Goal: Book appointment/travel/reservation

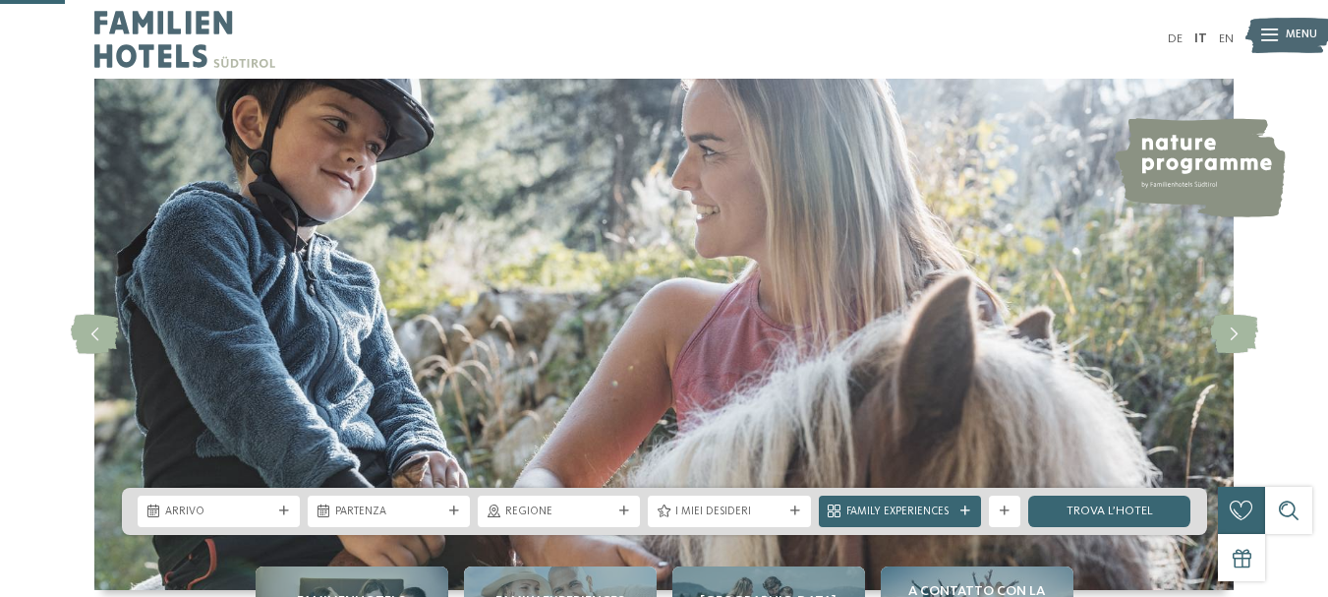
click at [284, 506] on icon at bounding box center [284, 511] width 10 height 10
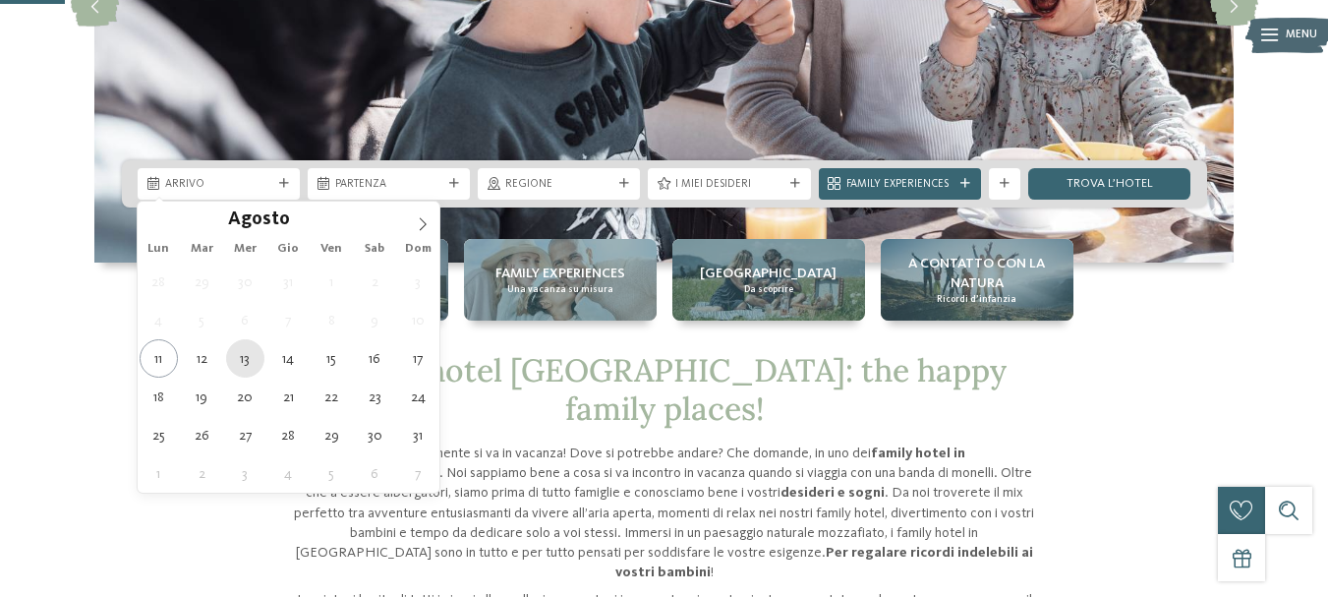
type div "13.08.2025"
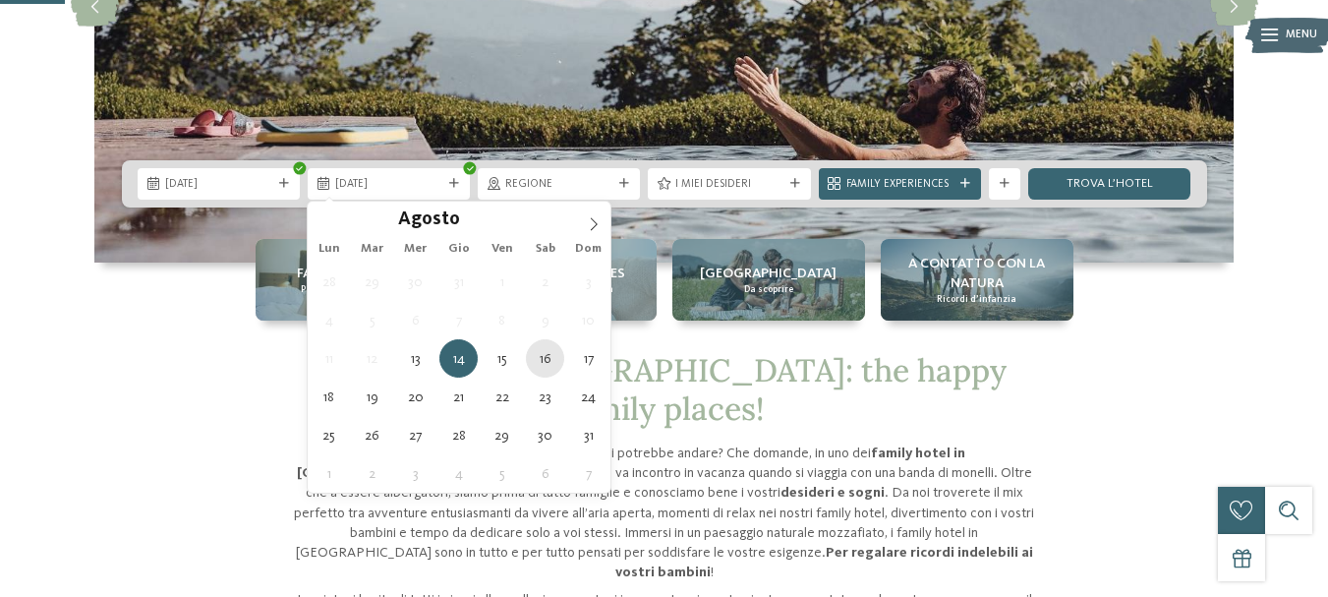
type div "16.08.2025"
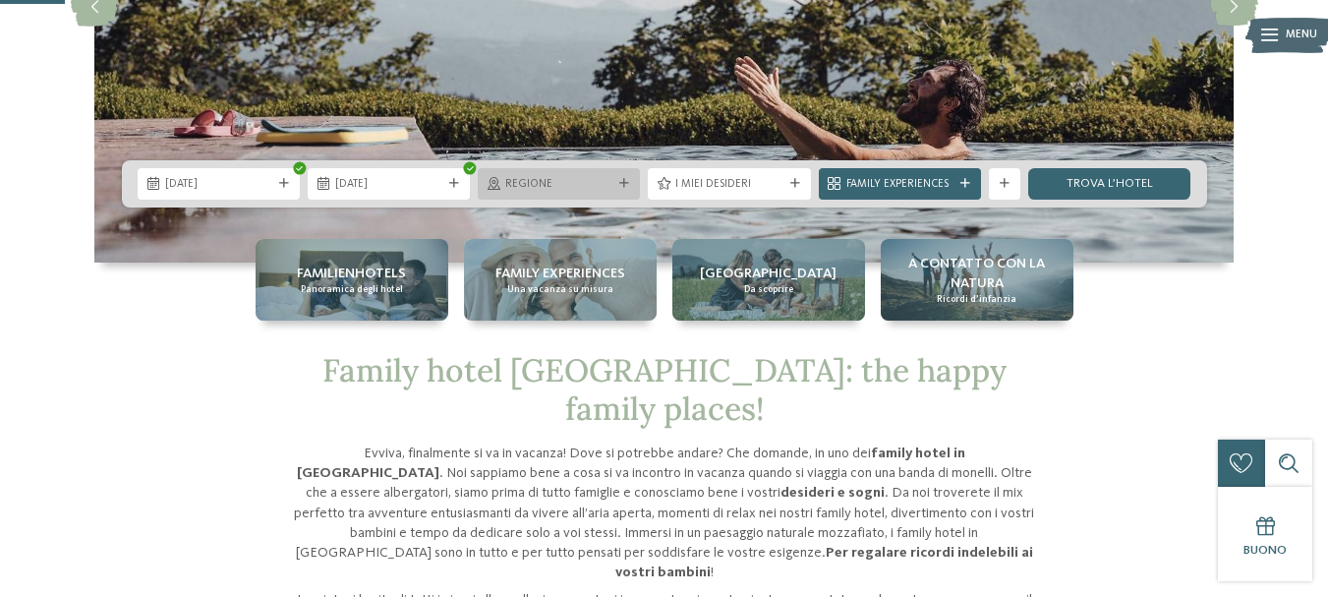
click at [541, 184] on span "Regione" at bounding box center [558, 185] width 107 height 16
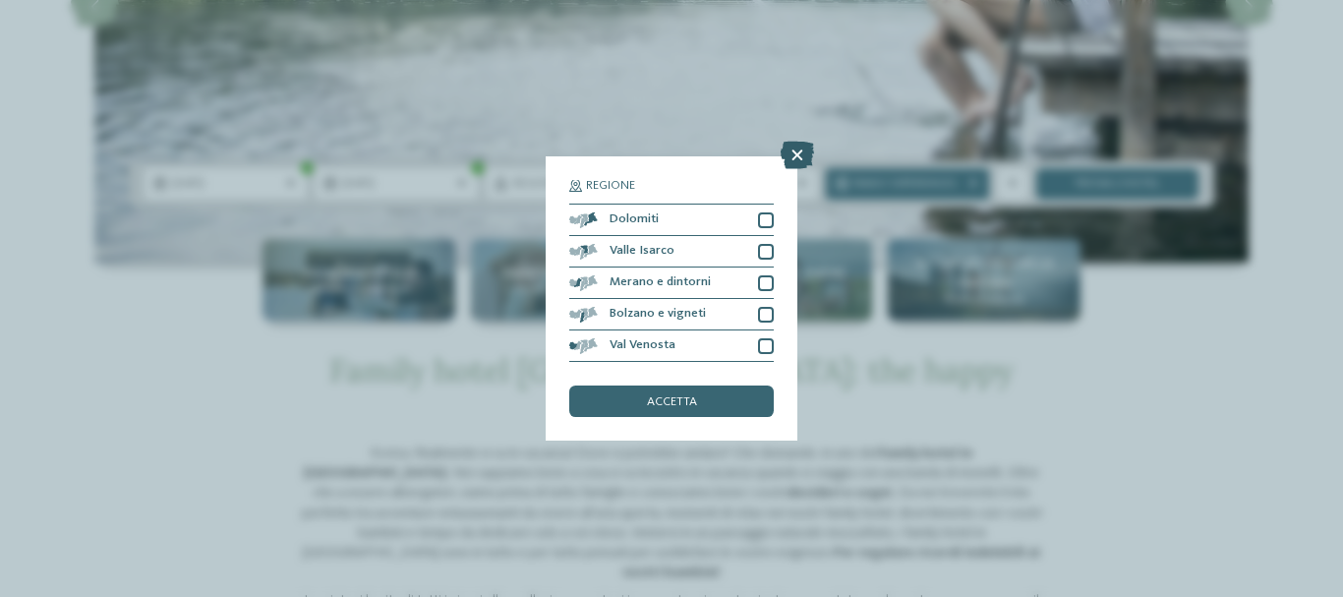
click at [794, 155] on icon at bounding box center [797, 156] width 33 height 28
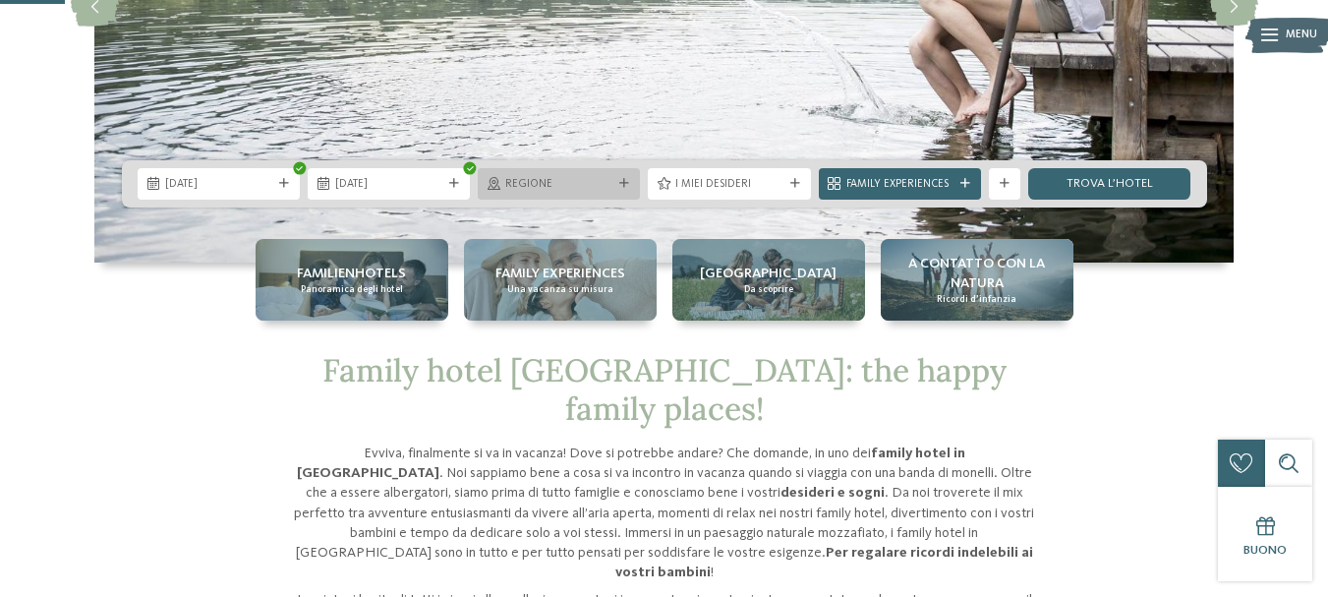
click at [594, 175] on div "Regione" at bounding box center [558, 183] width 115 height 17
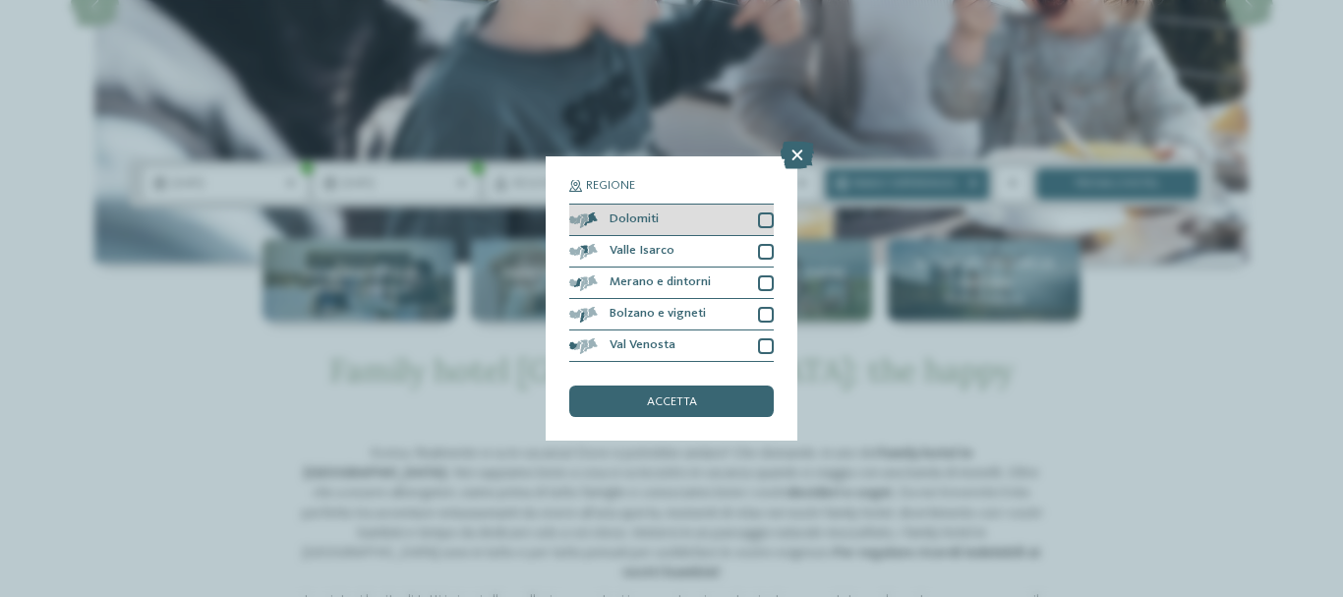
click at [761, 221] on div at bounding box center [766, 220] width 16 height 16
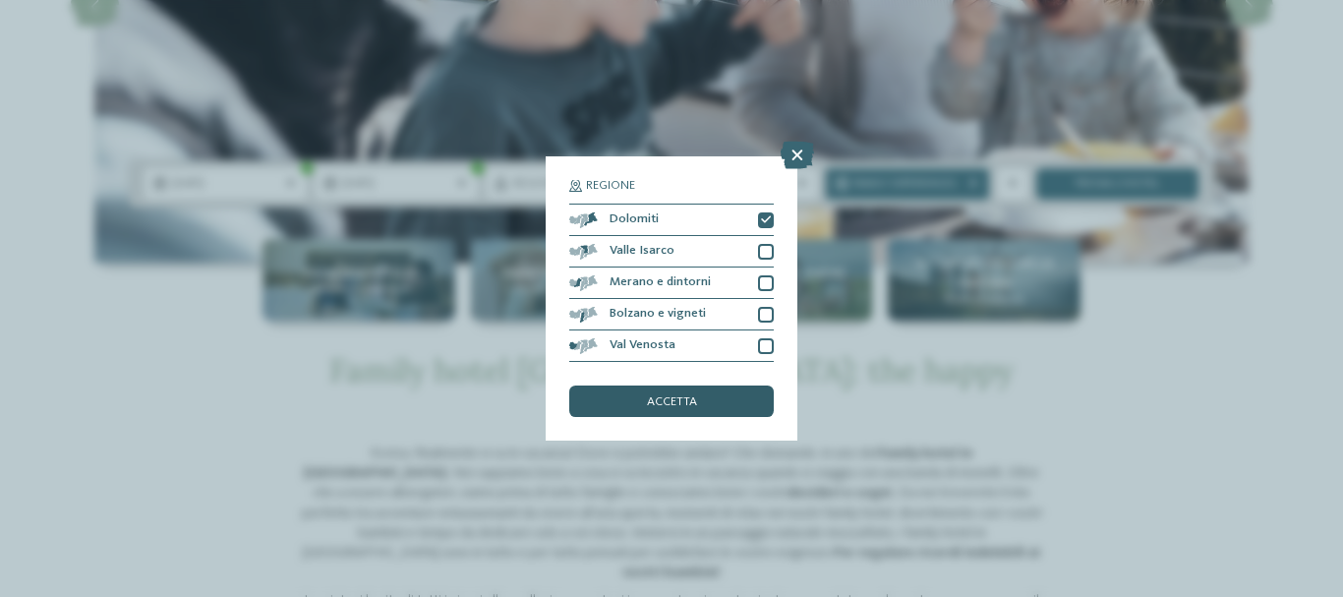
click at [676, 415] on div "accetta" at bounding box center [671, 400] width 205 height 31
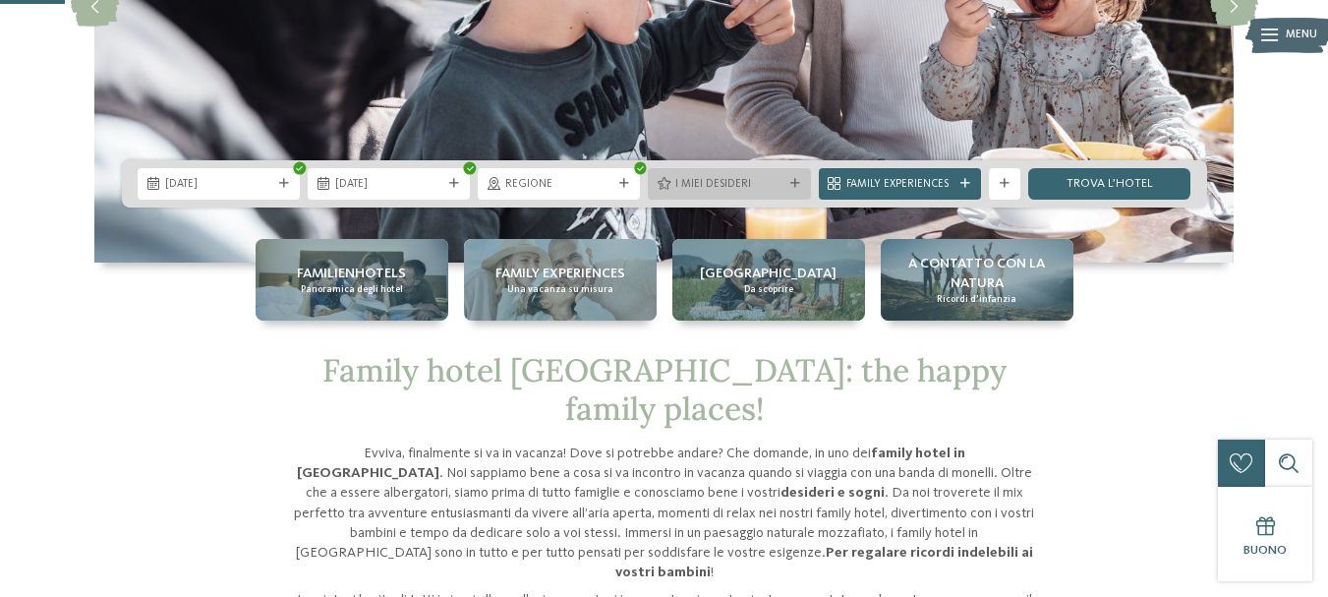
click at [738, 183] on span "I miei desideri" at bounding box center [729, 185] width 107 height 16
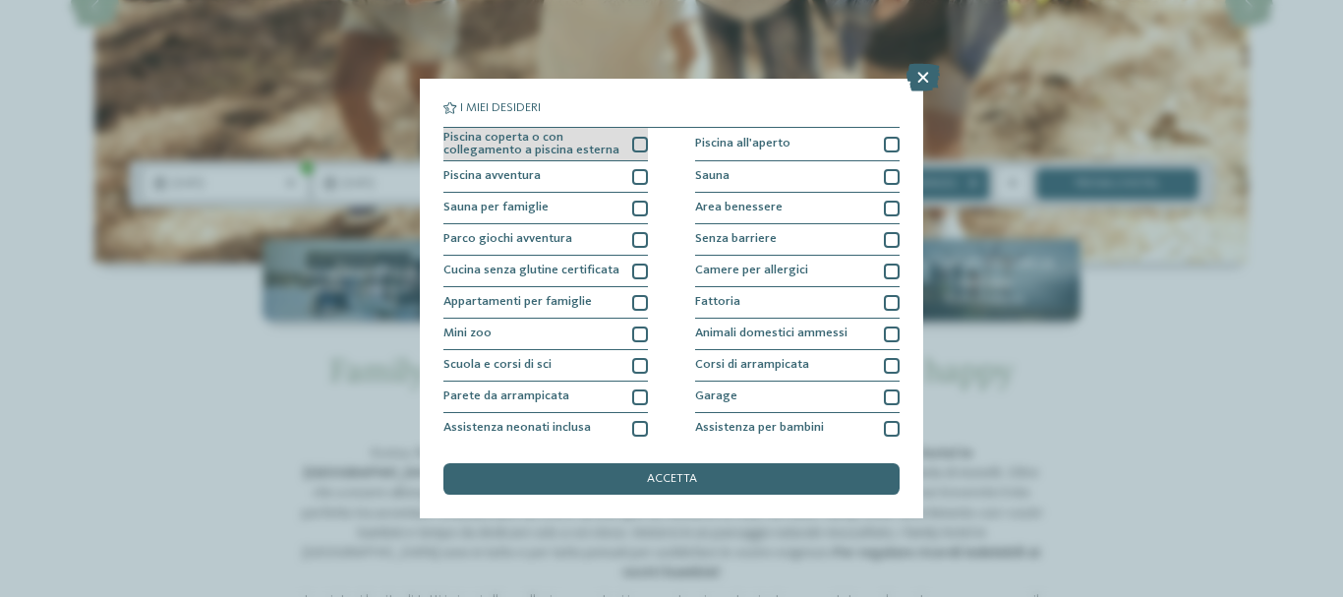
click at [637, 146] on div at bounding box center [640, 145] width 16 height 16
click at [632, 179] on div at bounding box center [640, 177] width 16 height 16
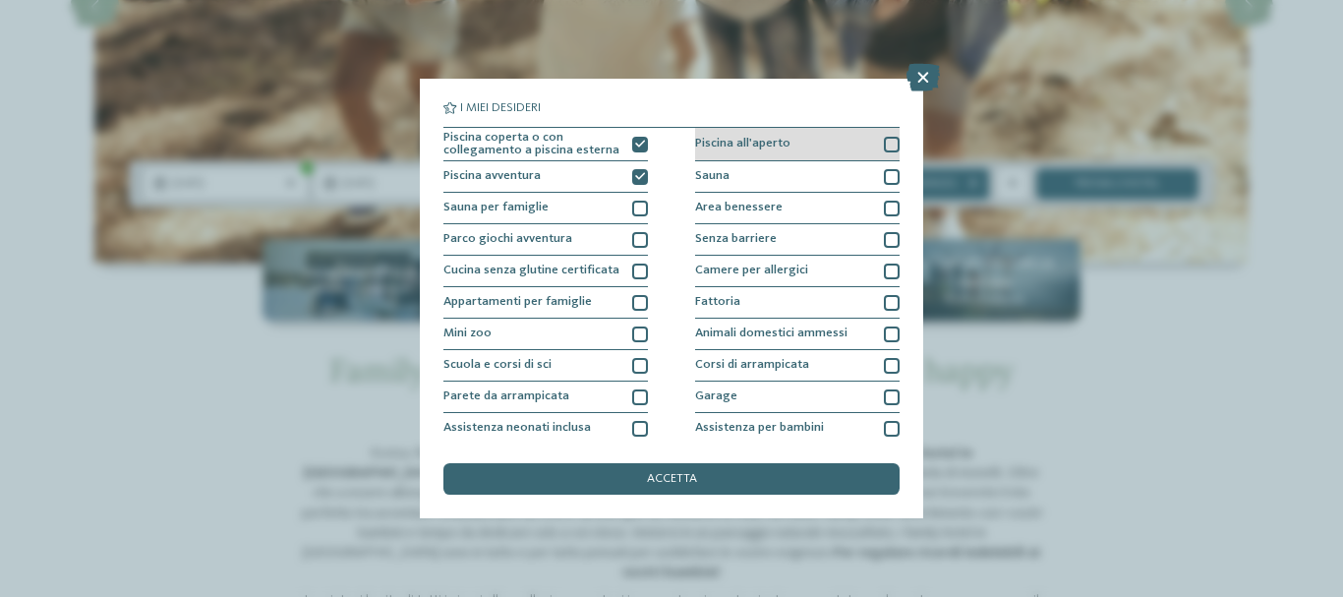
click at [884, 147] on div at bounding box center [892, 145] width 16 height 16
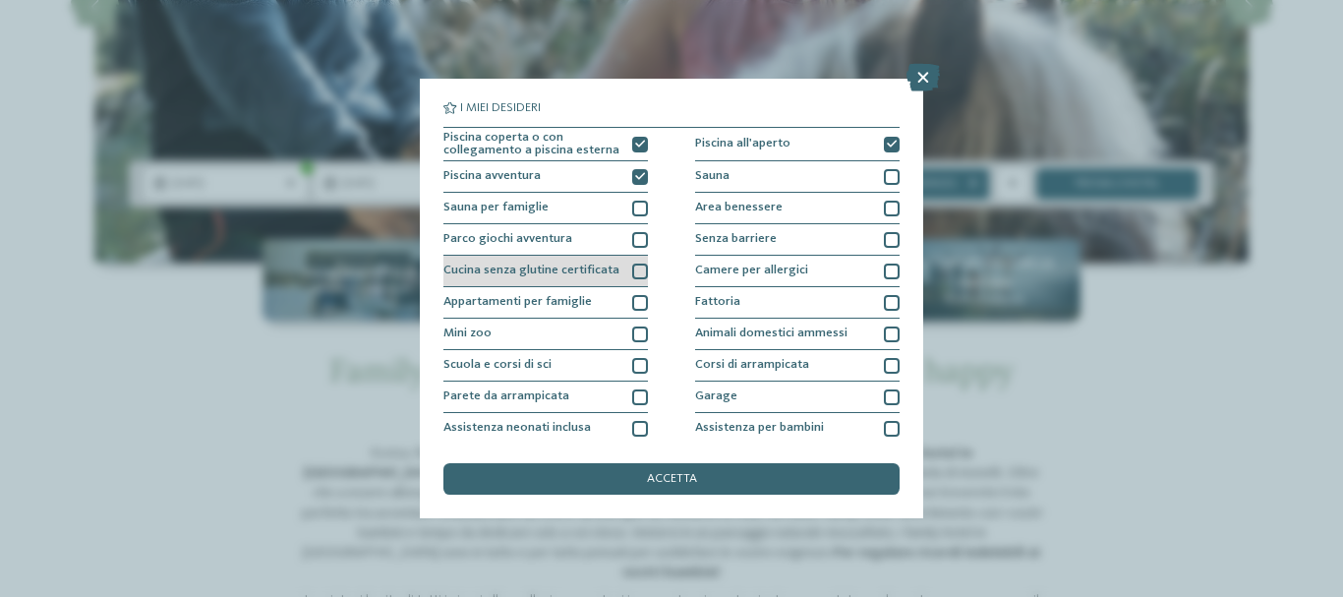
click at [634, 274] on div at bounding box center [640, 272] width 16 height 16
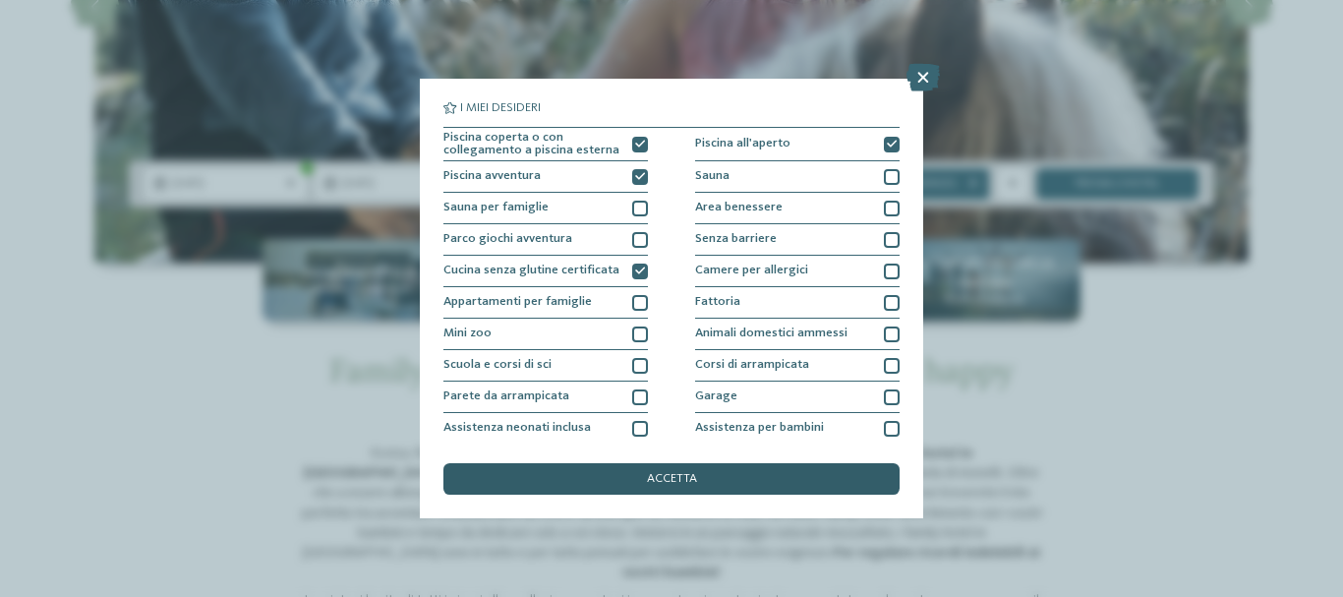
click at [718, 481] on div "accetta" at bounding box center [671, 478] width 456 height 31
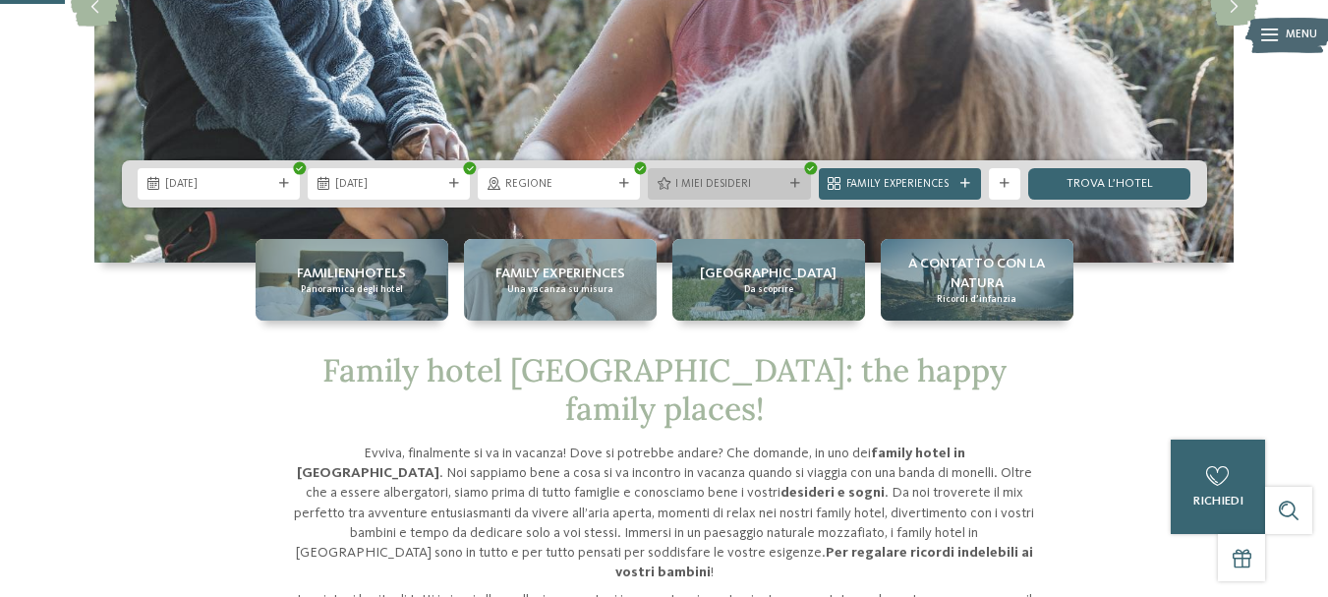
click at [757, 181] on span "I miei desideri" at bounding box center [729, 185] width 107 height 16
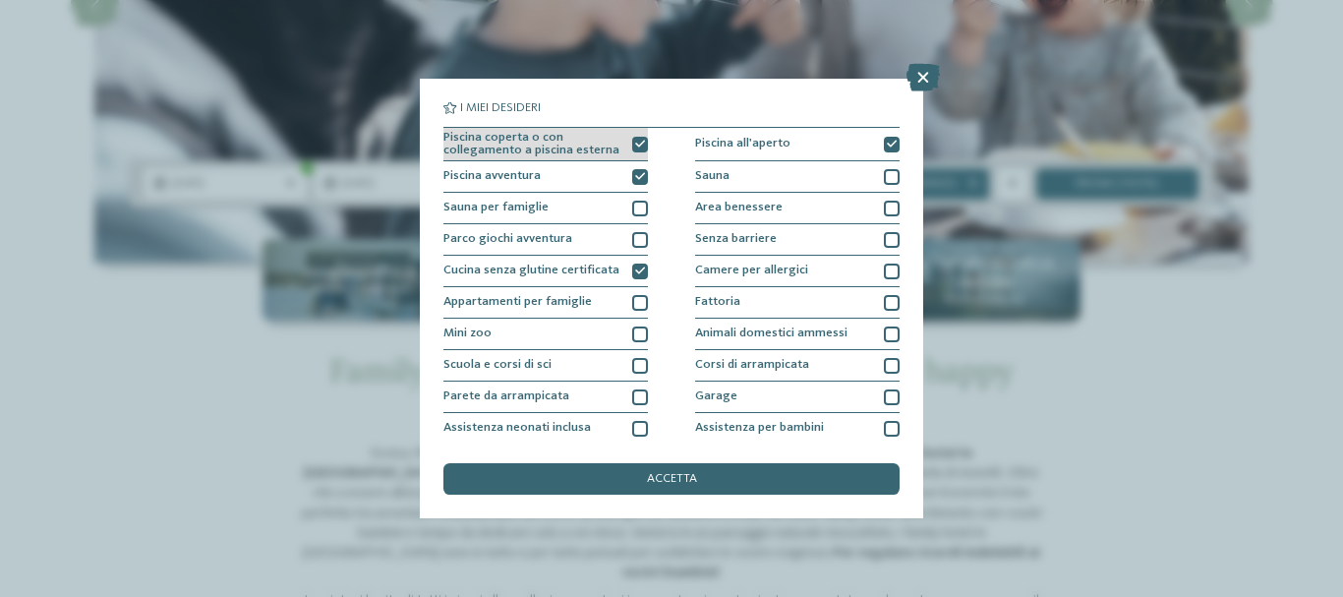
click at [623, 144] on div "Piscina coperta o con collegamento a piscina esterna" at bounding box center [545, 145] width 205 height 34
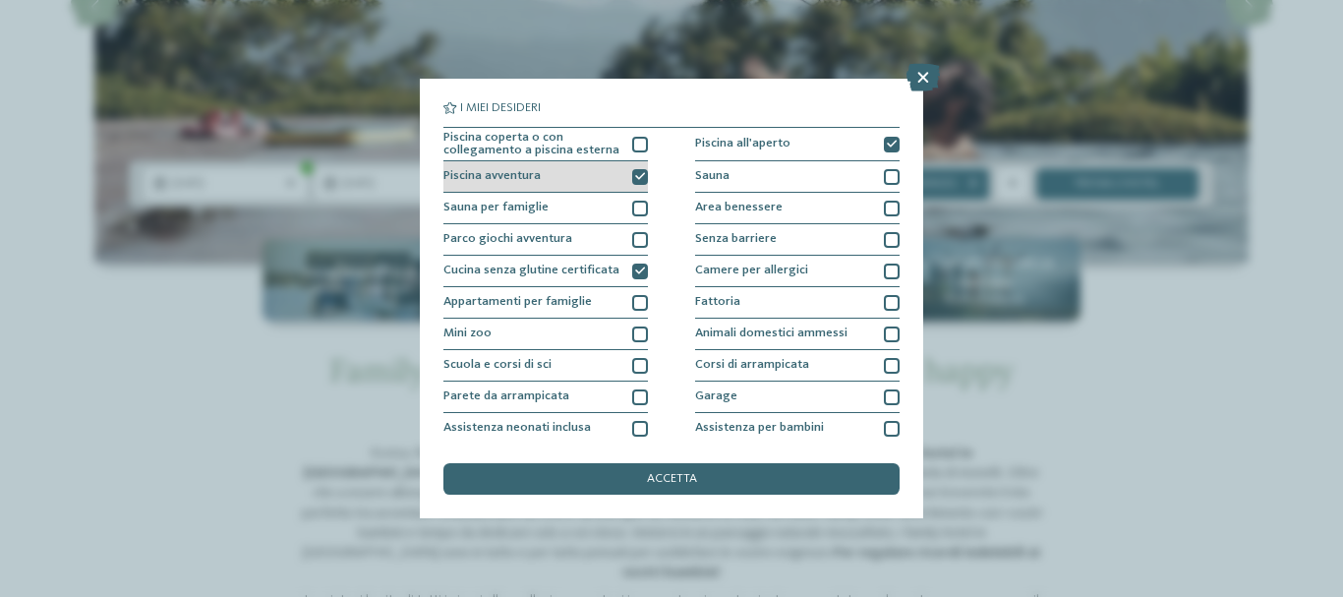
click at [641, 174] on div at bounding box center [640, 177] width 16 height 16
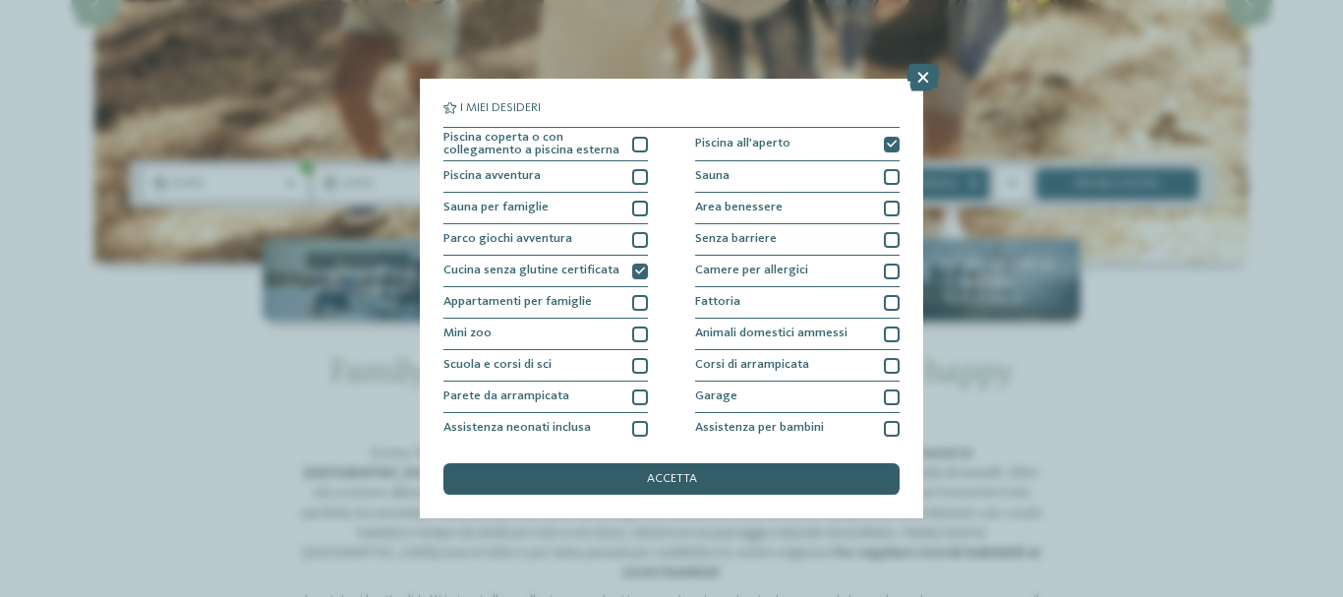
click at [653, 486] on span "accetta" at bounding box center [672, 479] width 50 height 13
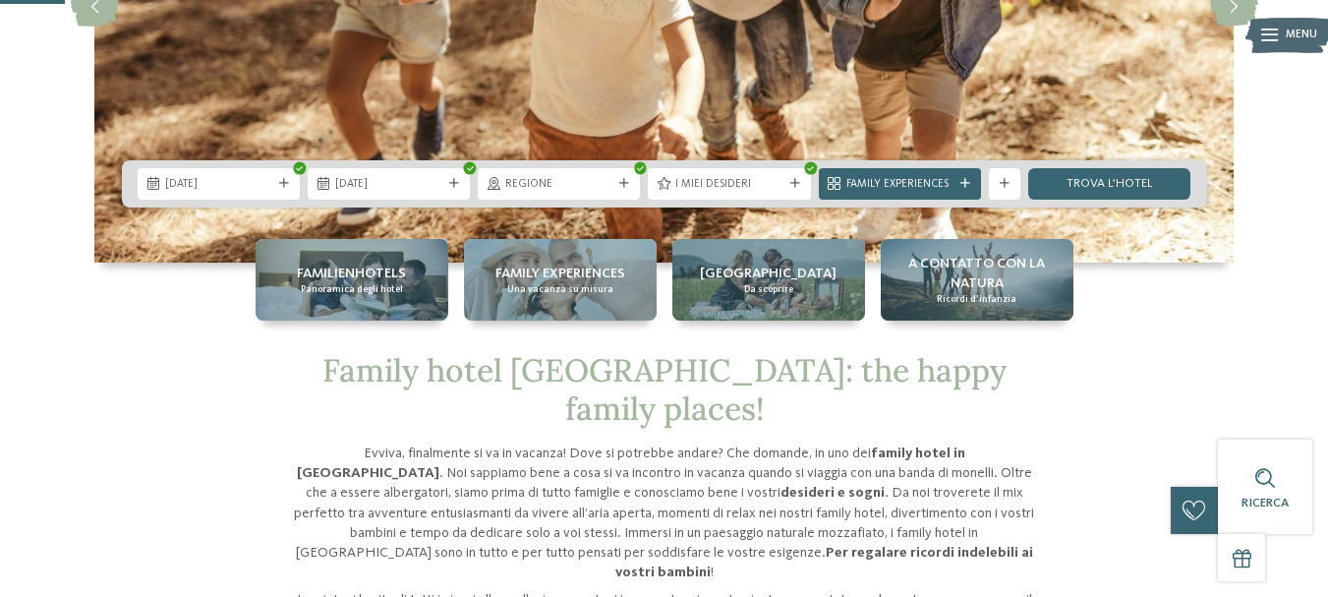
click at [956, 163] on div "13.08.2025 16.08.2025" at bounding box center [665, 183] width 1086 height 47
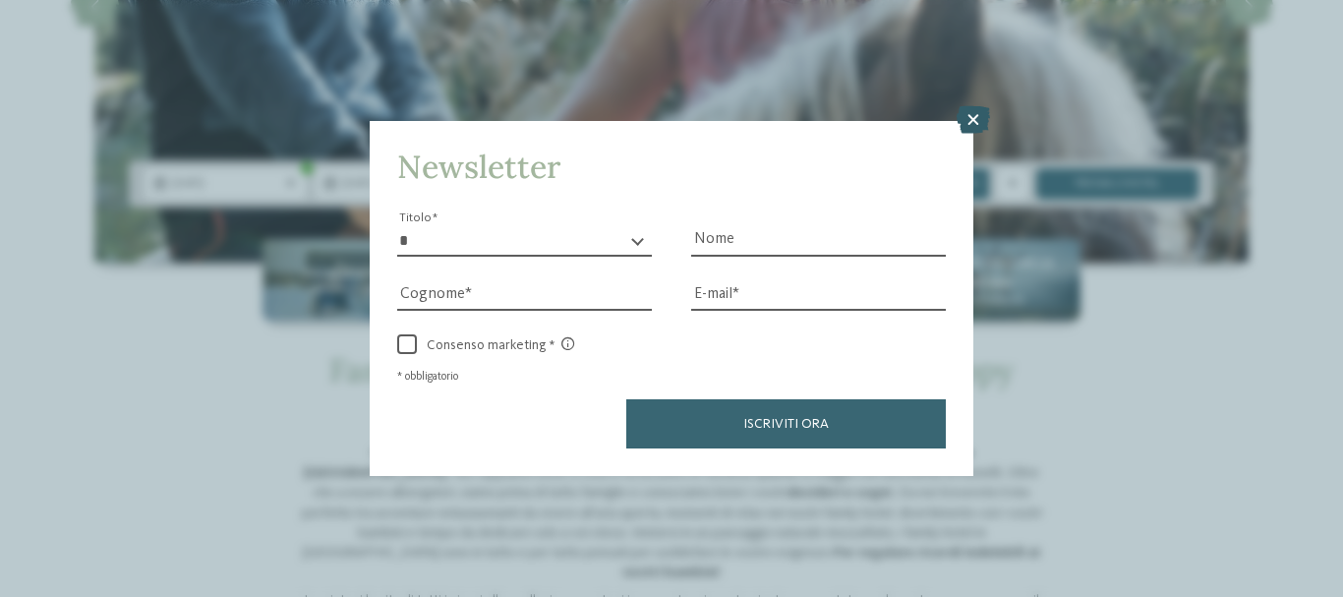
click at [970, 119] on icon at bounding box center [973, 120] width 33 height 28
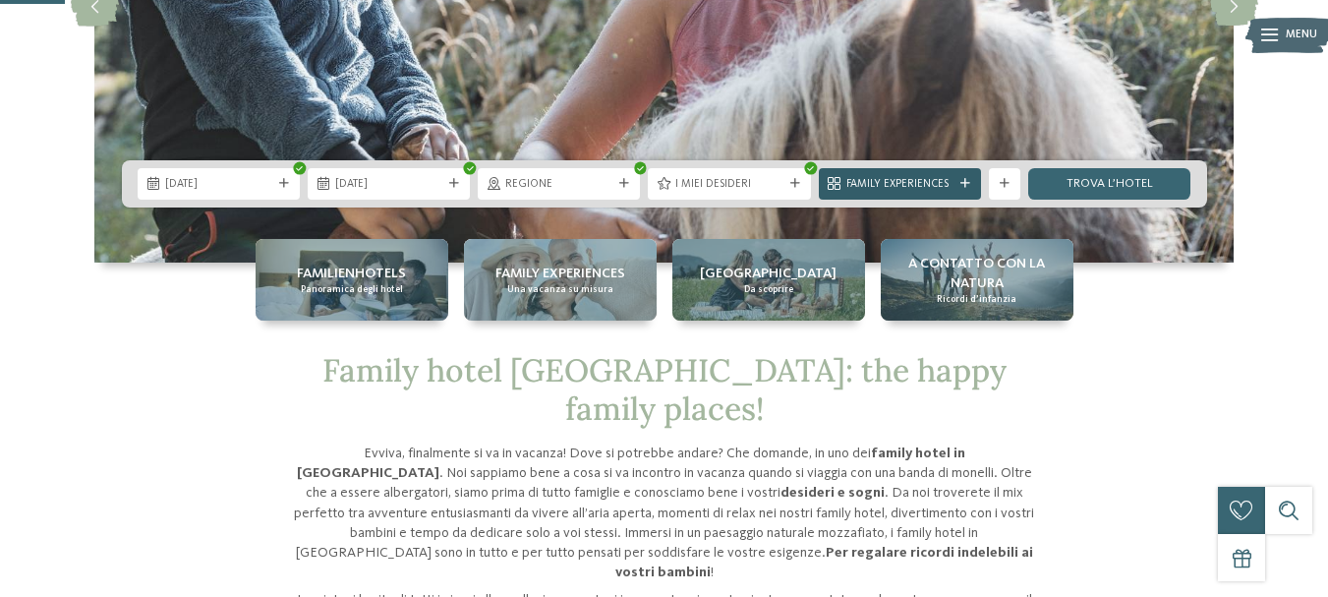
click at [959, 188] on div at bounding box center [966, 184] width 16 height 10
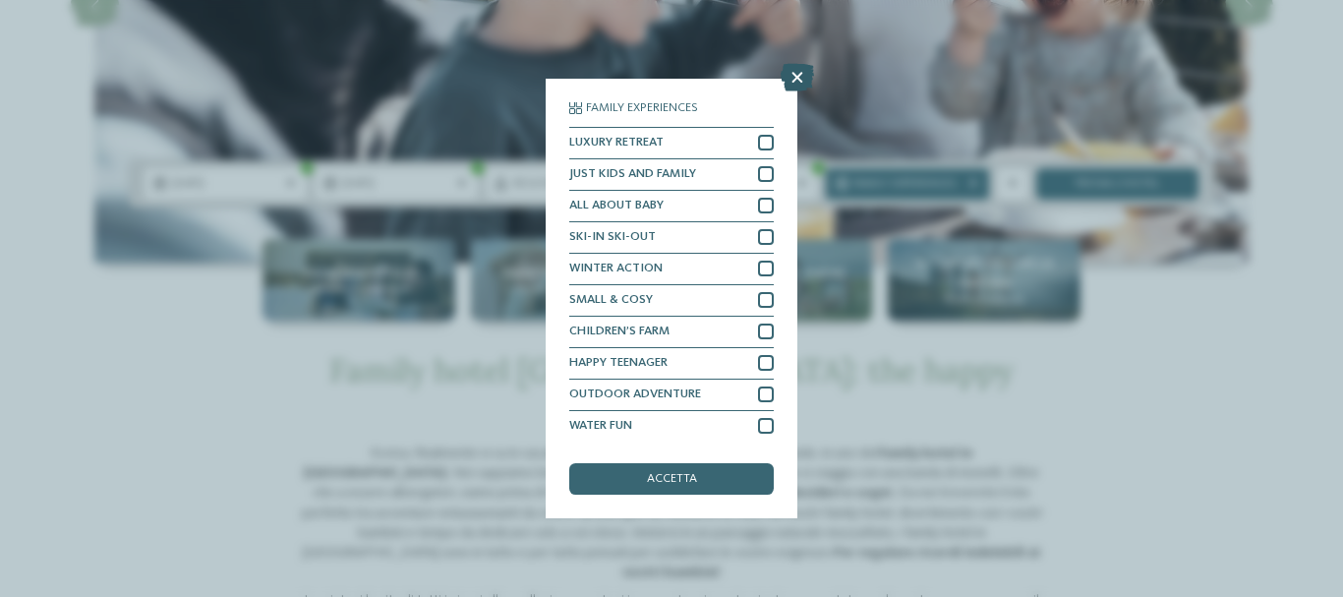
click at [808, 76] on icon at bounding box center [797, 78] width 33 height 28
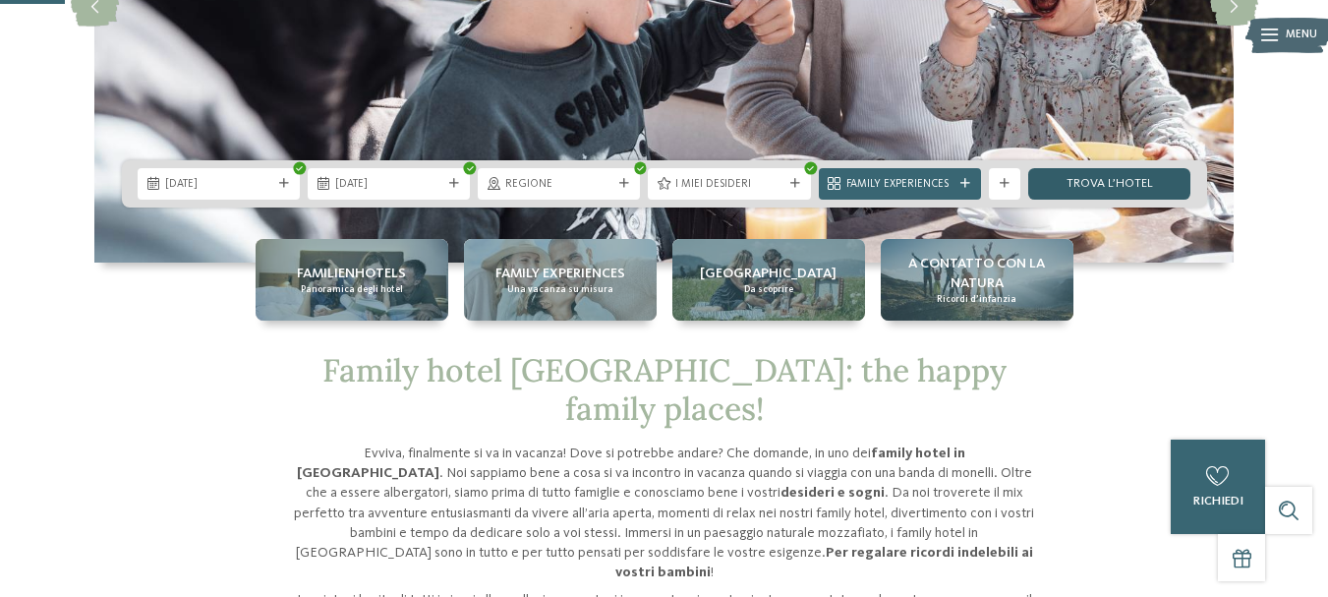
click at [1137, 180] on link "trova l’hotel" at bounding box center [1110, 183] width 162 height 31
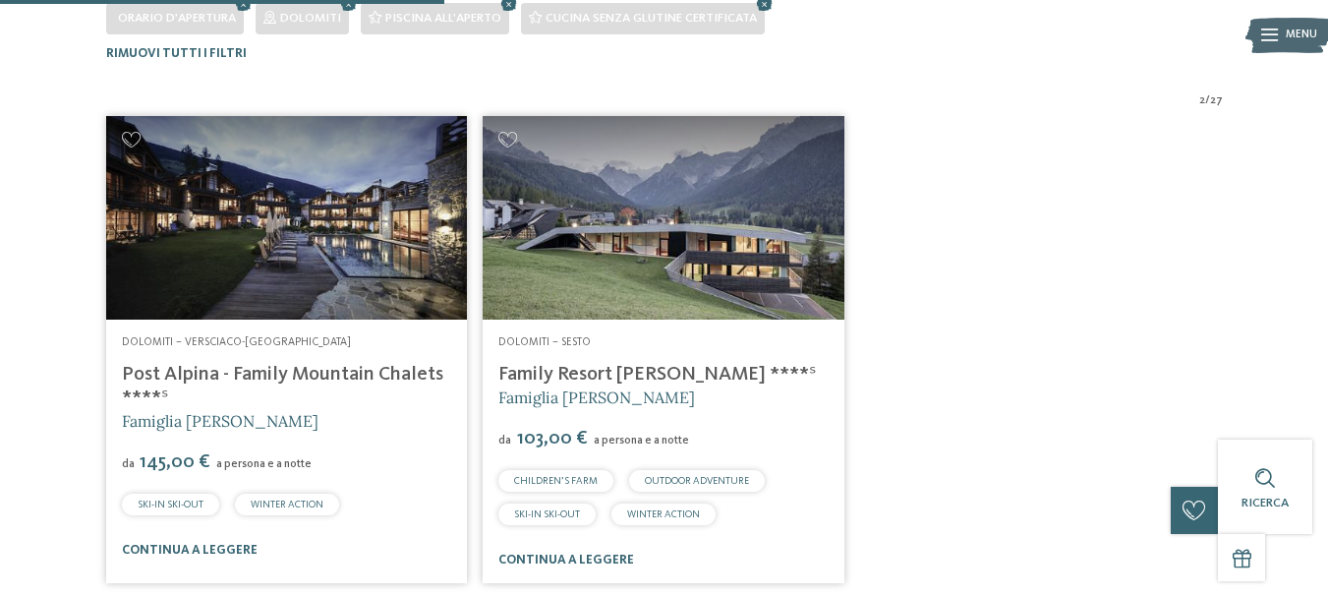
scroll to position [158, 0]
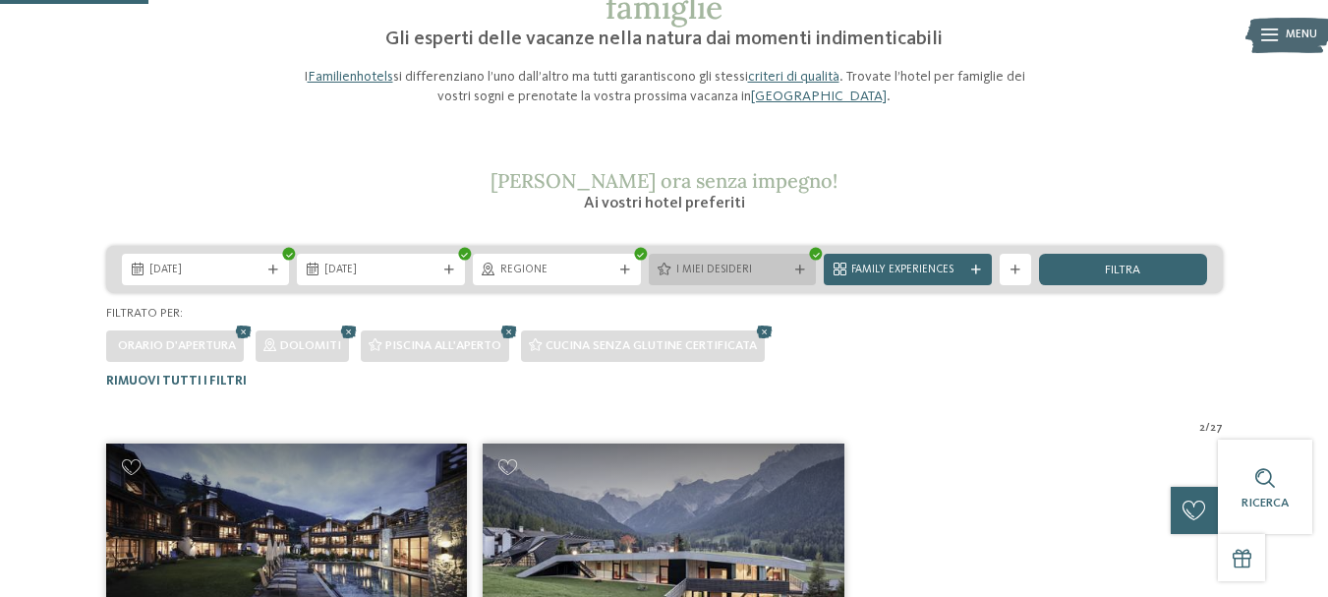
click at [762, 278] on span "I miei desideri" at bounding box center [733, 271] width 113 height 16
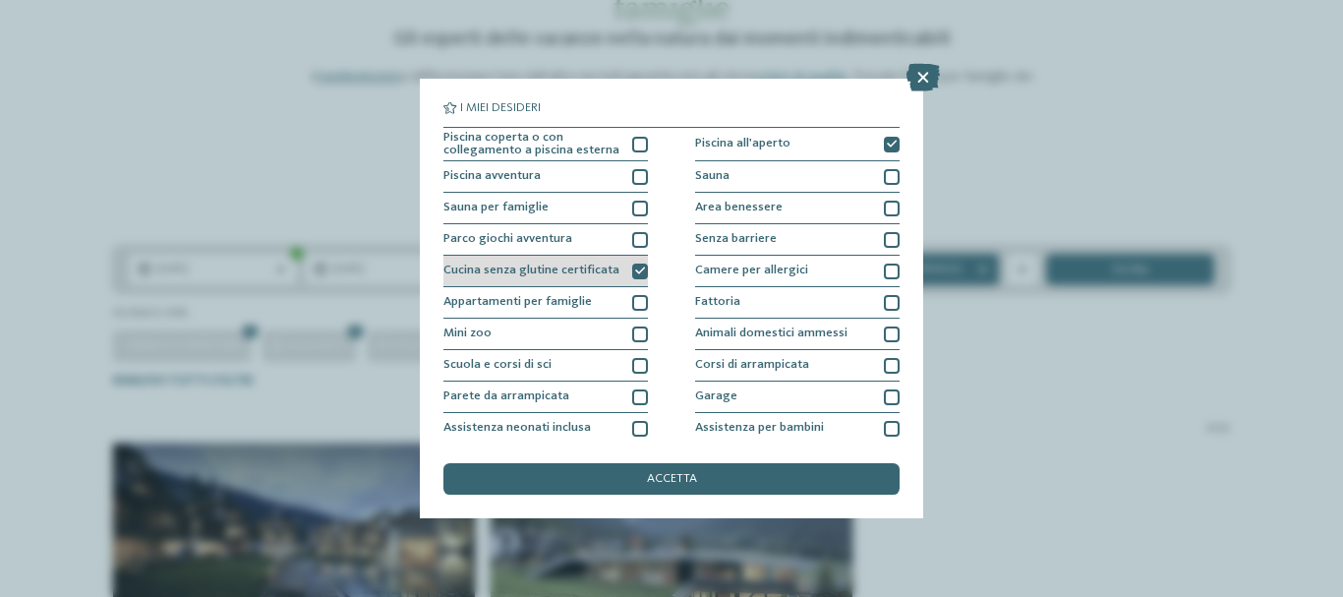
click at [636, 270] on icon at bounding box center [640, 271] width 10 height 10
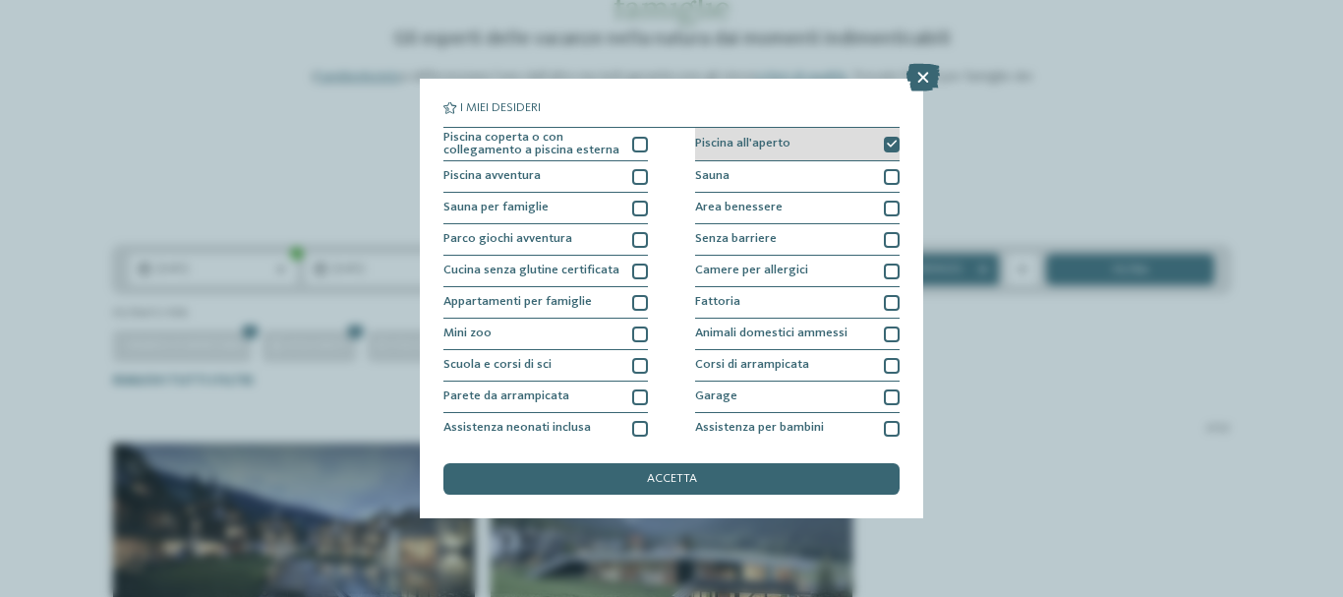
click at [888, 144] on div at bounding box center [892, 145] width 16 height 16
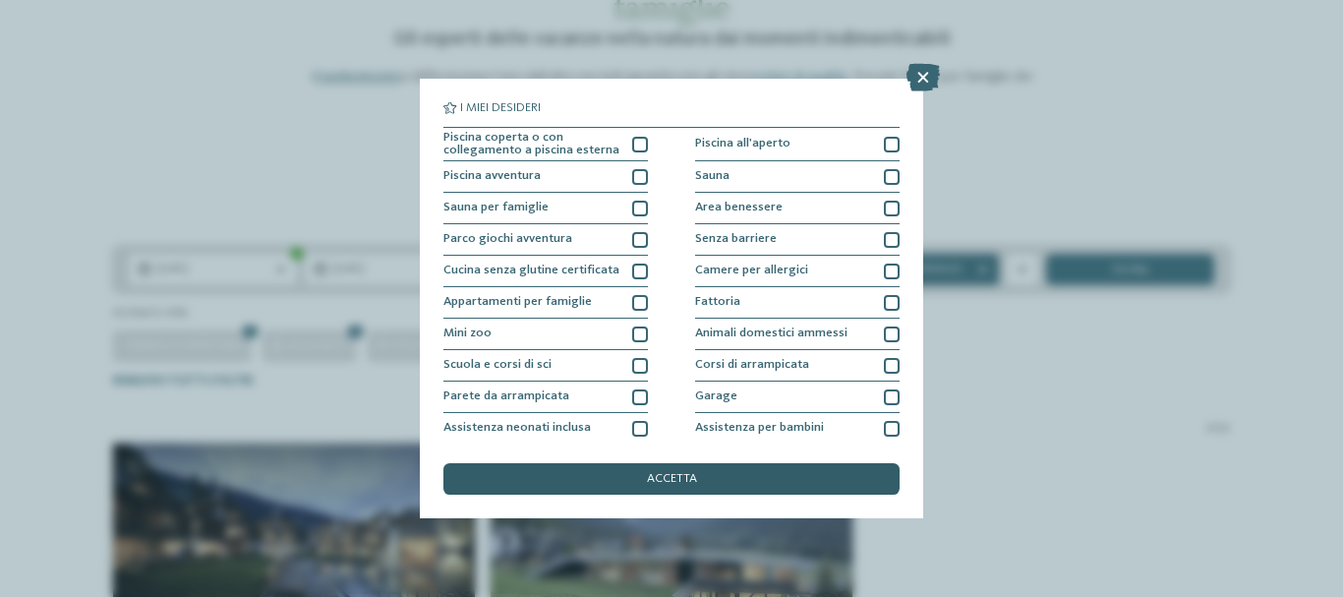
click at [737, 471] on div "accetta" at bounding box center [671, 478] width 456 height 31
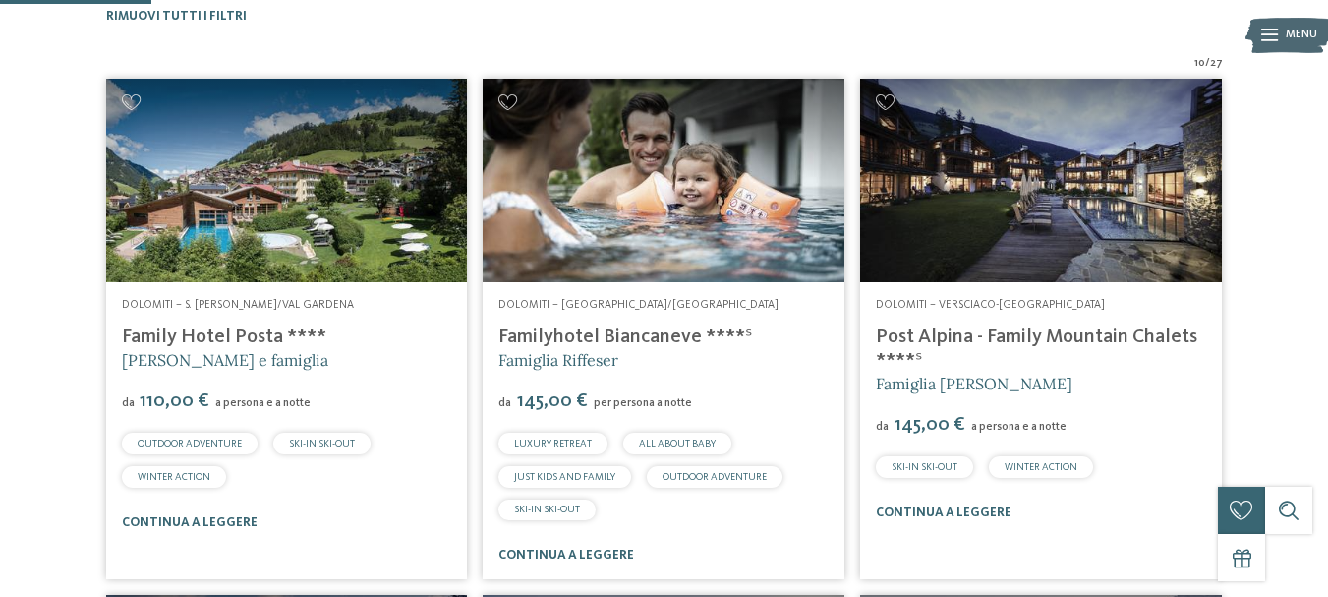
scroll to position [322, 0]
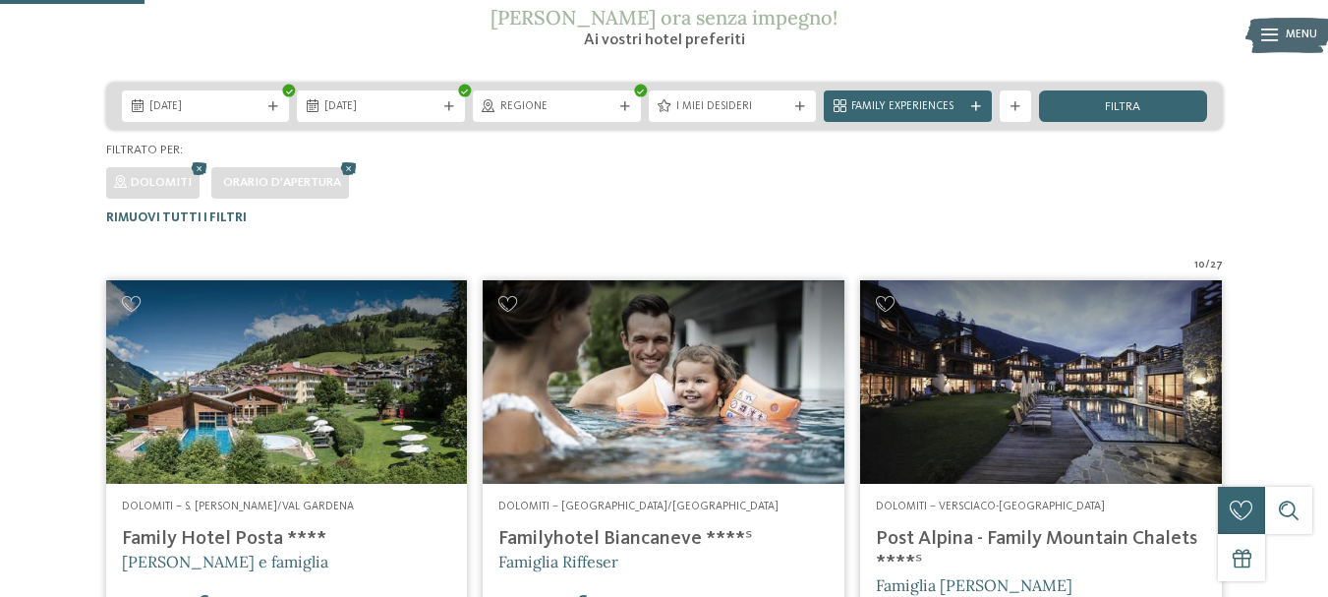
click at [771, 106] on span "I miei desideri" at bounding box center [733, 107] width 113 height 16
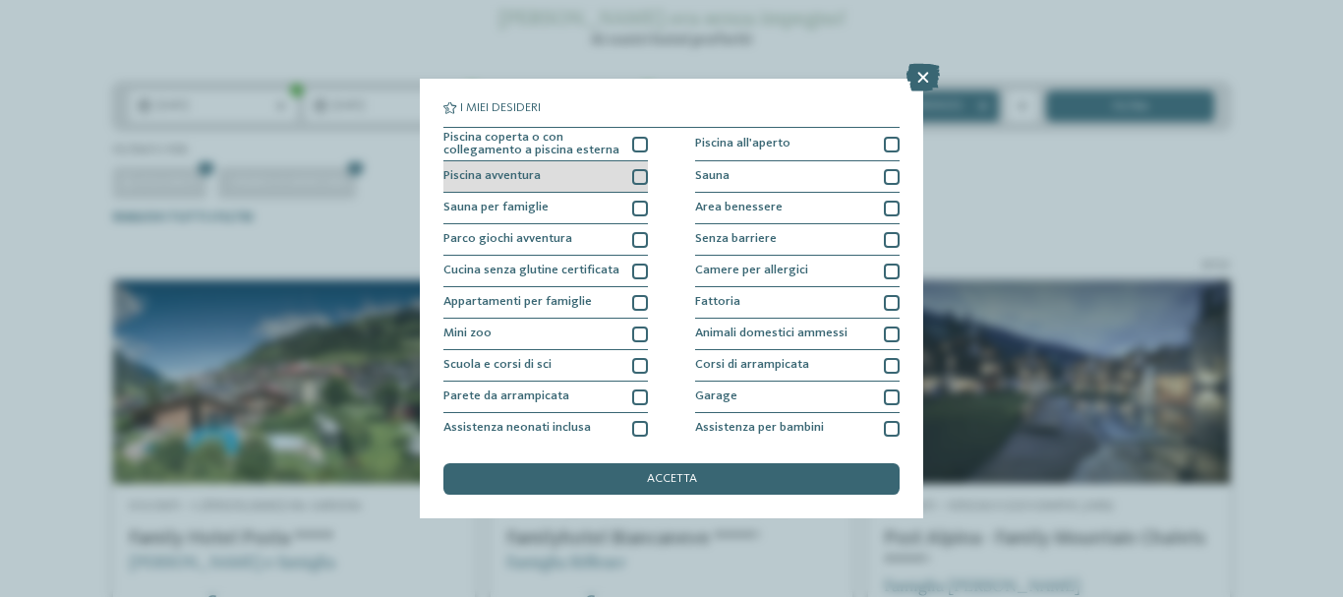
click at [635, 173] on div at bounding box center [640, 177] width 16 height 16
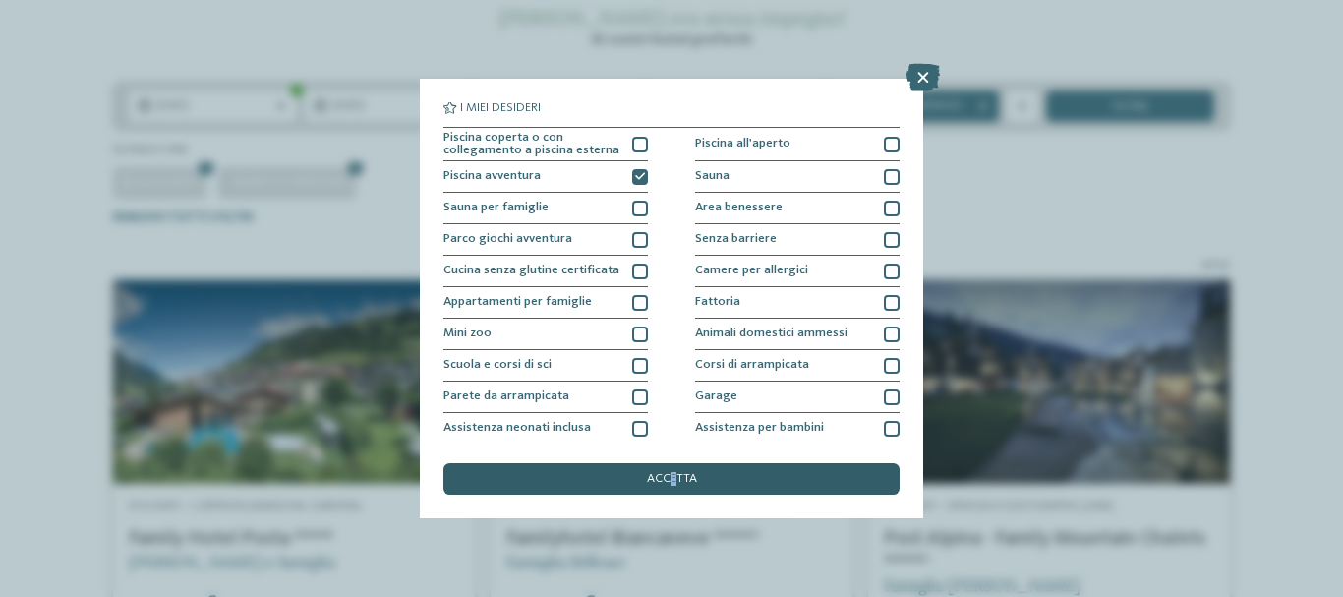
click at [673, 483] on span "accetta" at bounding box center [672, 479] width 50 height 13
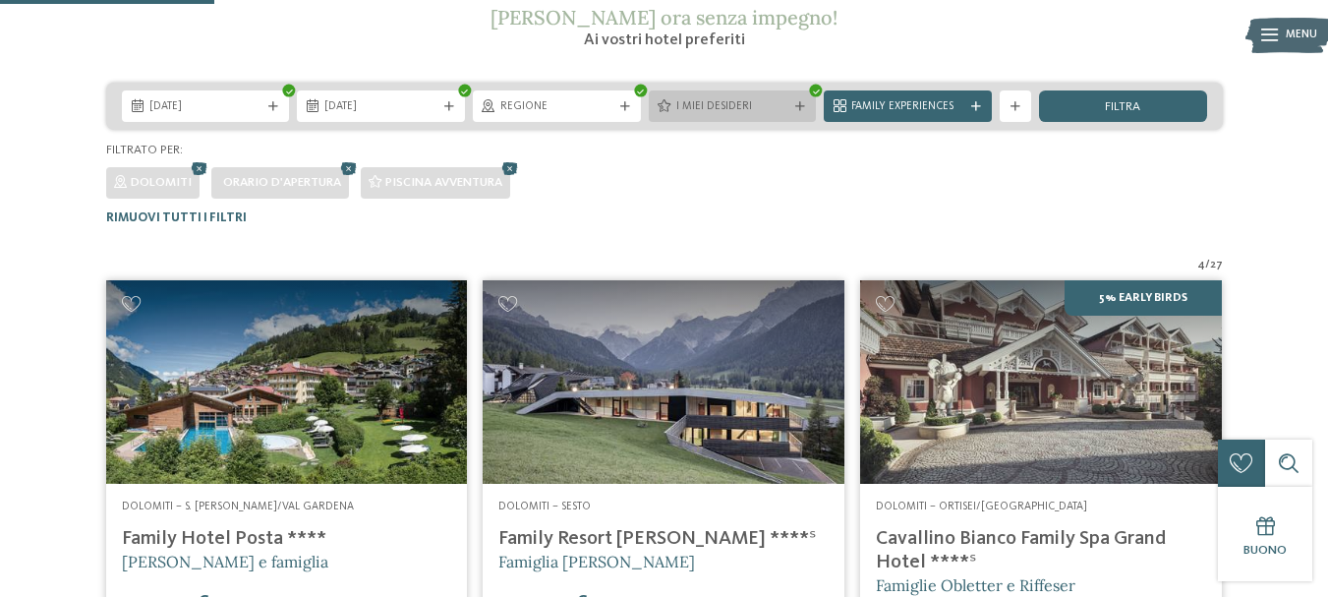
click at [775, 97] on div "I miei desideri" at bounding box center [733, 105] width 168 height 31
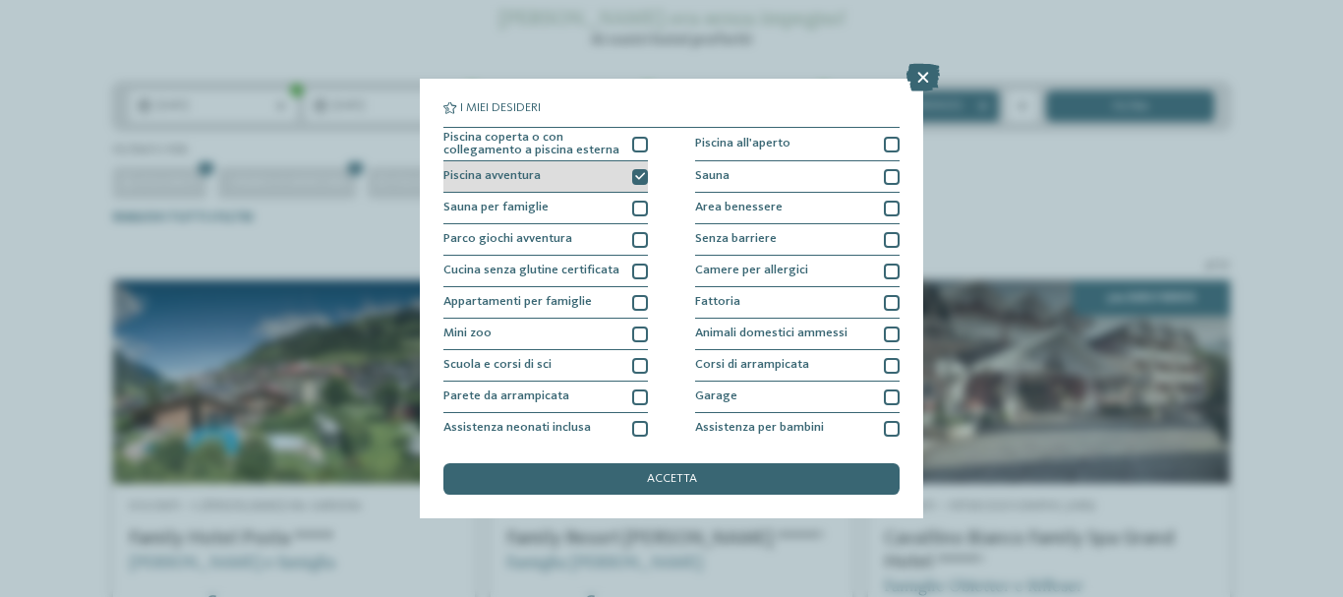
click at [638, 177] on icon at bounding box center [640, 177] width 10 height 10
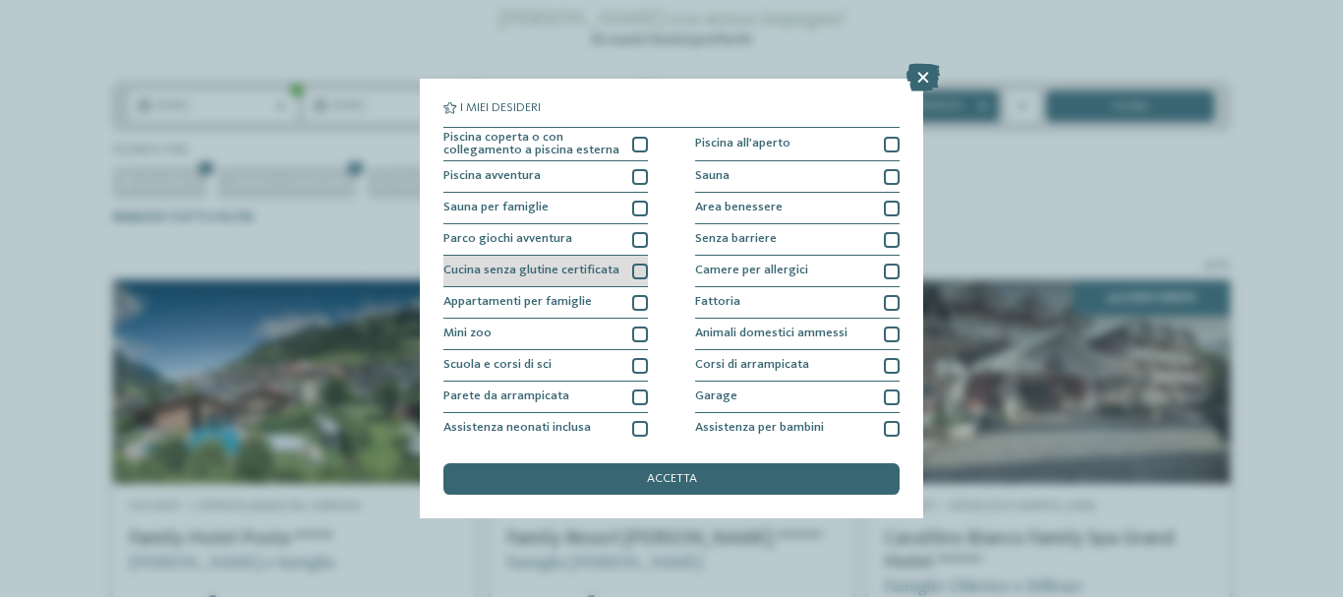
click at [632, 275] on div at bounding box center [640, 272] width 16 height 16
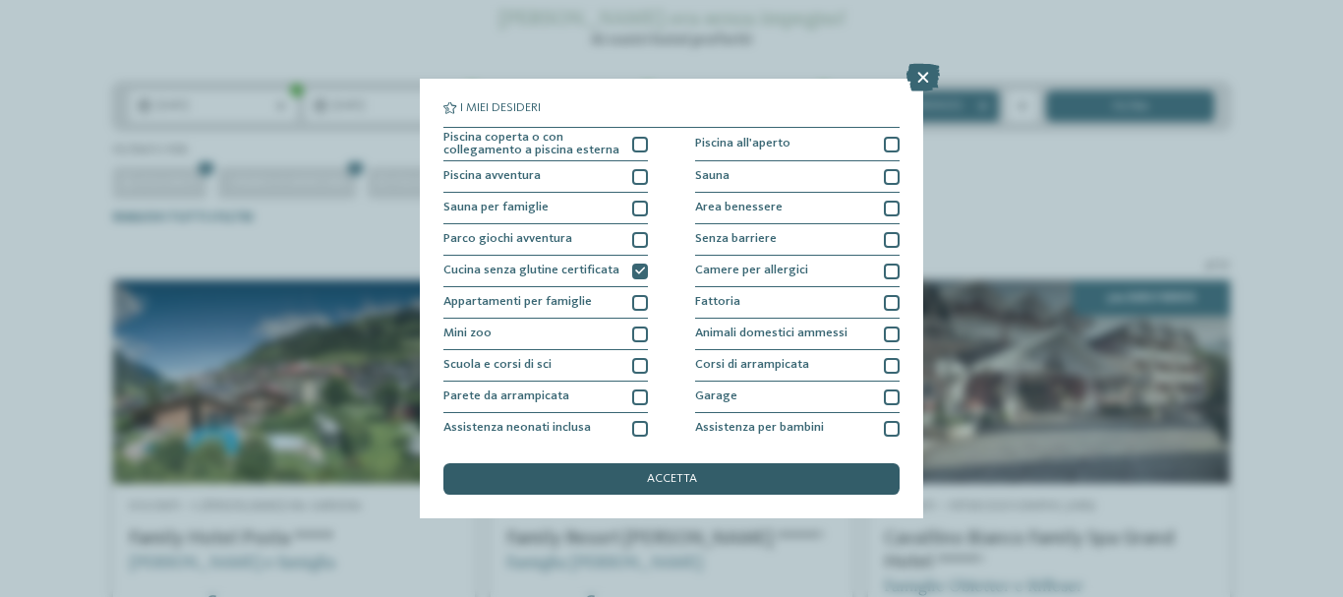
click at [626, 477] on div "accetta" at bounding box center [671, 478] width 456 height 31
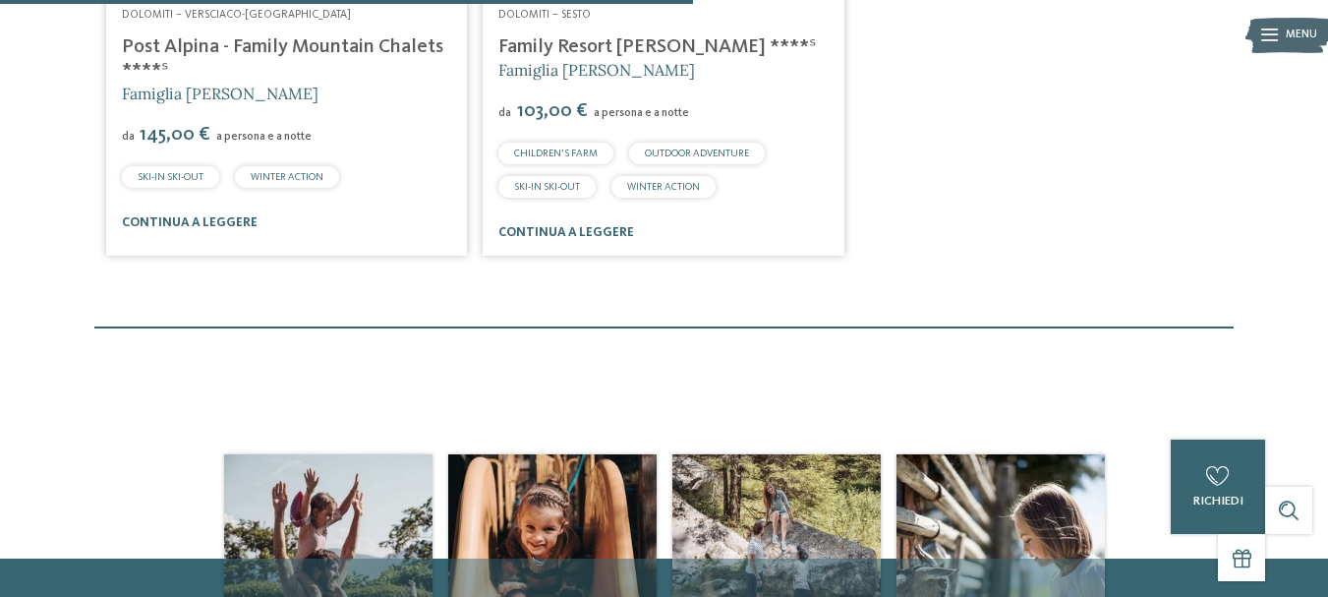
scroll to position [650, 0]
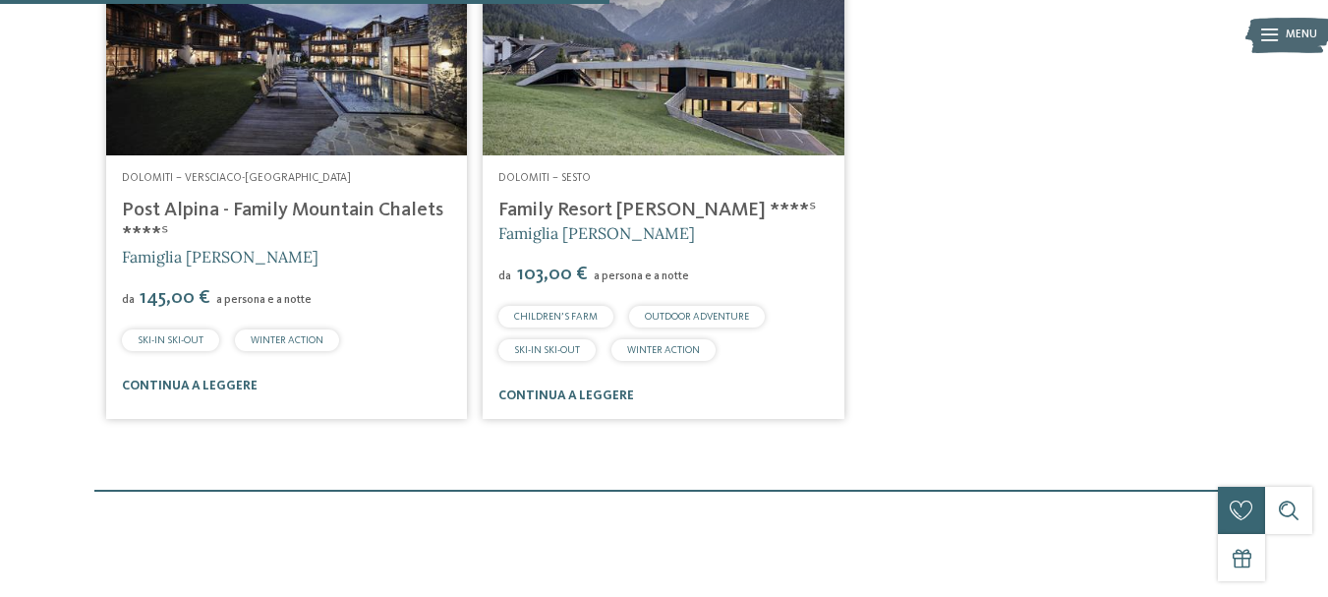
drag, startPoint x: 587, startPoint y: 466, endPoint x: 70, endPoint y: 225, distance: 570.6
click at [70, 225] on div "2 / 27 Dolomiti – Versciaco-San Candido Post Alpina - Family Mountain Chalets *…" at bounding box center [665, 178] width 1306 height 498
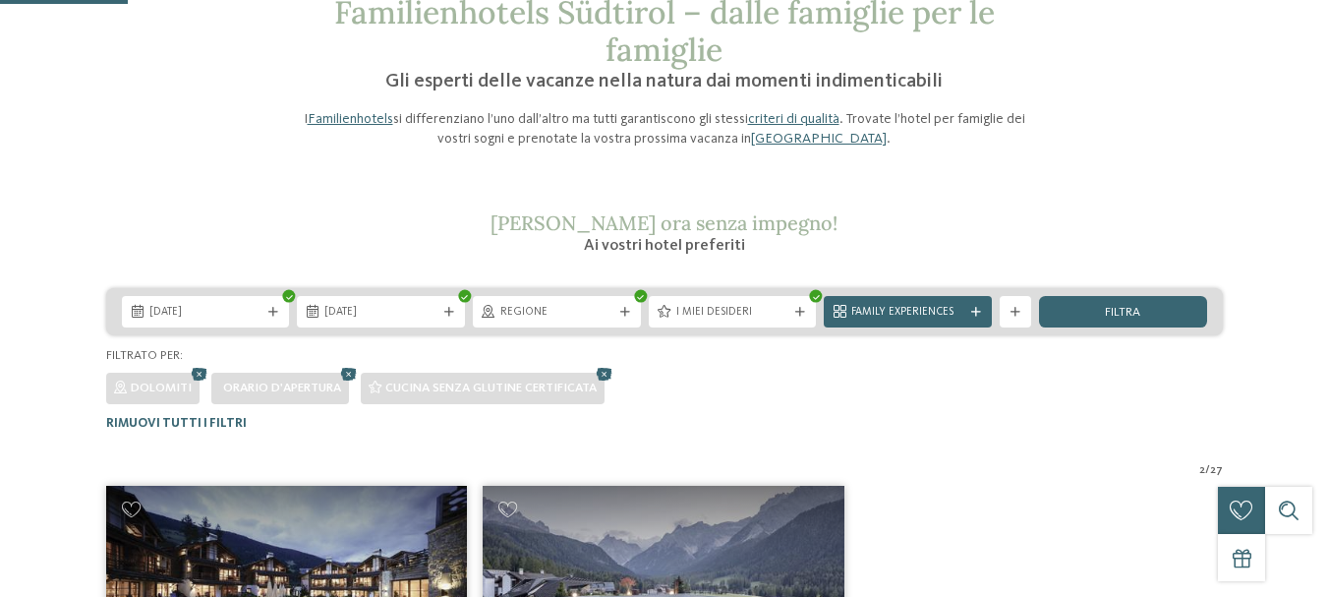
scroll to position [164, 0]
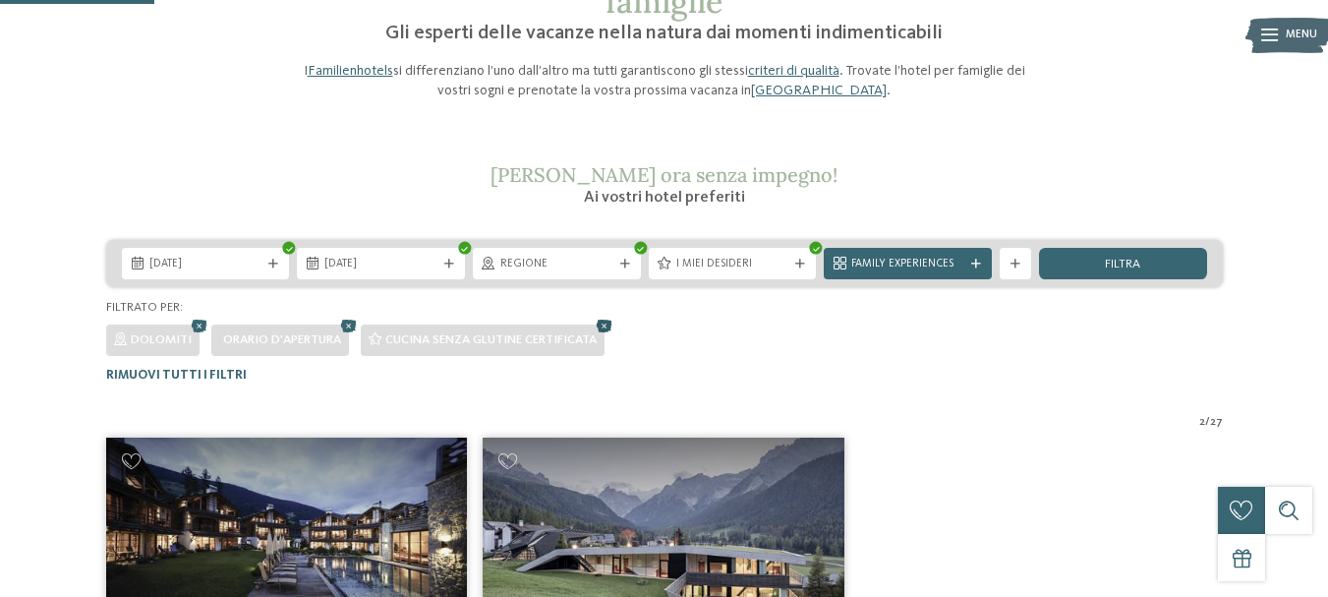
click at [611, 330] on icon at bounding box center [605, 327] width 24 height 21
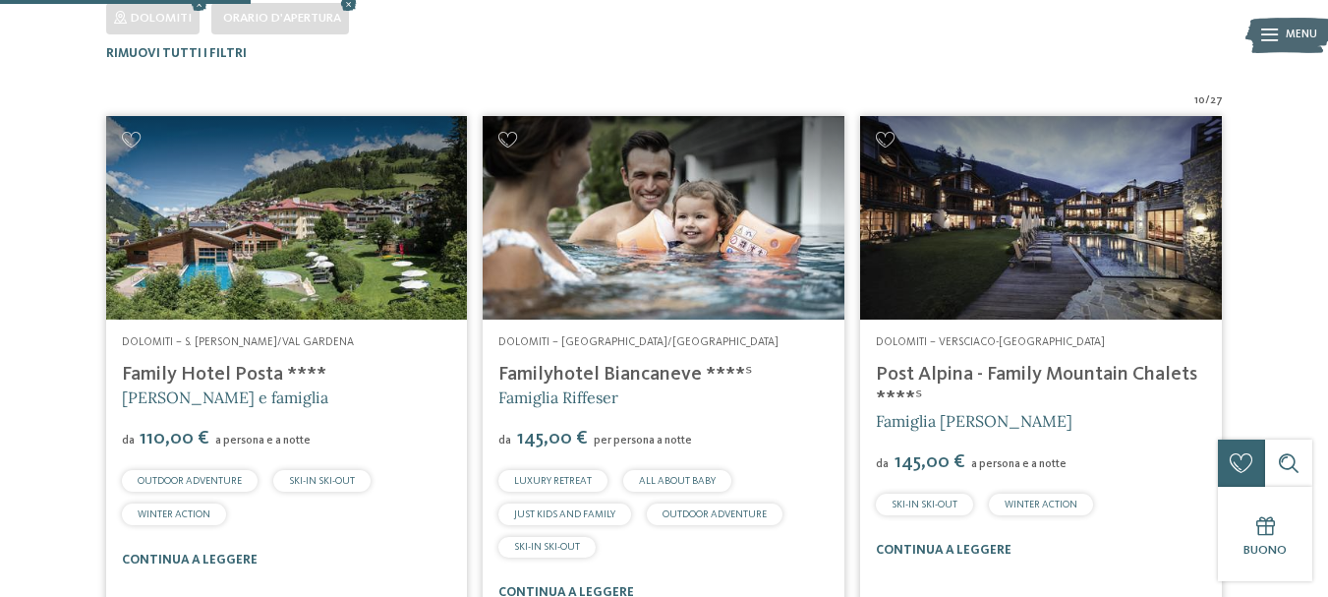
scroll to position [649, 0]
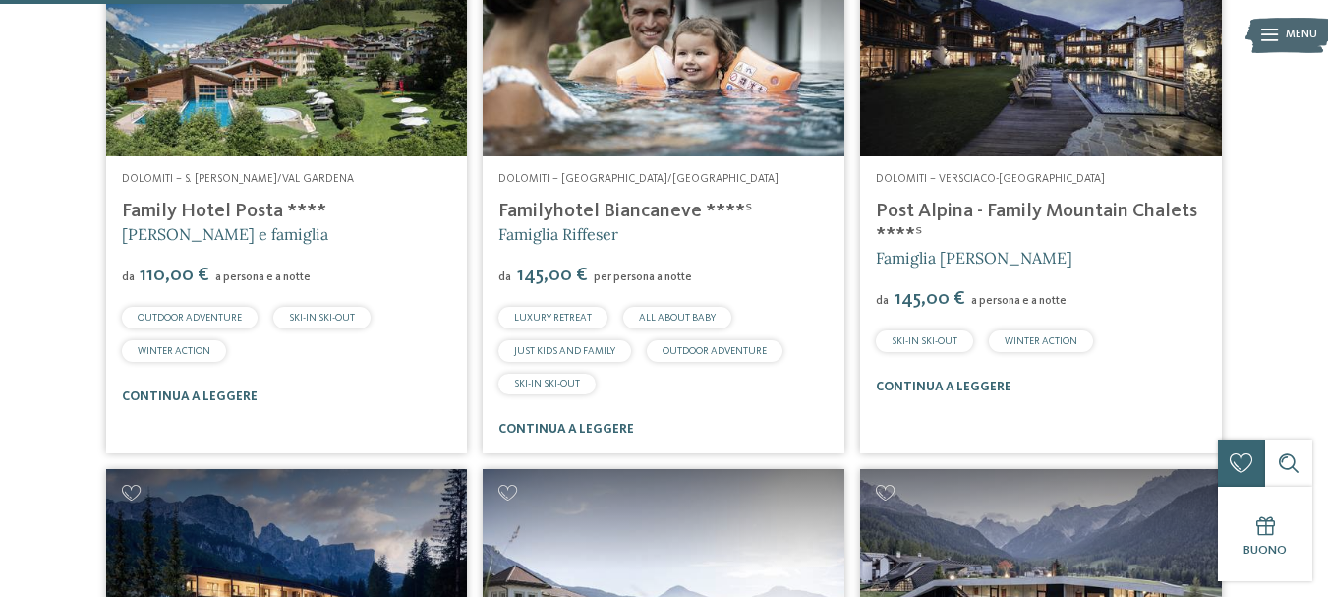
click at [1031, 127] on img at bounding box center [1041, 55] width 362 height 204
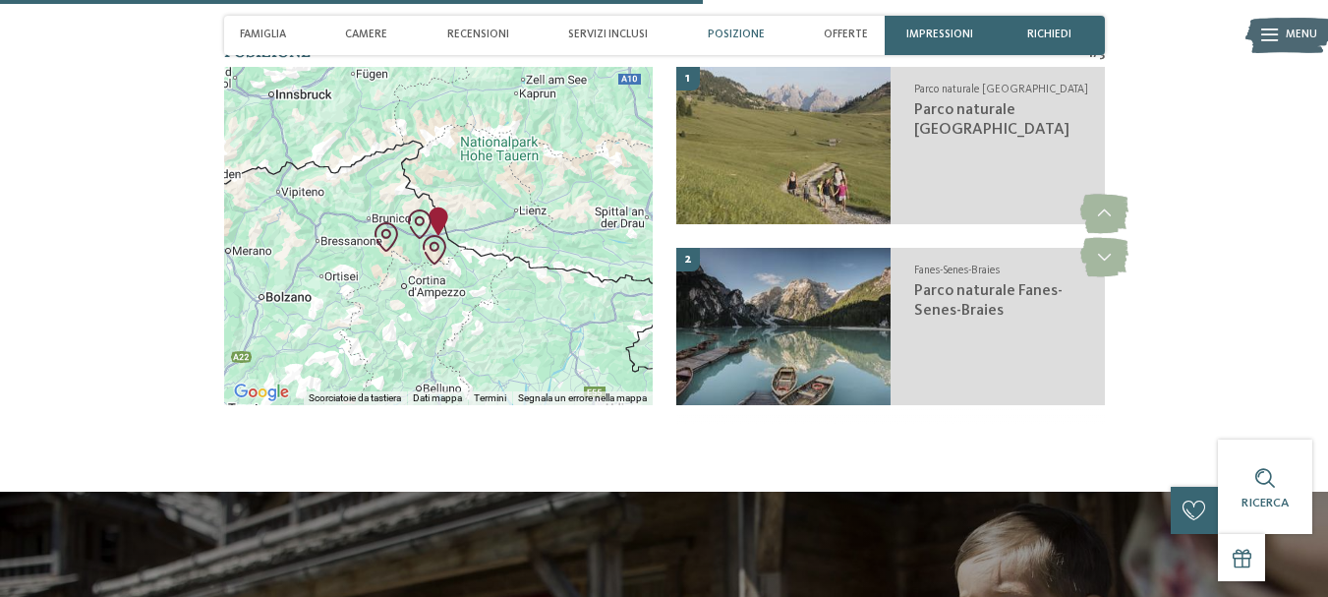
scroll to position [2950, 0]
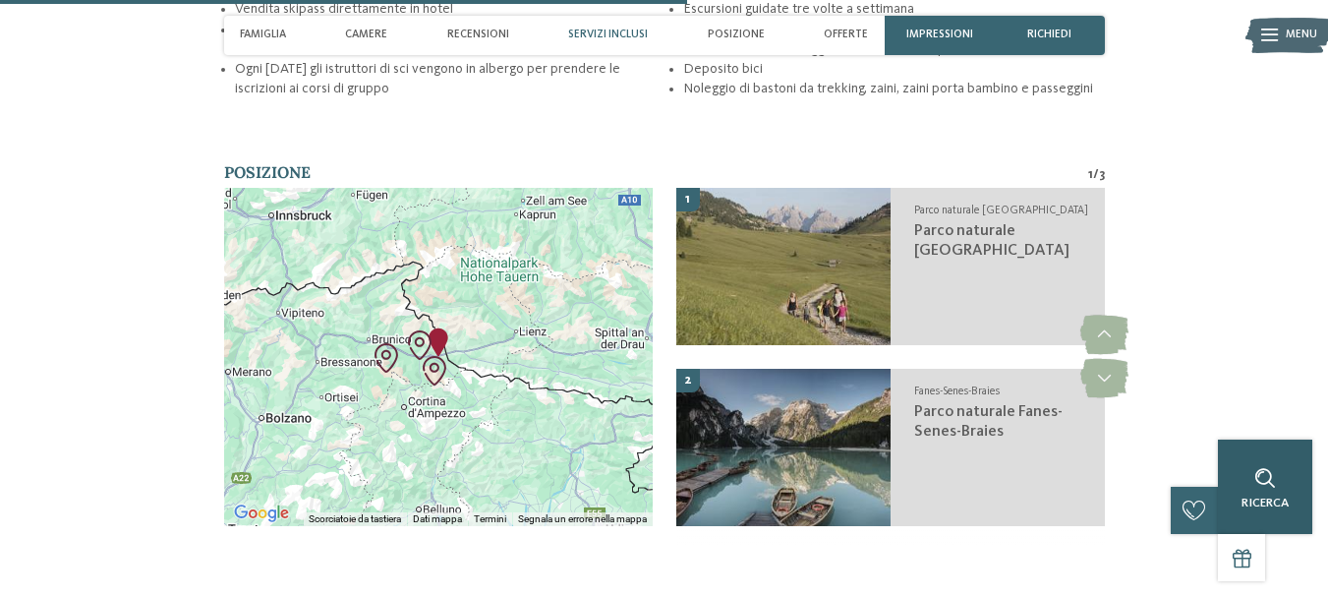
click at [1305, 511] on div "Ricerca" at bounding box center [1265, 487] width 94 height 94
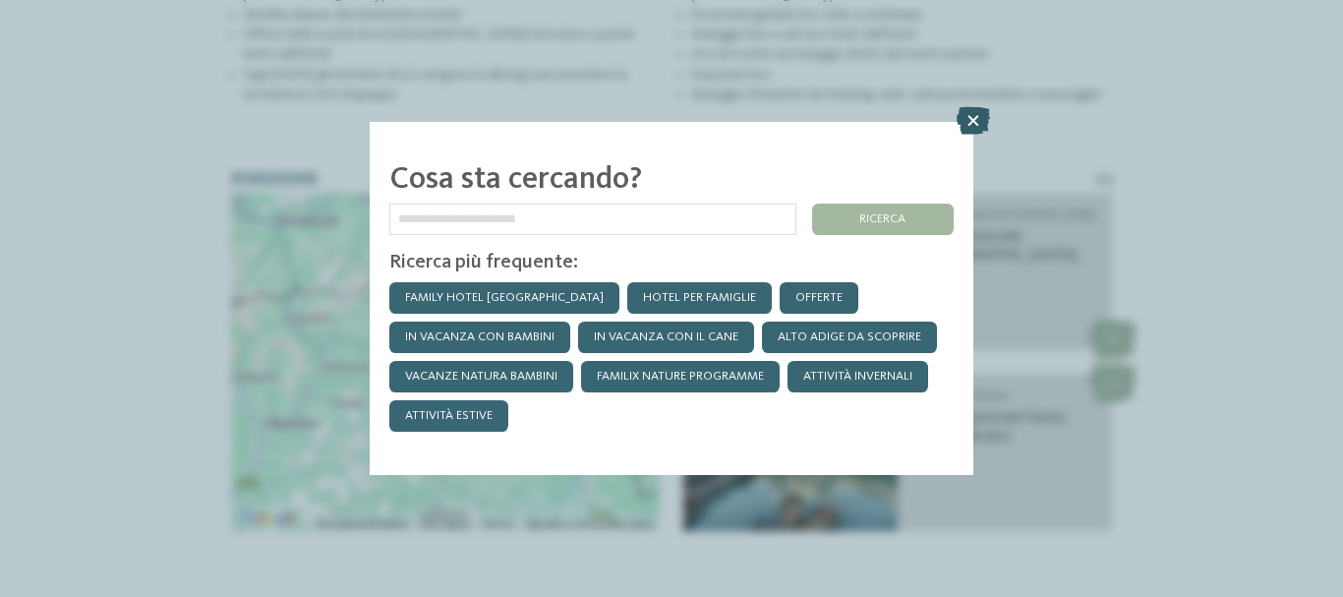
click at [974, 119] on icon at bounding box center [973, 121] width 33 height 28
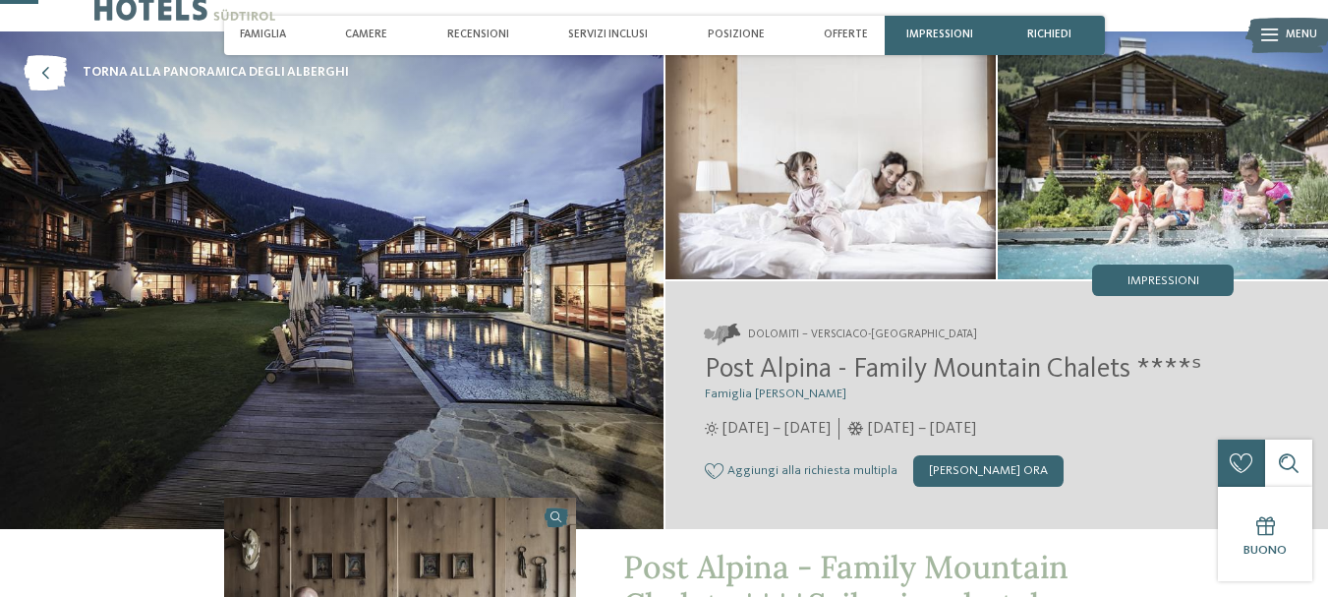
scroll to position [0, 0]
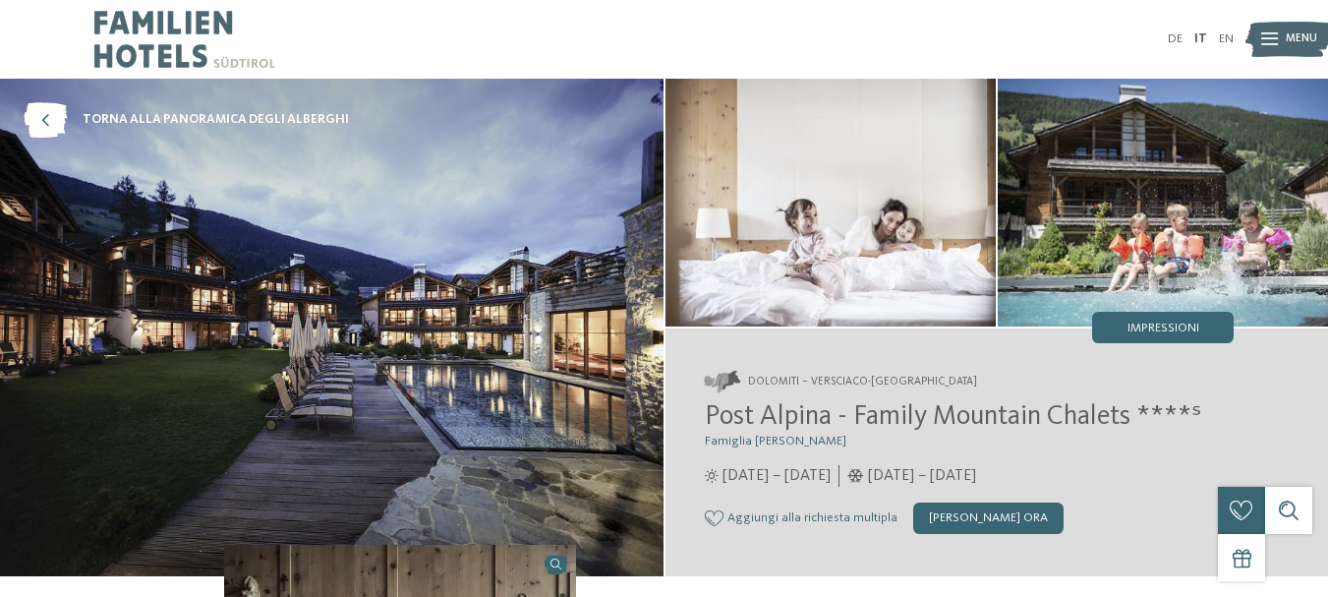
click at [167, 24] on img at bounding box center [184, 39] width 181 height 79
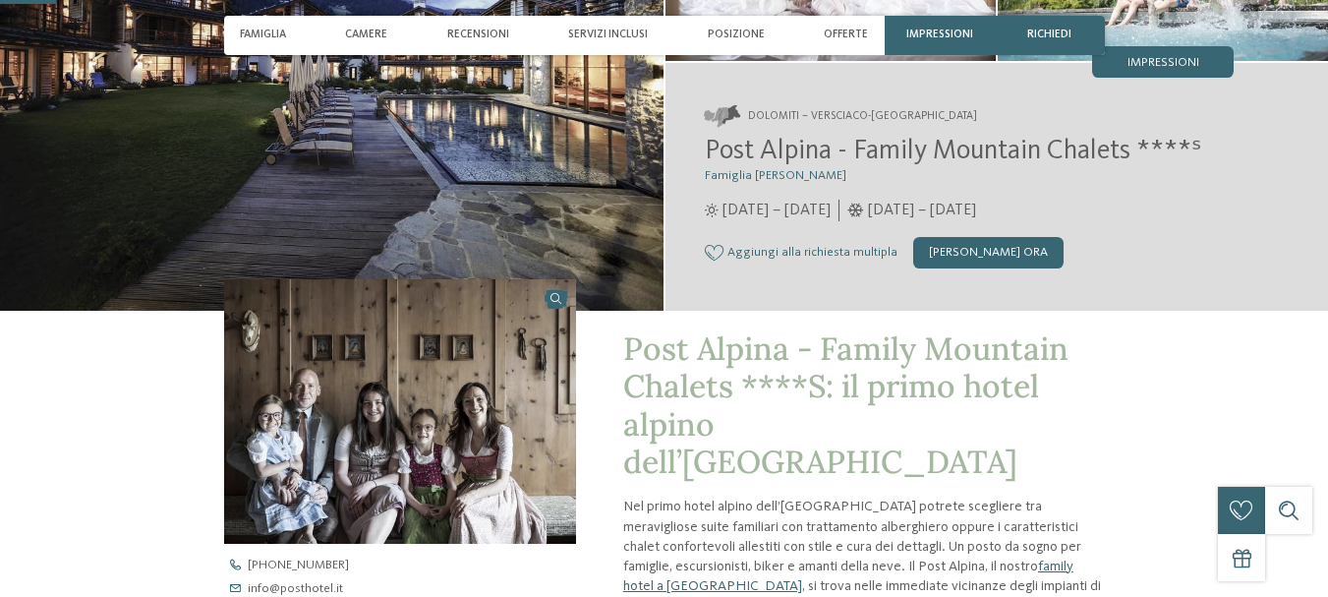
scroll to position [327, 0]
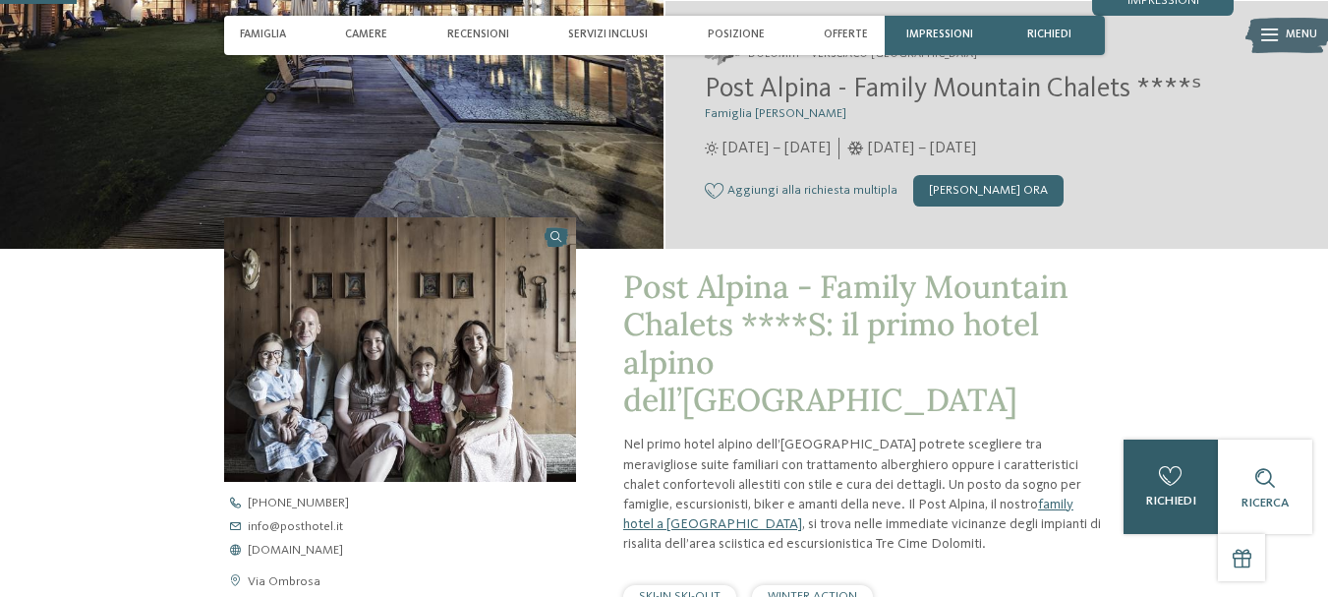
click at [1181, 504] on span "richiedi" at bounding box center [1172, 501] width 50 height 13
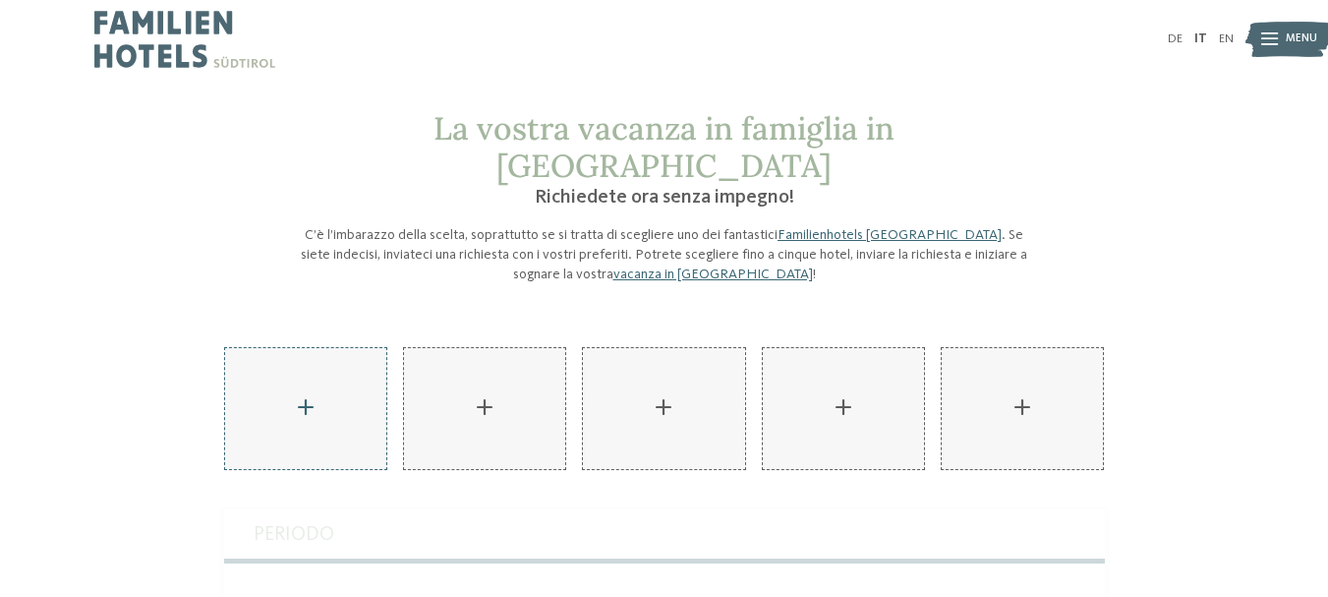
click at [269, 370] on div "AKI Family Resort PLOSE aggiungere" at bounding box center [305, 408] width 161 height 121
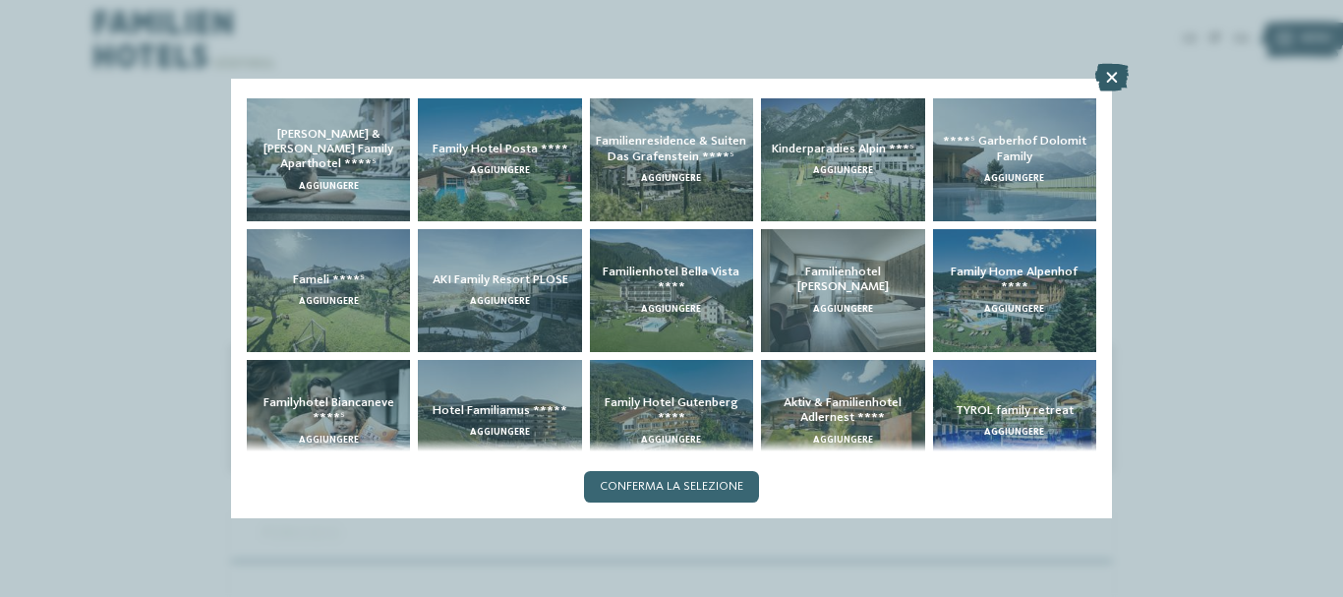
click at [1121, 86] on icon at bounding box center [1111, 78] width 33 height 28
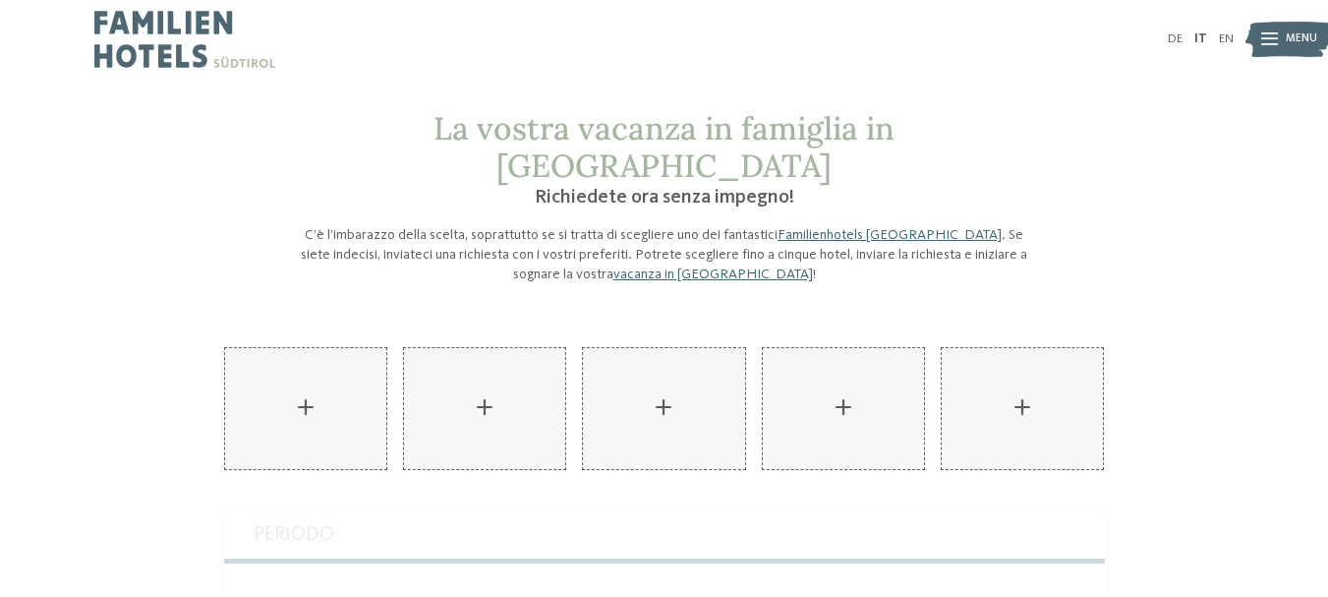
click at [108, 42] on img at bounding box center [184, 39] width 181 height 79
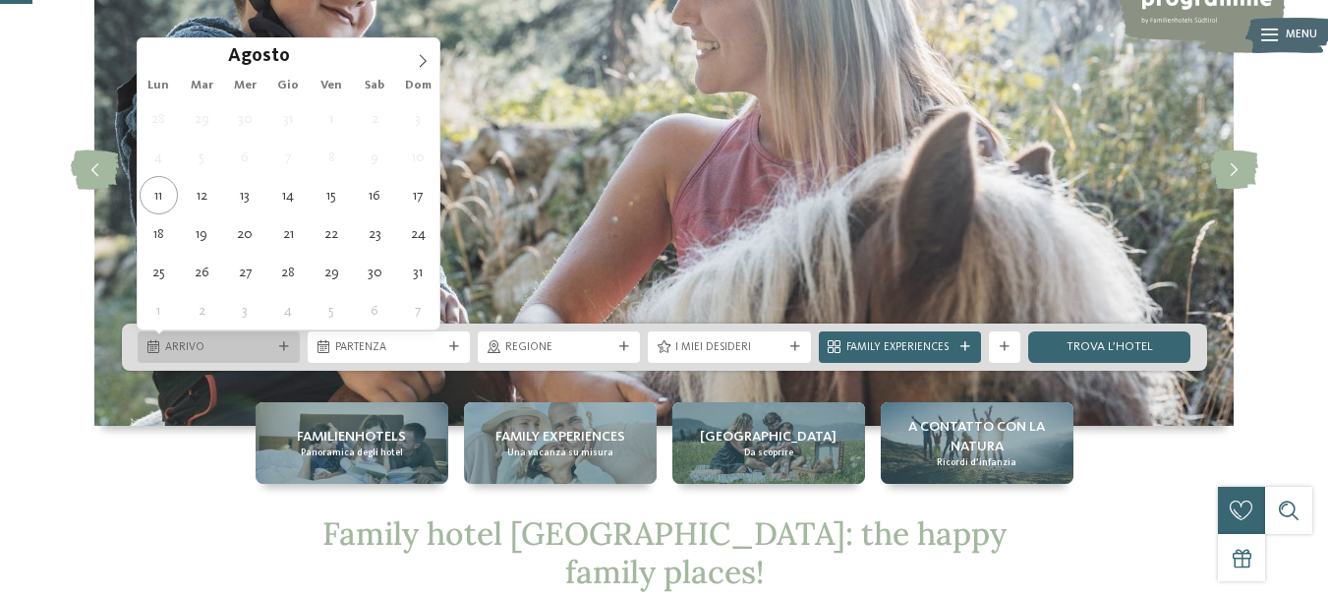
click at [198, 336] on div "Arrivo" at bounding box center [219, 346] width 162 height 31
type div "[DATE]"
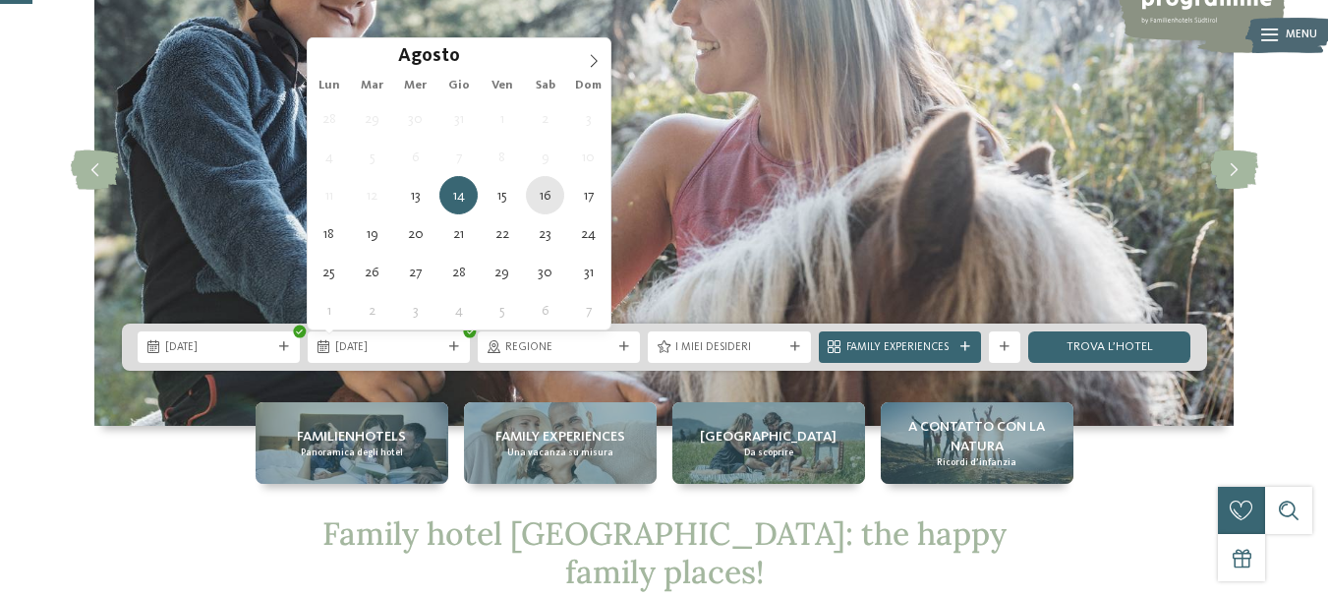
type div "[DATE]"
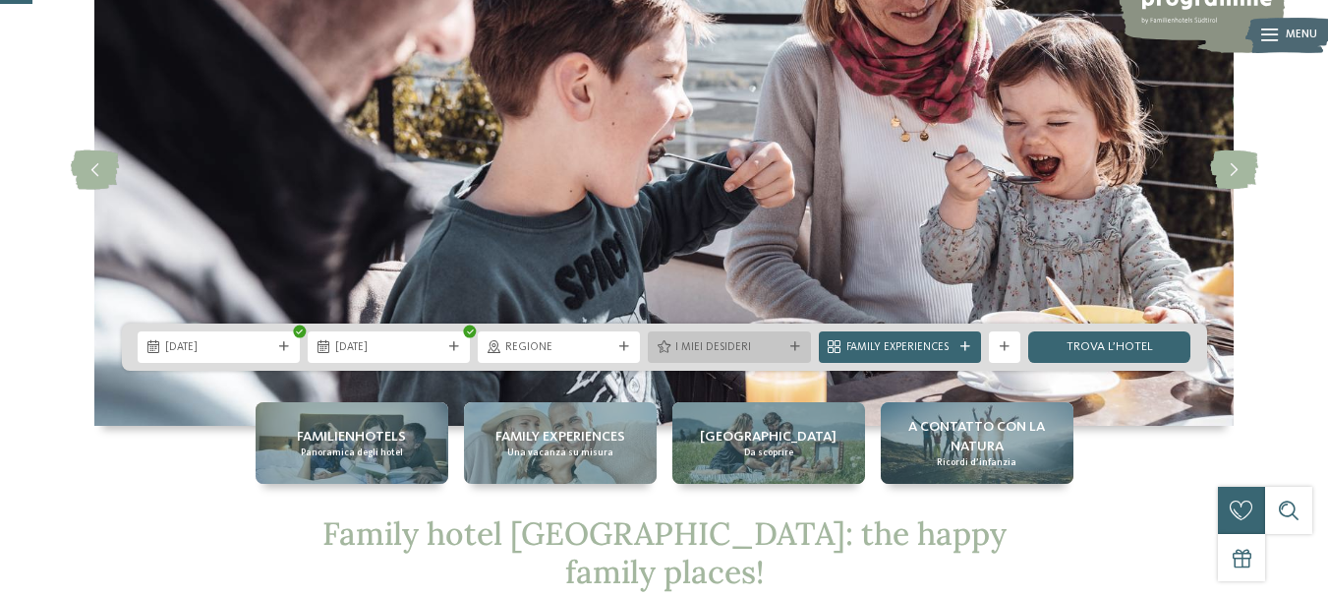
click at [705, 346] on span "I miei desideri" at bounding box center [729, 348] width 107 height 16
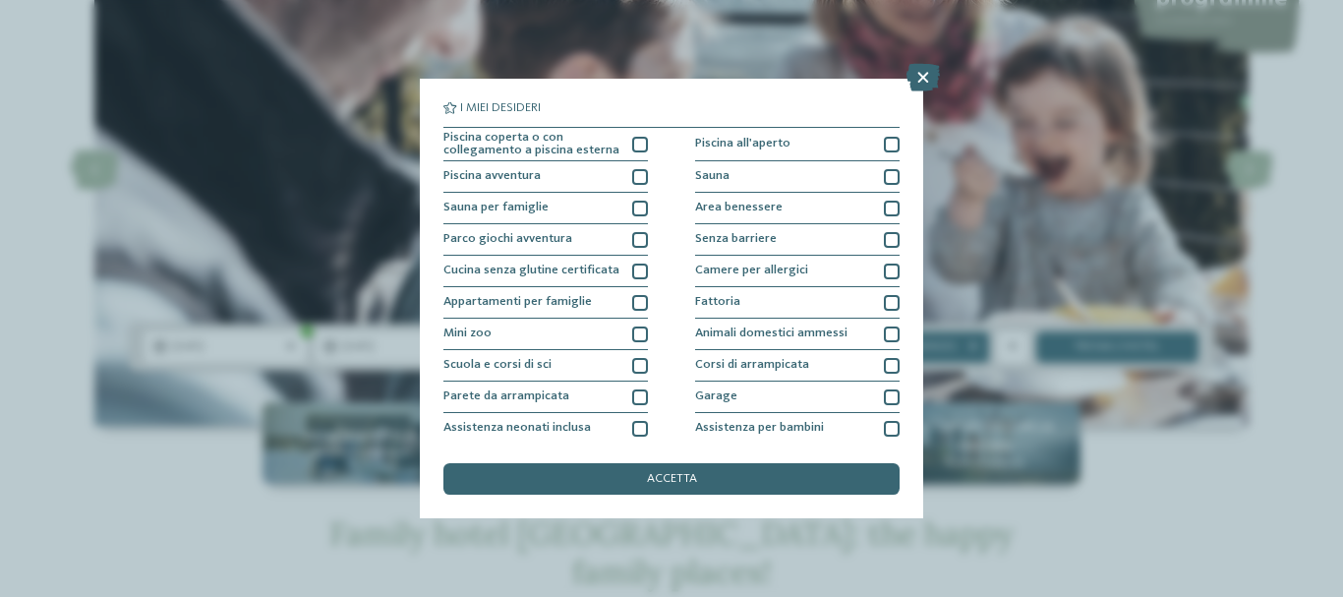
click at [304, 384] on div "I miei desideri Piscina coperta o con collegamento a piscina esterna Piscina al…" at bounding box center [671, 298] width 1343 height 597
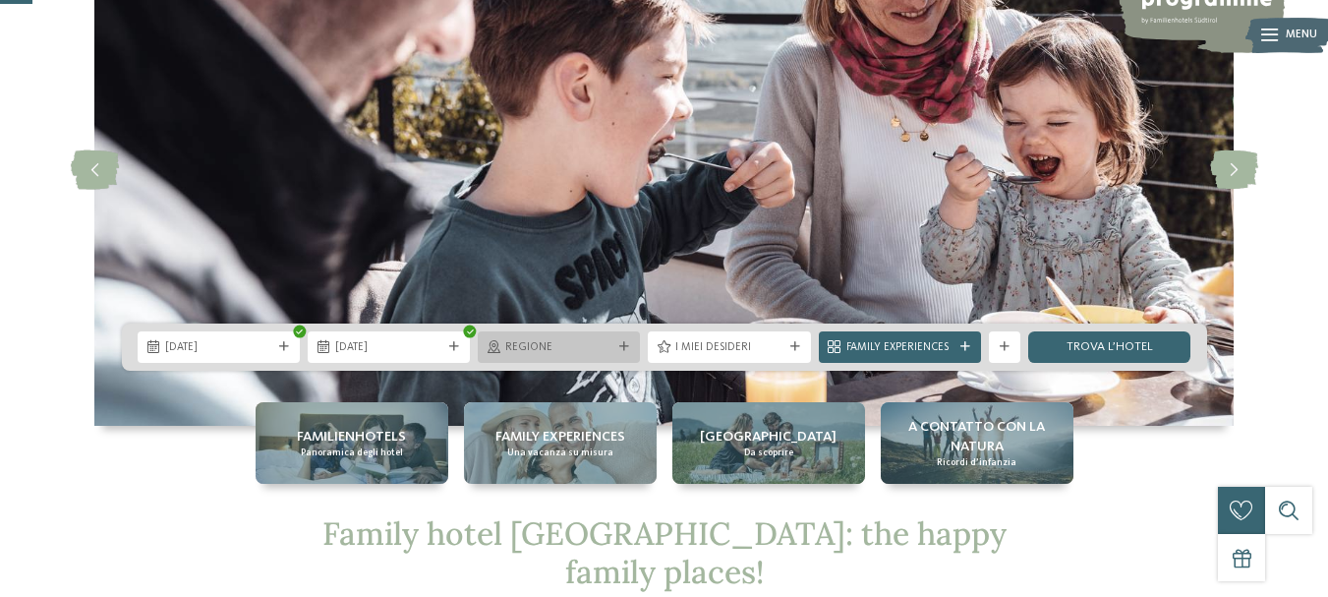
click at [536, 350] on span "Regione" at bounding box center [558, 348] width 107 height 16
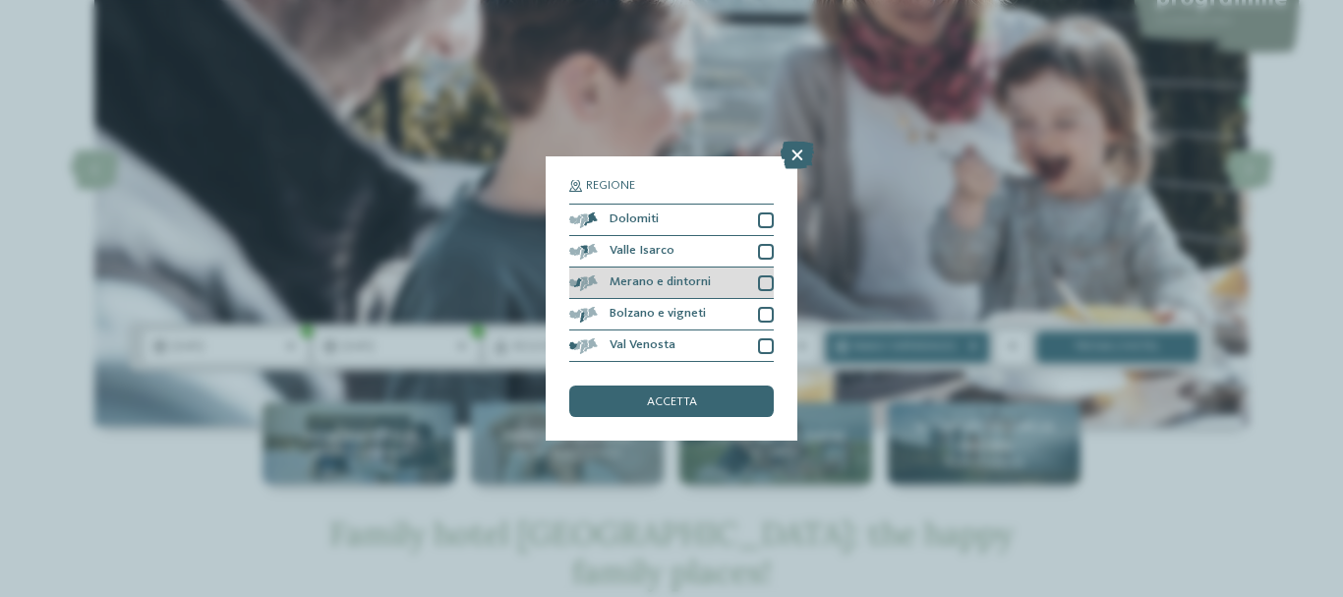
click at [766, 279] on div at bounding box center [766, 283] width 16 height 16
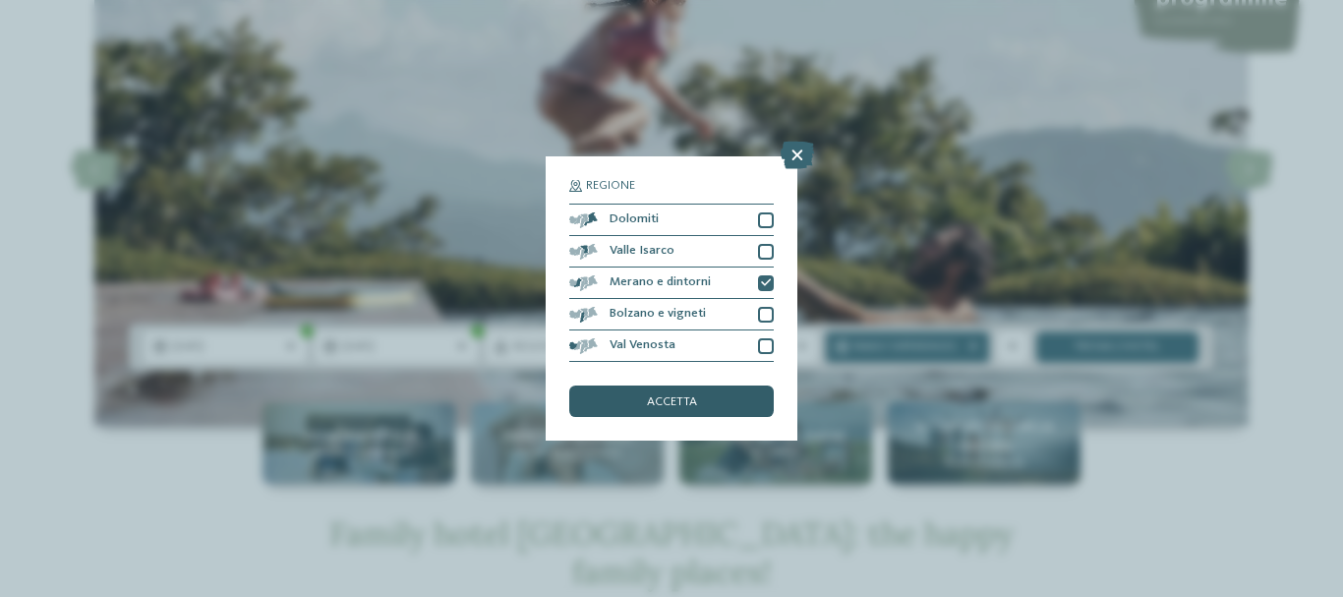
click at [643, 407] on div "accetta" at bounding box center [671, 400] width 205 height 31
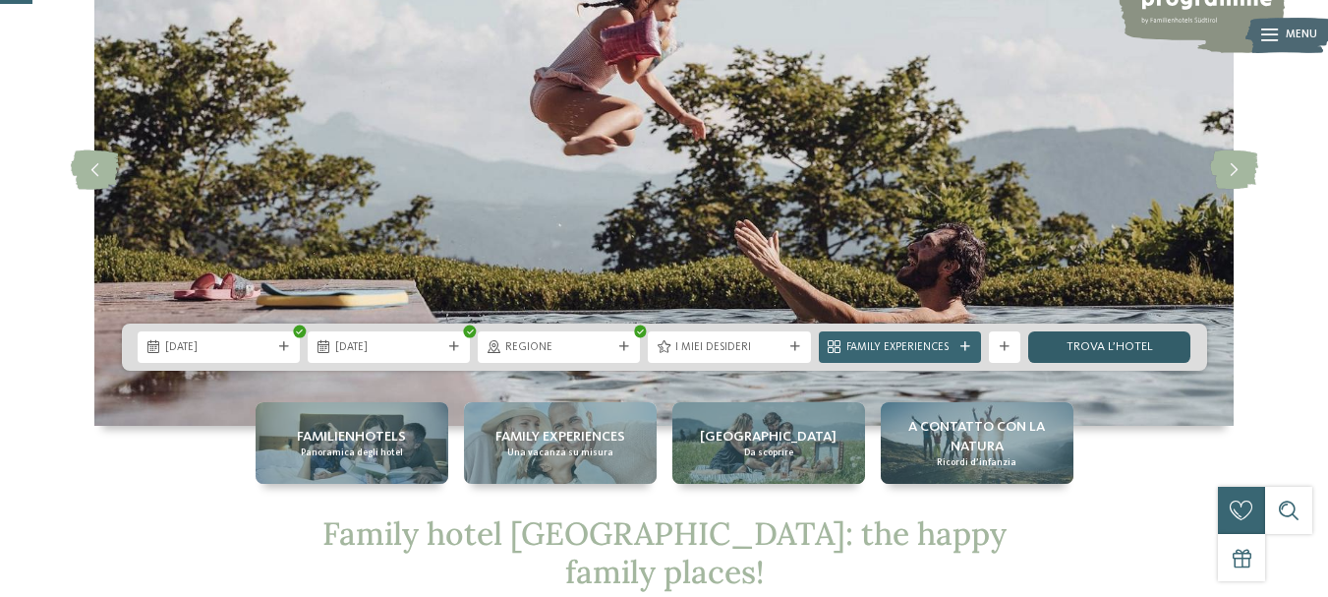
click at [1106, 352] on link "trova l’hotel" at bounding box center [1110, 346] width 162 height 31
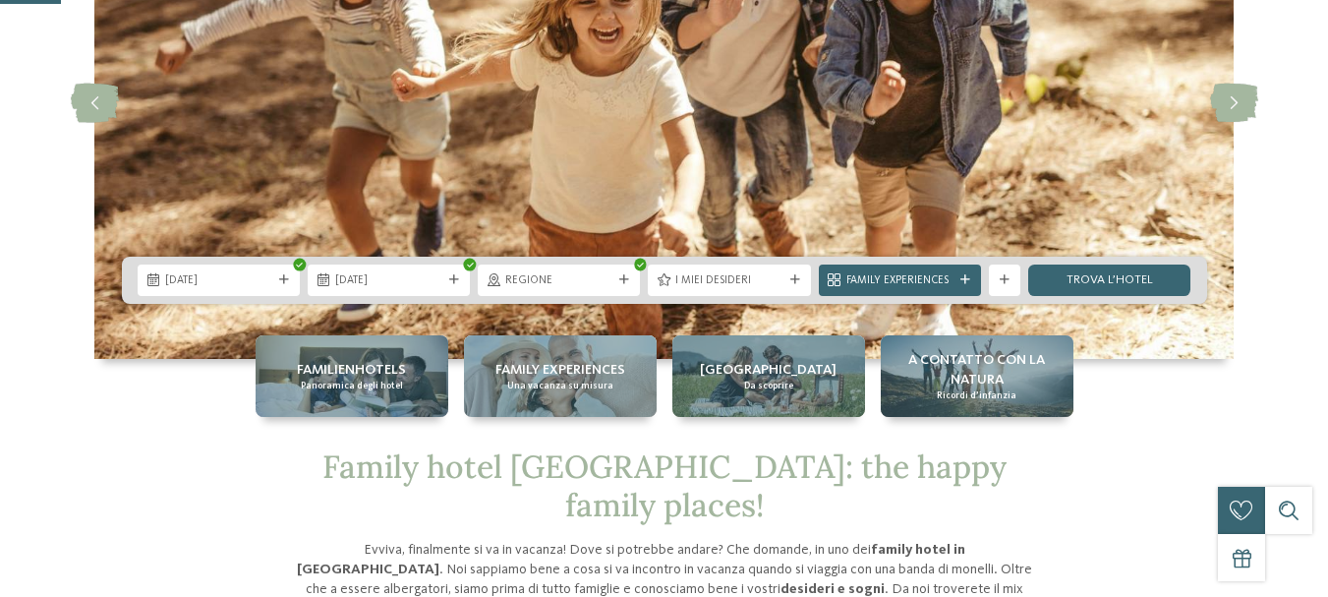
scroll to position [327, 0]
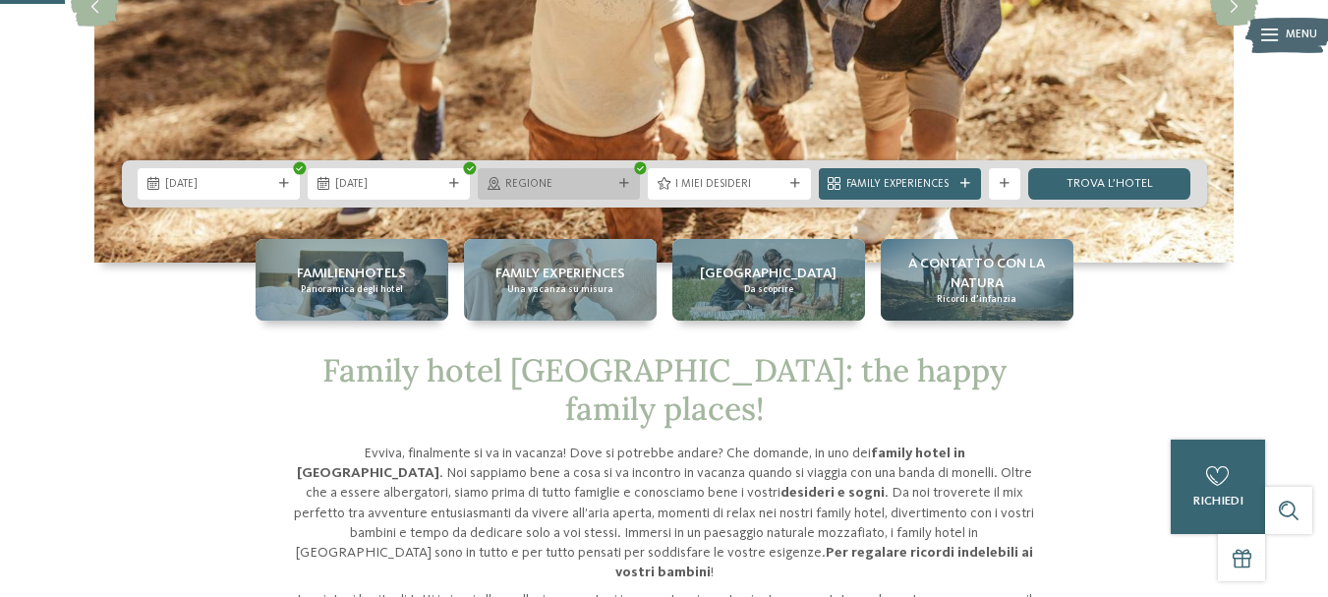
click at [515, 180] on span "Regione" at bounding box center [558, 185] width 107 height 16
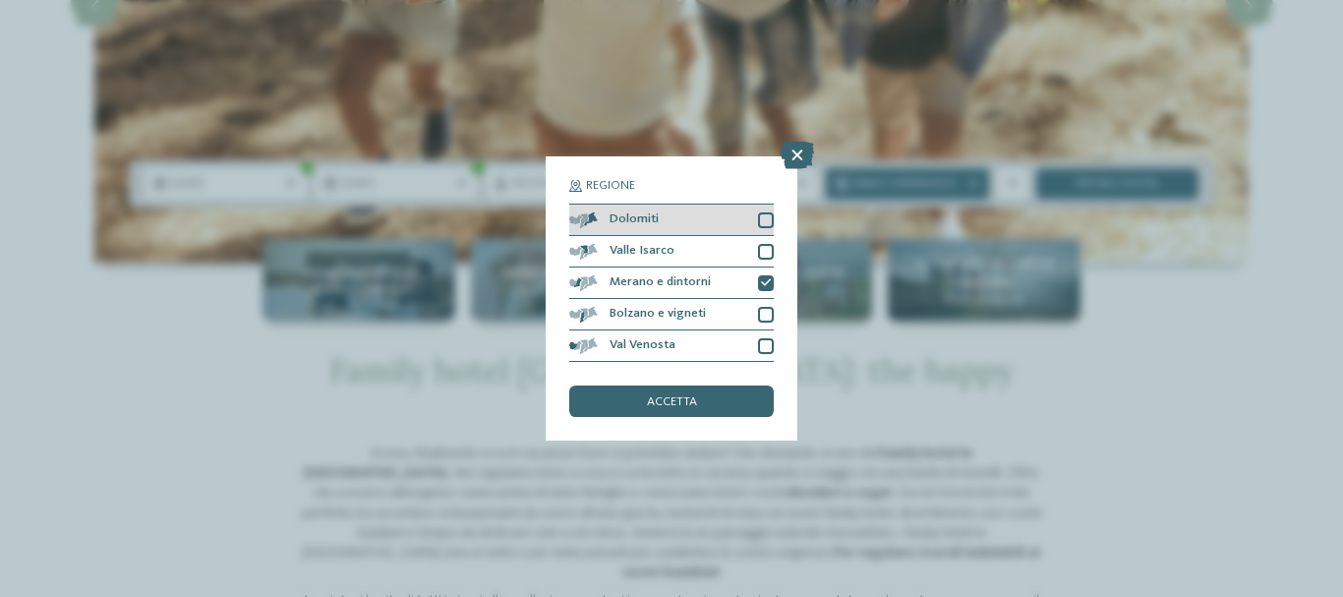
click at [732, 214] on div "Dolomiti" at bounding box center [671, 220] width 205 height 31
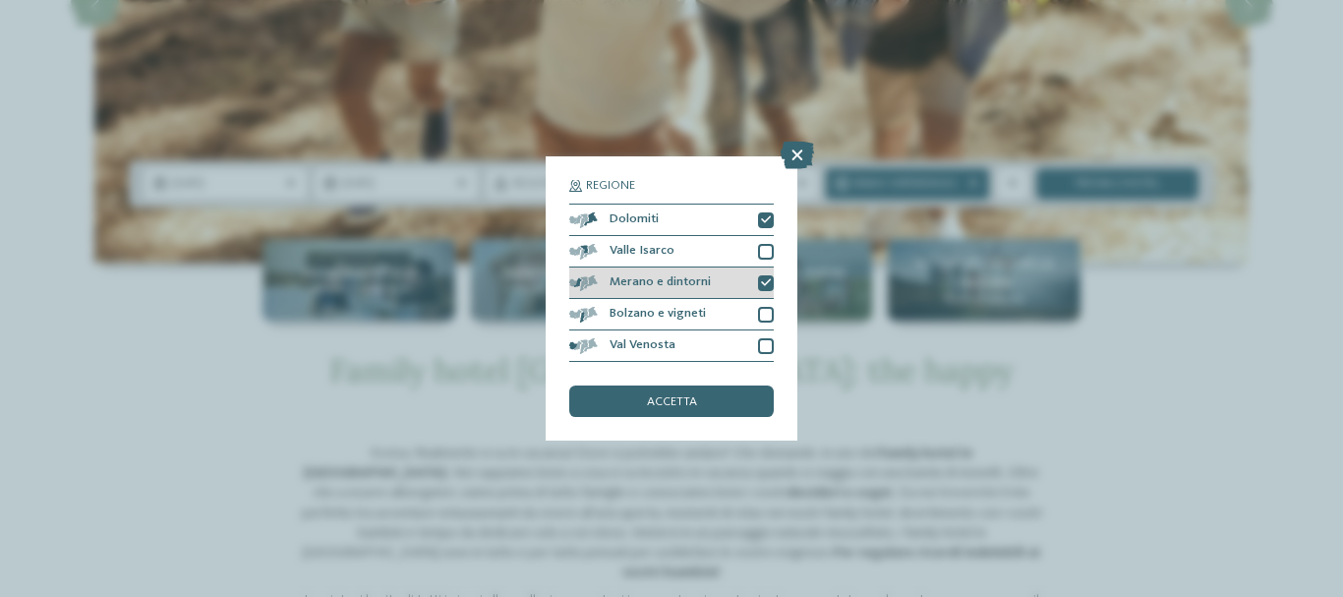
click at [764, 284] on icon at bounding box center [766, 283] width 10 height 10
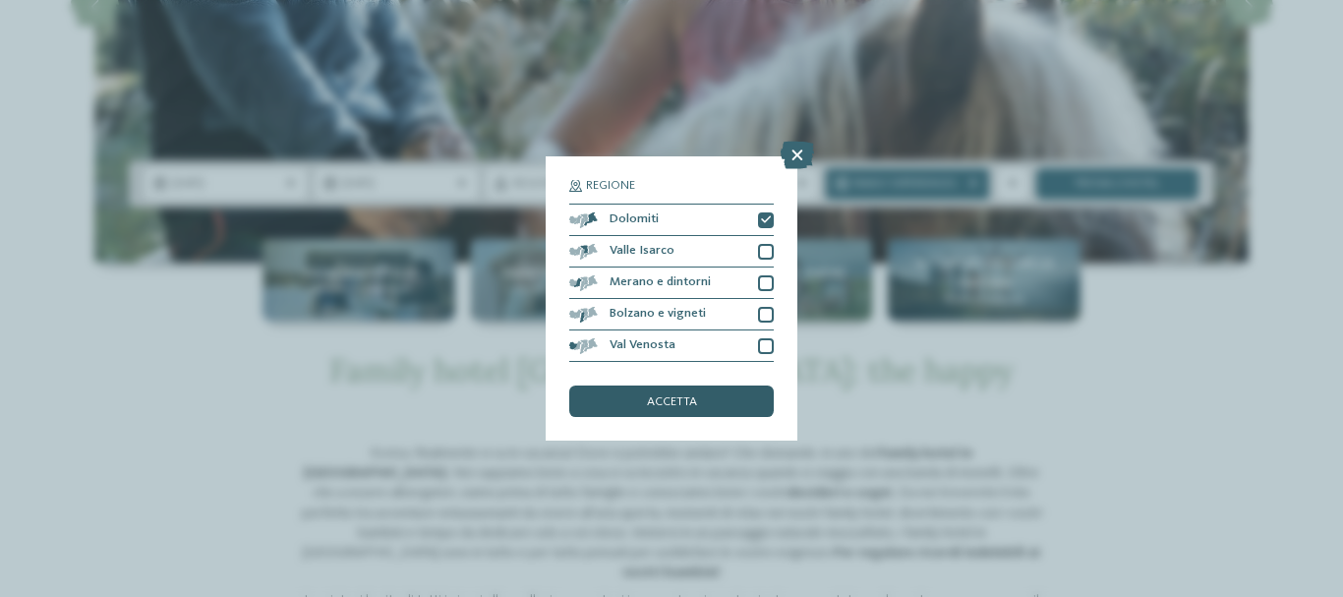
click at [664, 396] on span "accetta" at bounding box center [672, 402] width 50 height 13
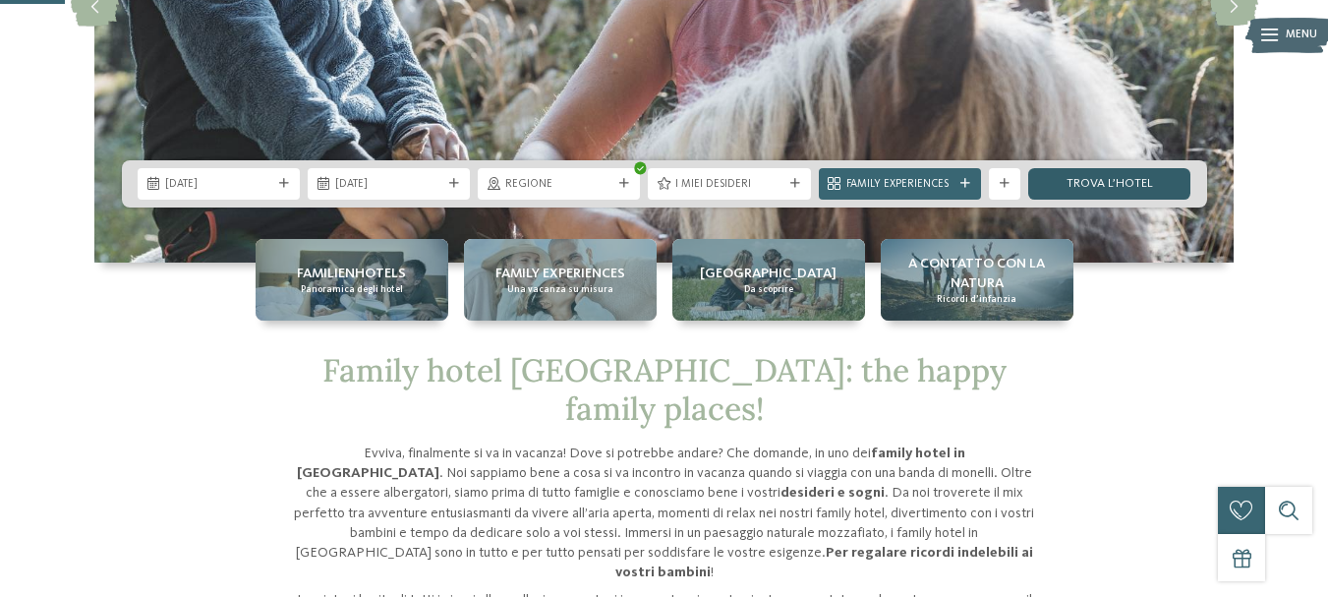
click at [1179, 184] on link "trova l’hotel" at bounding box center [1110, 183] width 162 height 31
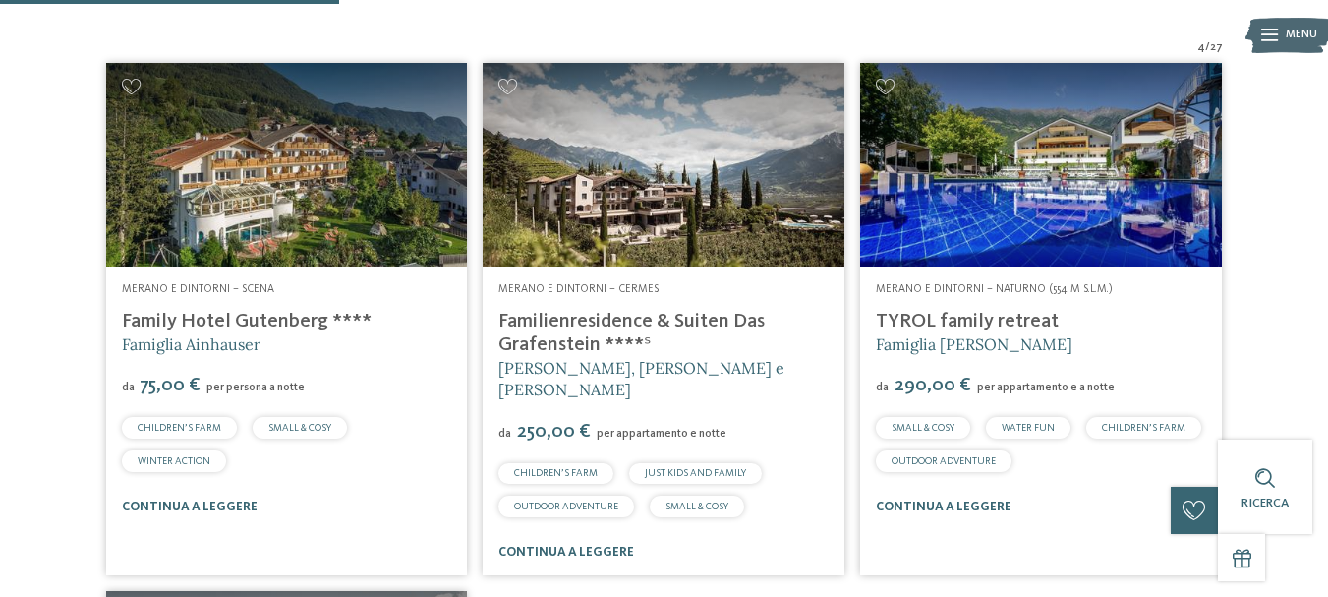
scroll to position [492, 0]
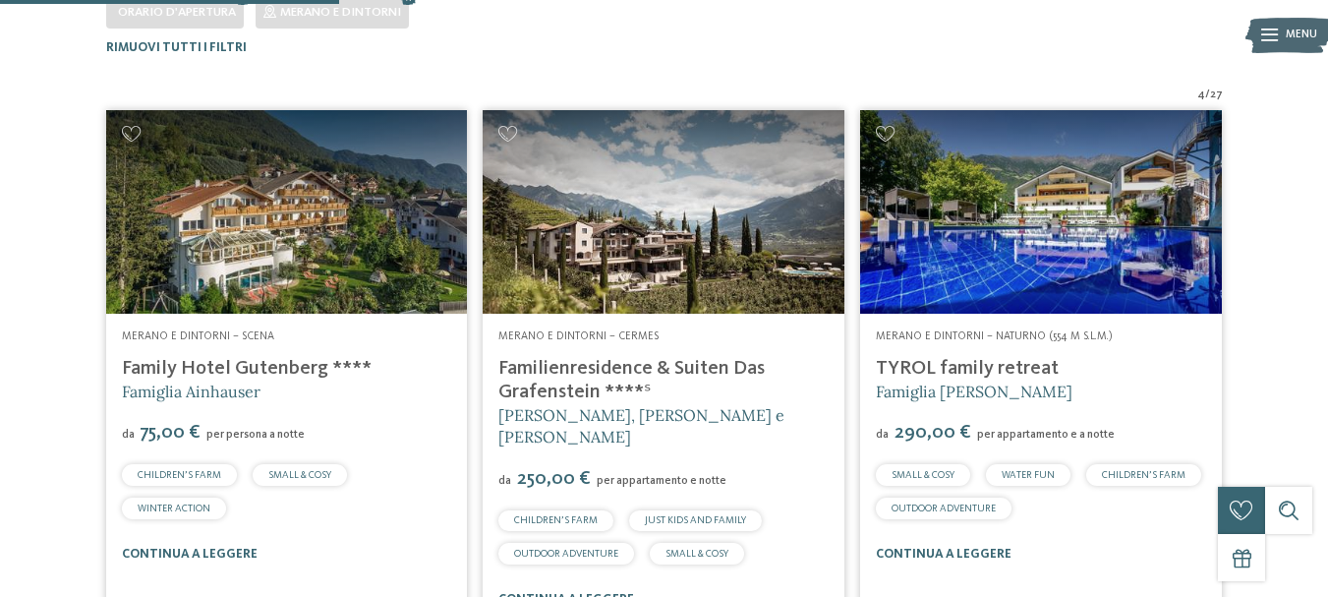
click at [997, 228] on img at bounding box center [1041, 212] width 362 height 204
click at [671, 290] on img at bounding box center [664, 212] width 362 height 204
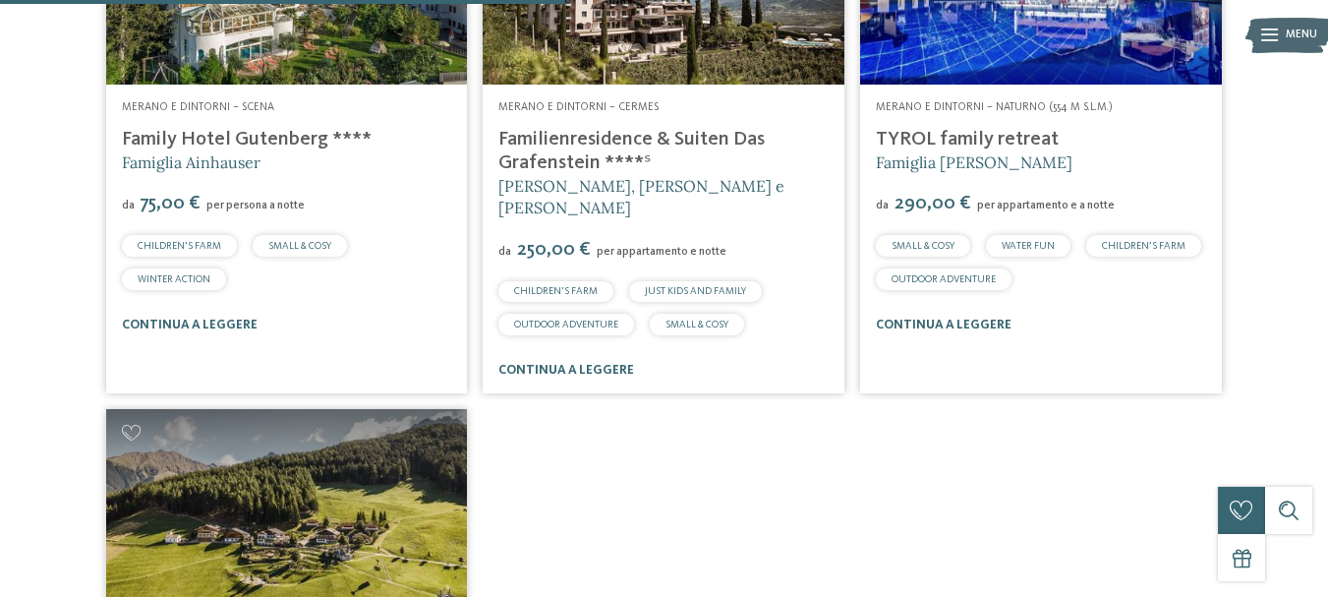
scroll to position [819, 0]
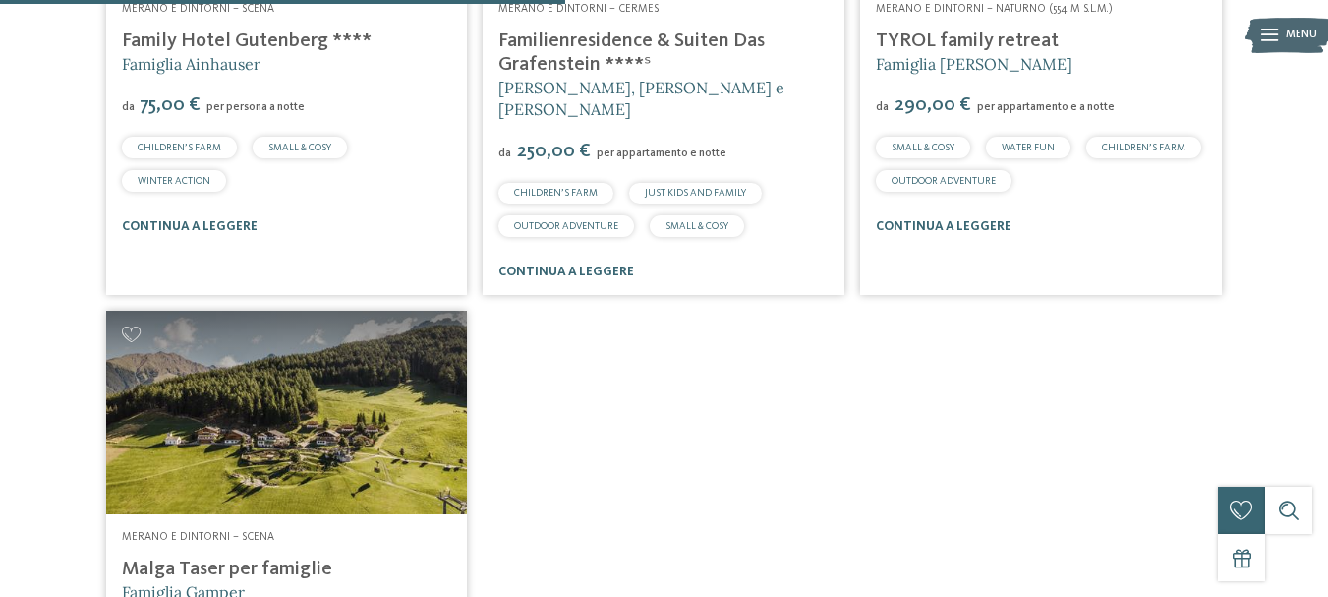
click at [306, 478] on img at bounding box center [287, 413] width 362 height 204
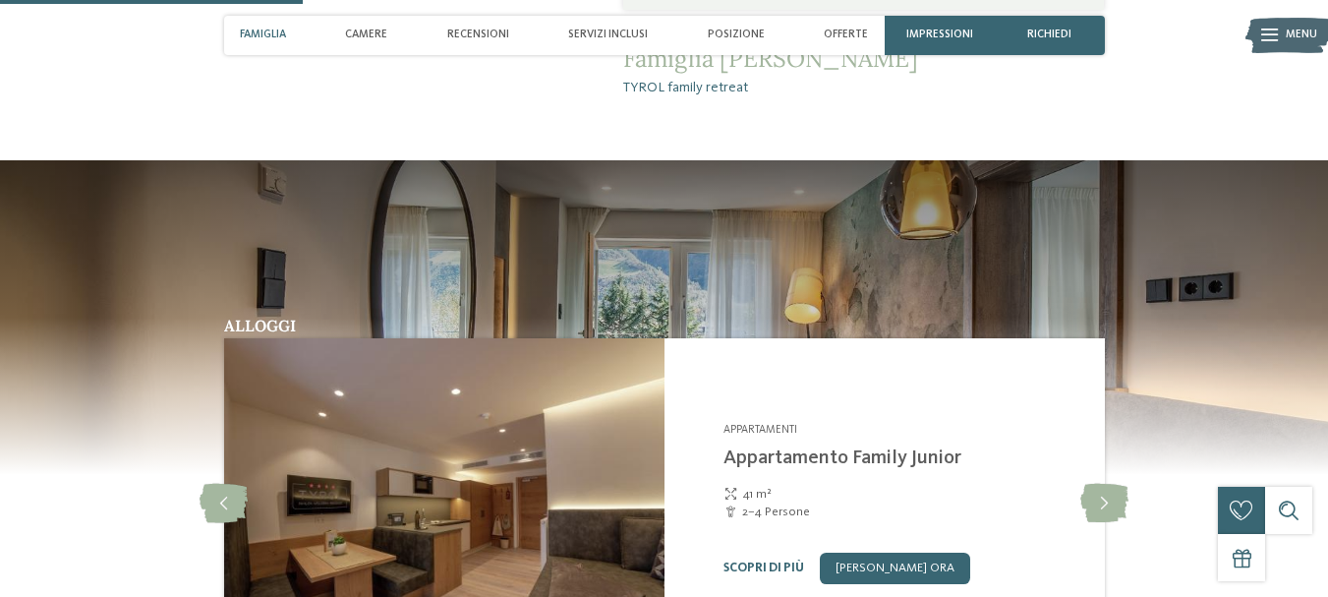
scroll to position [1148, 0]
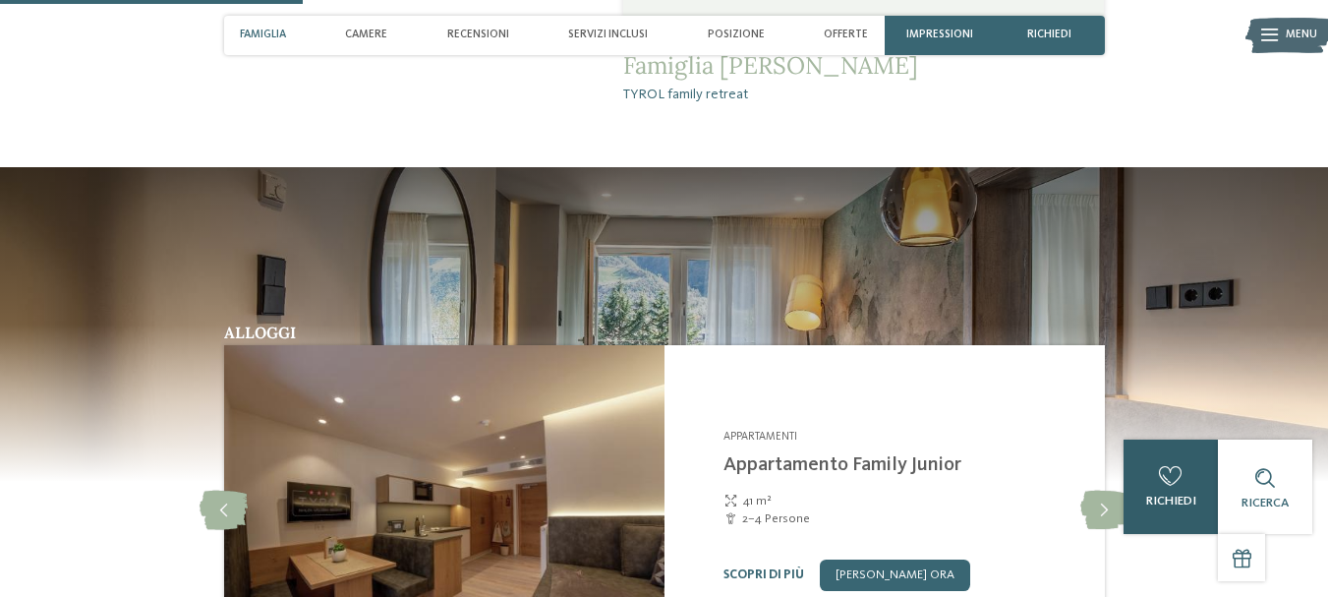
click at [1173, 475] on icon at bounding box center [1171, 476] width 24 height 20
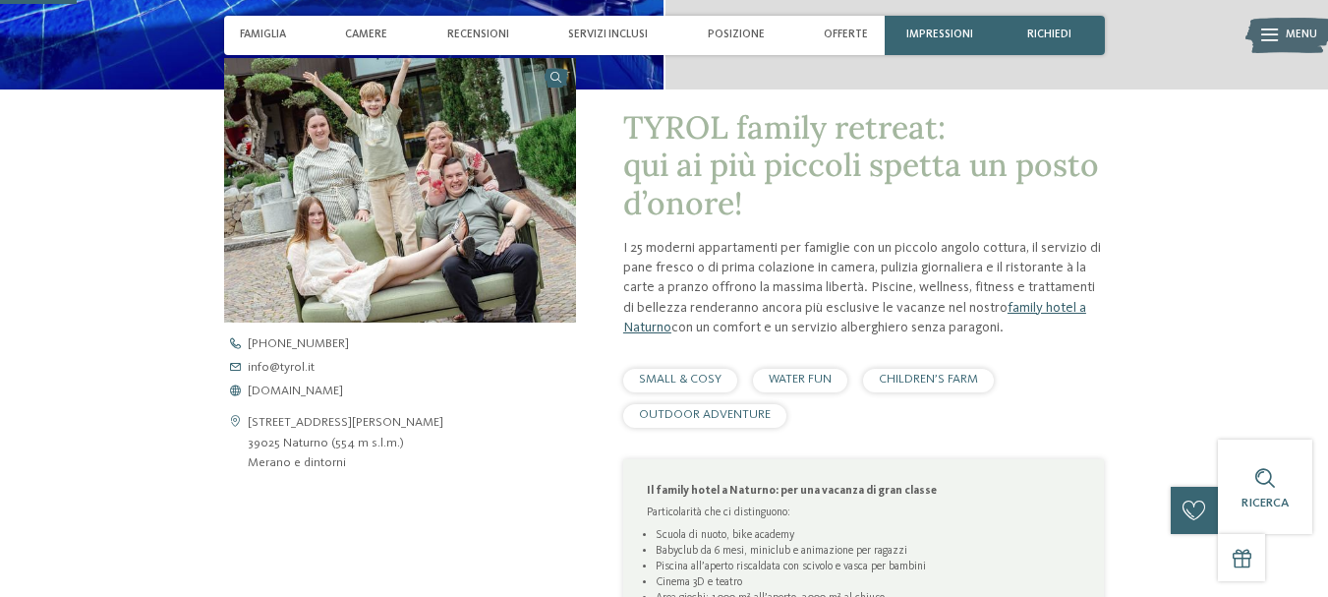
scroll to position [0, 0]
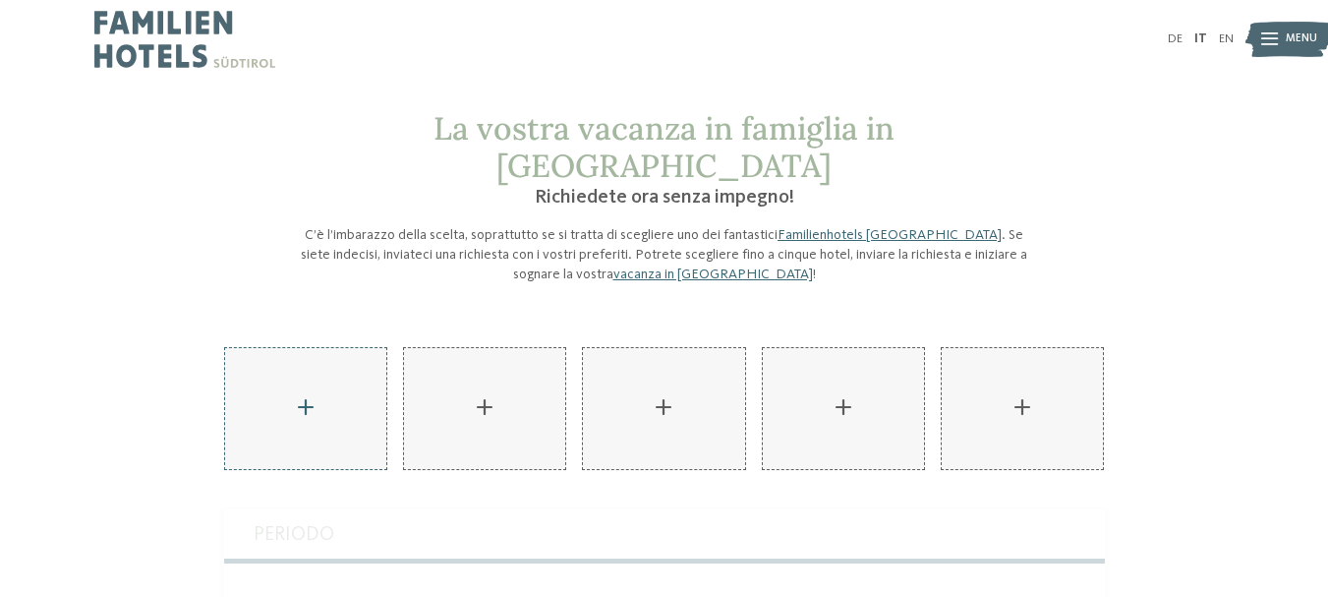
click at [298, 371] on div "AKI Family Resort PLOSE aggiungere" at bounding box center [305, 408] width 161 height 121
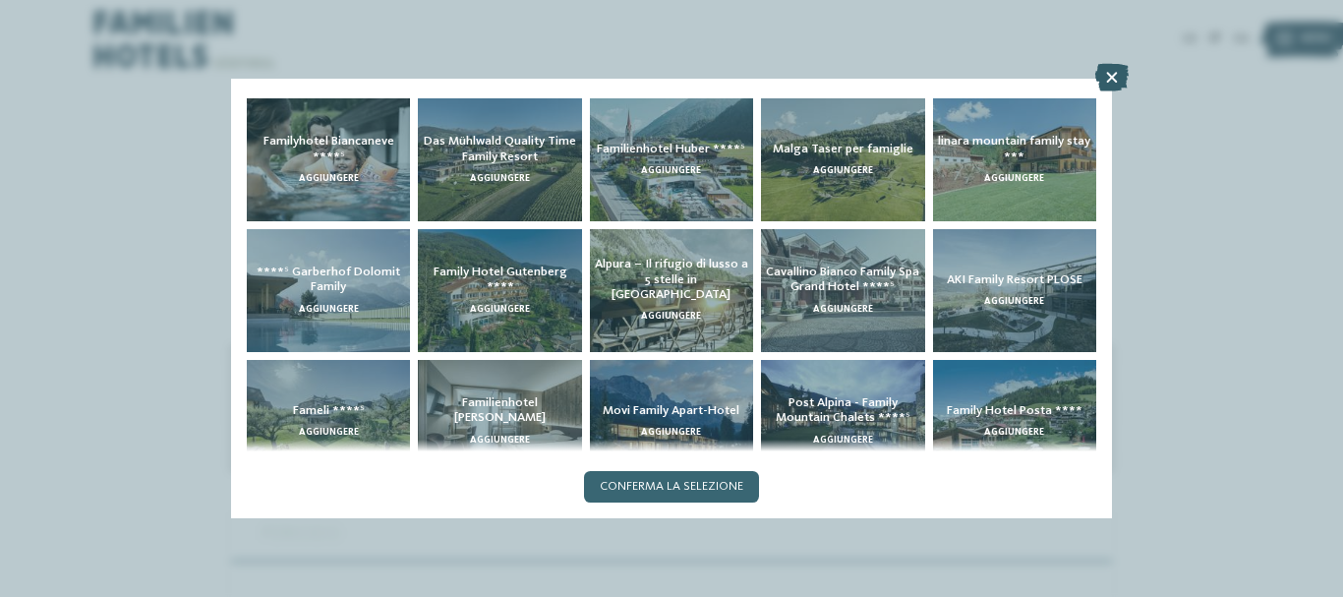
click at [1108, 75] on icon at bounding box center [1111, 78] width 33 height 28
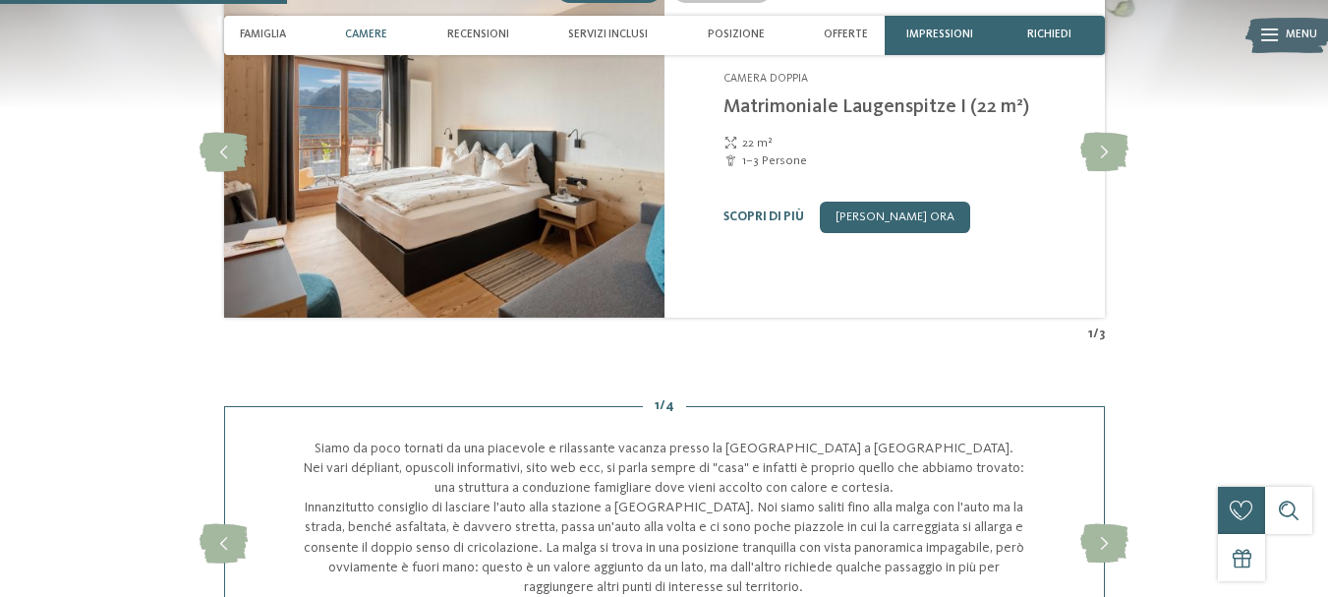
scroll to position [1802, 0]
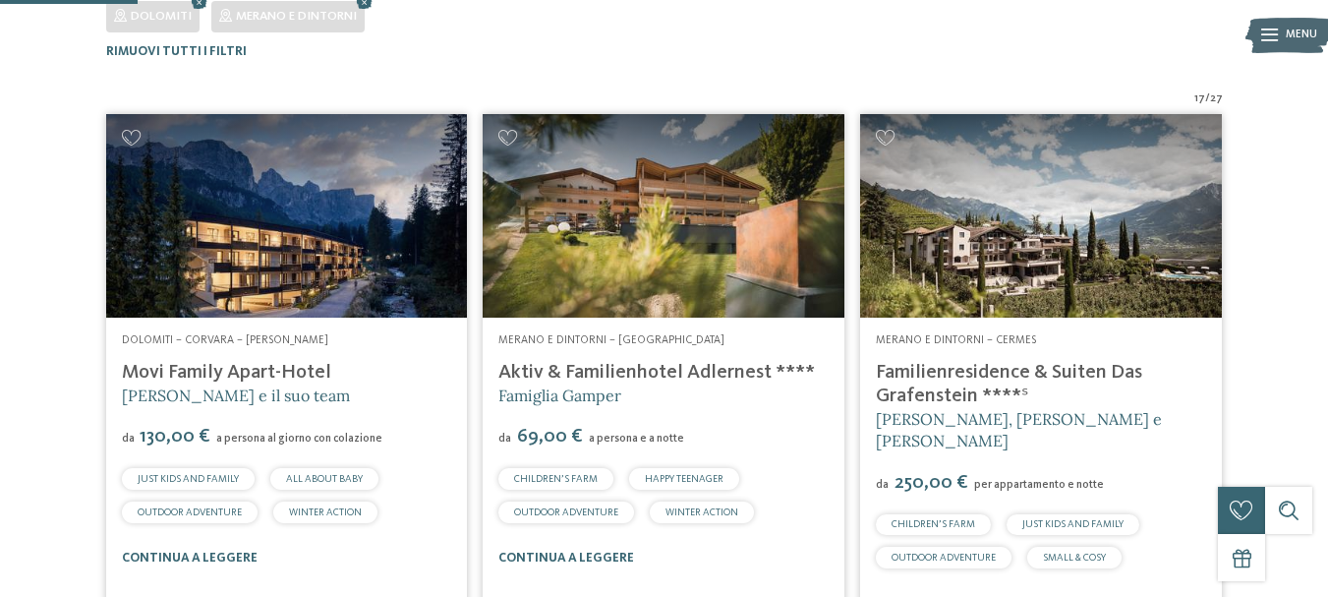
scroll to position [322, 0]
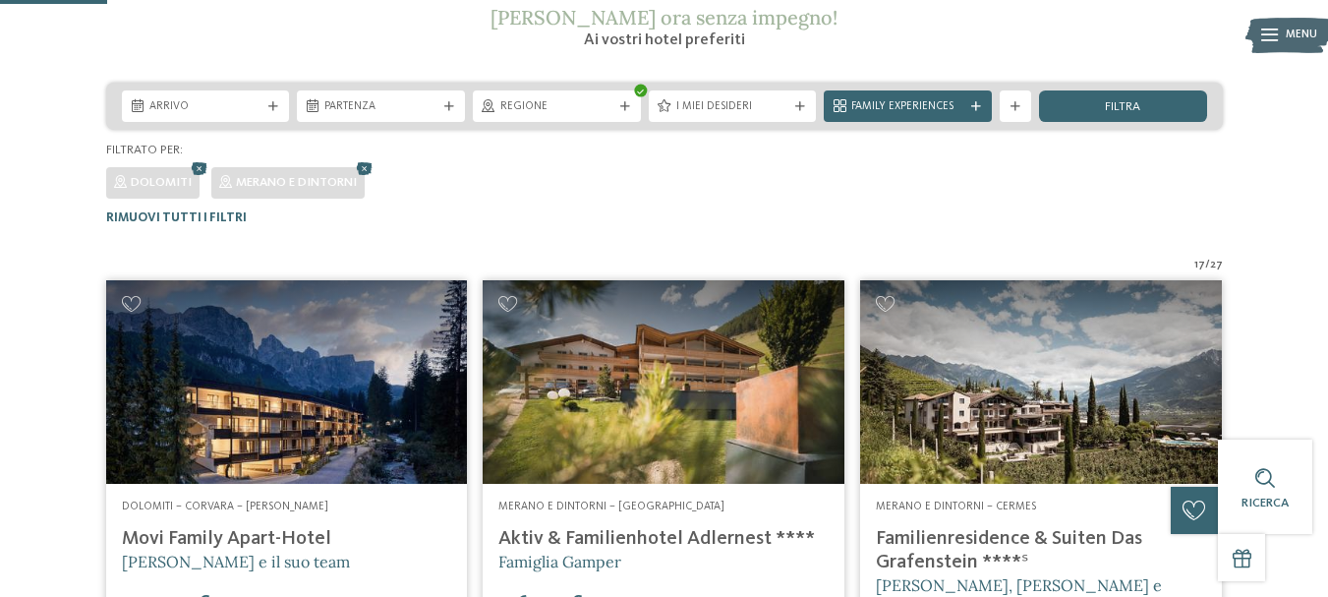
click at [724, 125] on div "Arrivo [GEOGRAPHIC_DATA]" at bounding box center [664, 106] width 1117 height 47
click at [723, 99] on span "I miei desideri" at bounding box center [733, 107] width 113 height 16
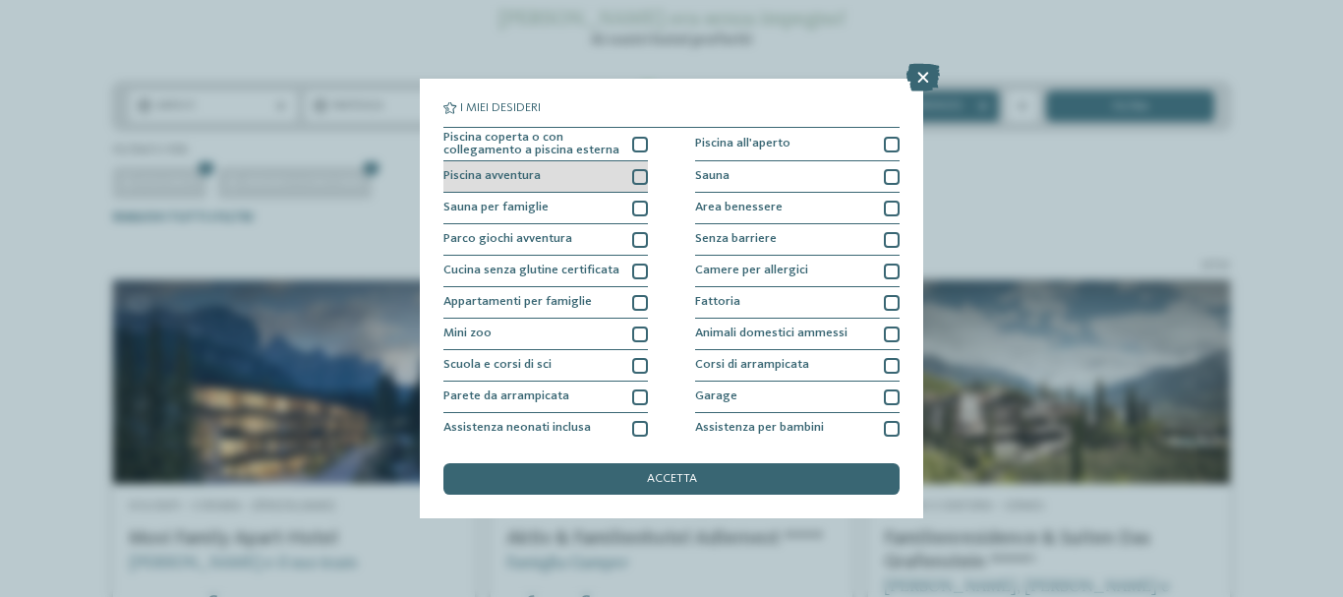
click at [507, 184] on div "Piscina avventura" at bounding box center [545, 176] width 205 height 31
click at [597, 477] on div "accetta" at bounding box center [671, 478] width 456 height 31
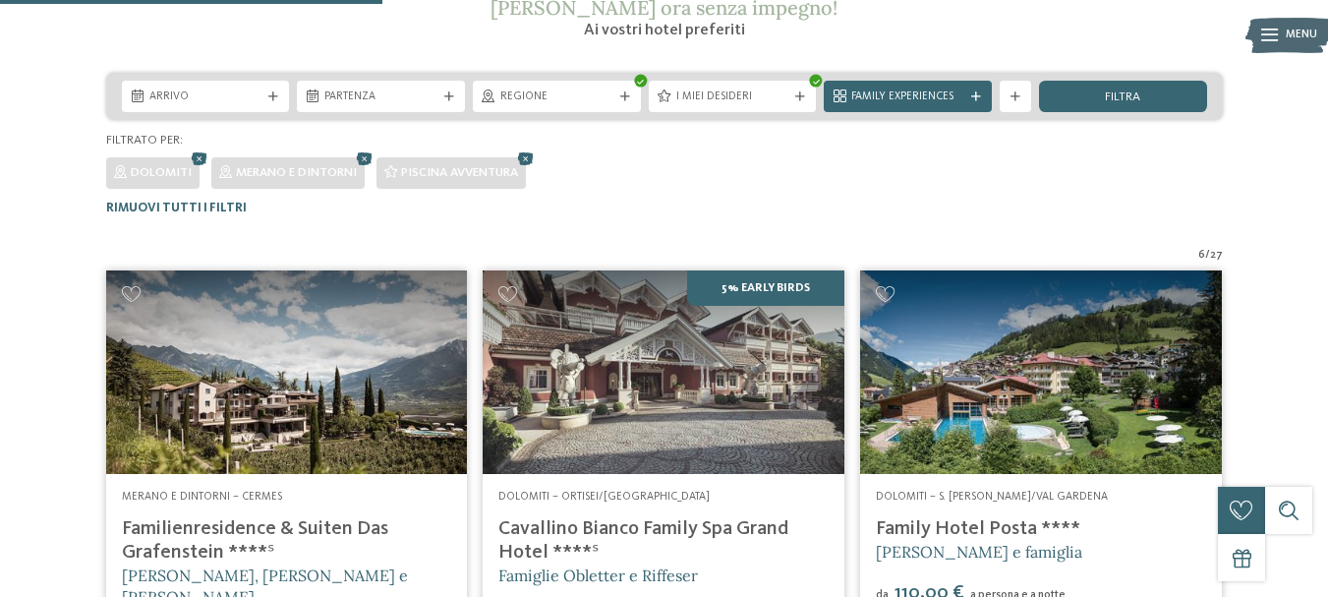
scroll to position [323, 0]
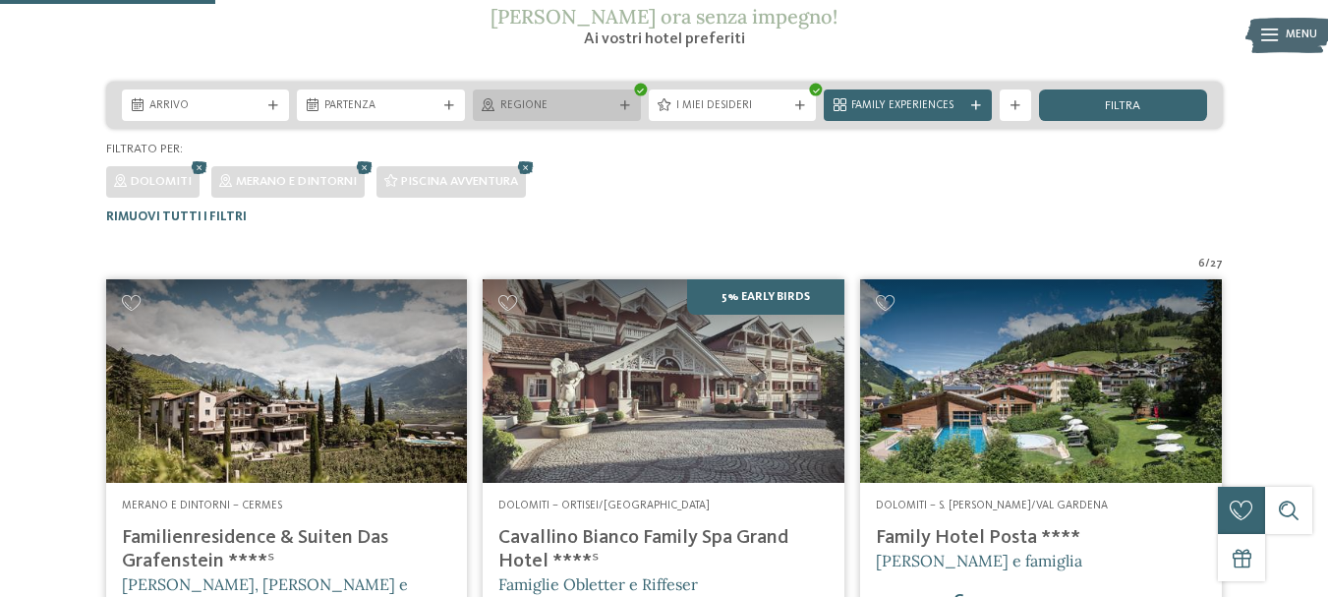
click at [527, 108] on span "Regione" at bounding box center [556, 106] width 113 height 16
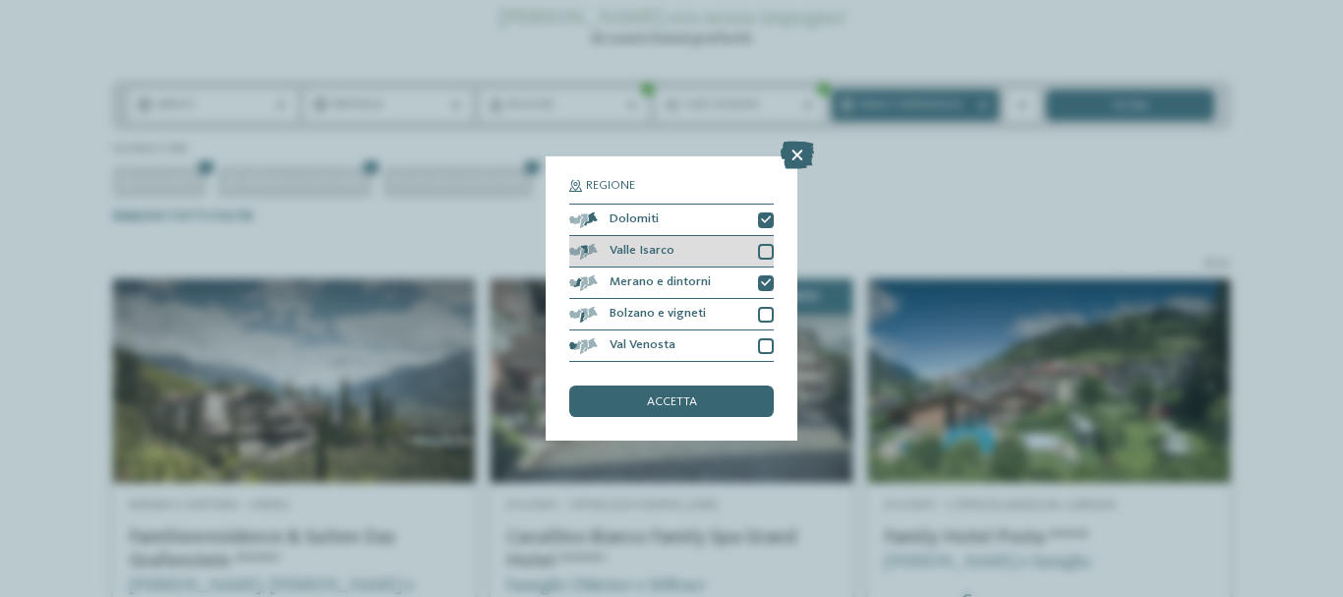
click at [770, 254] on div at bounding box center [766, 252] width 16 height 16
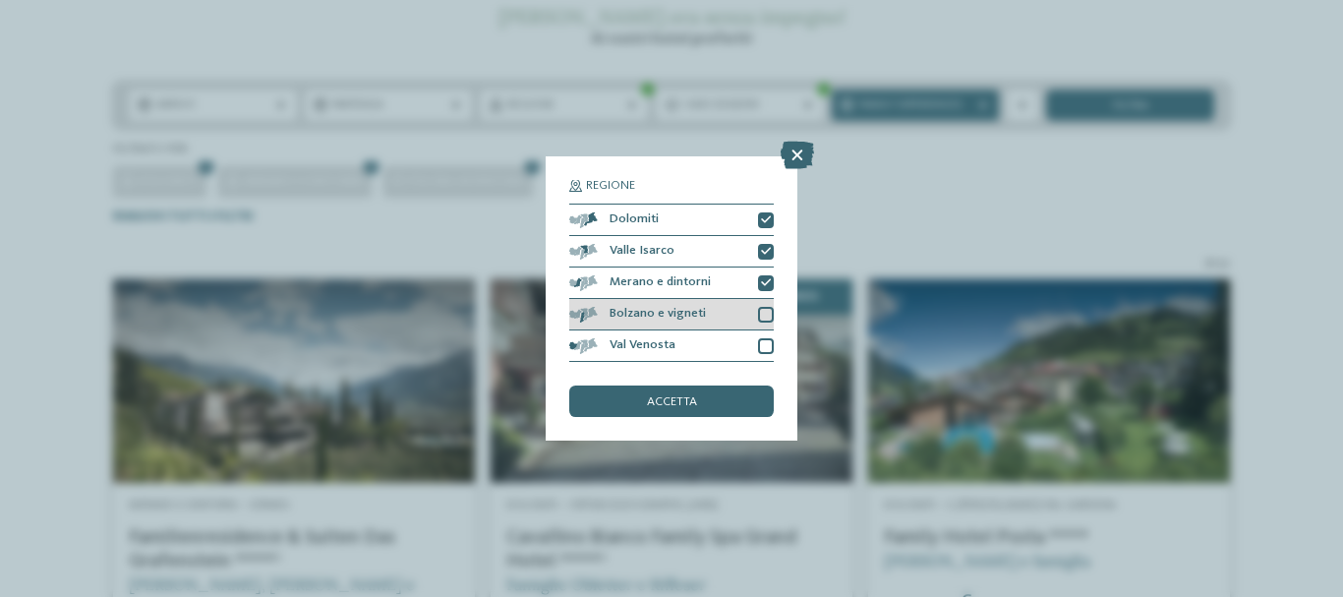
click at [763, 315] on div at bounding box center [766, 315] width 16 height 16
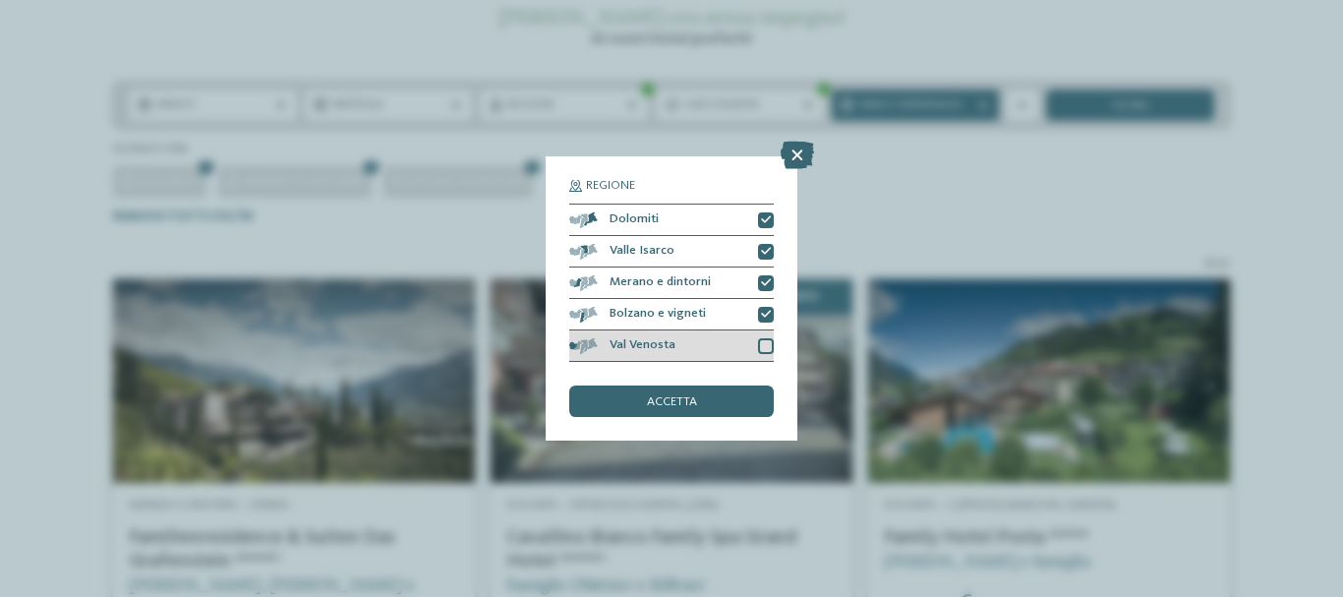
click at [755, 342] on div "Val Venosta" at bounding box center [671, 345] width 205 height 31
click at [733, 387] on div "accetta" at bounding box center [671, 400] width 205 height 31
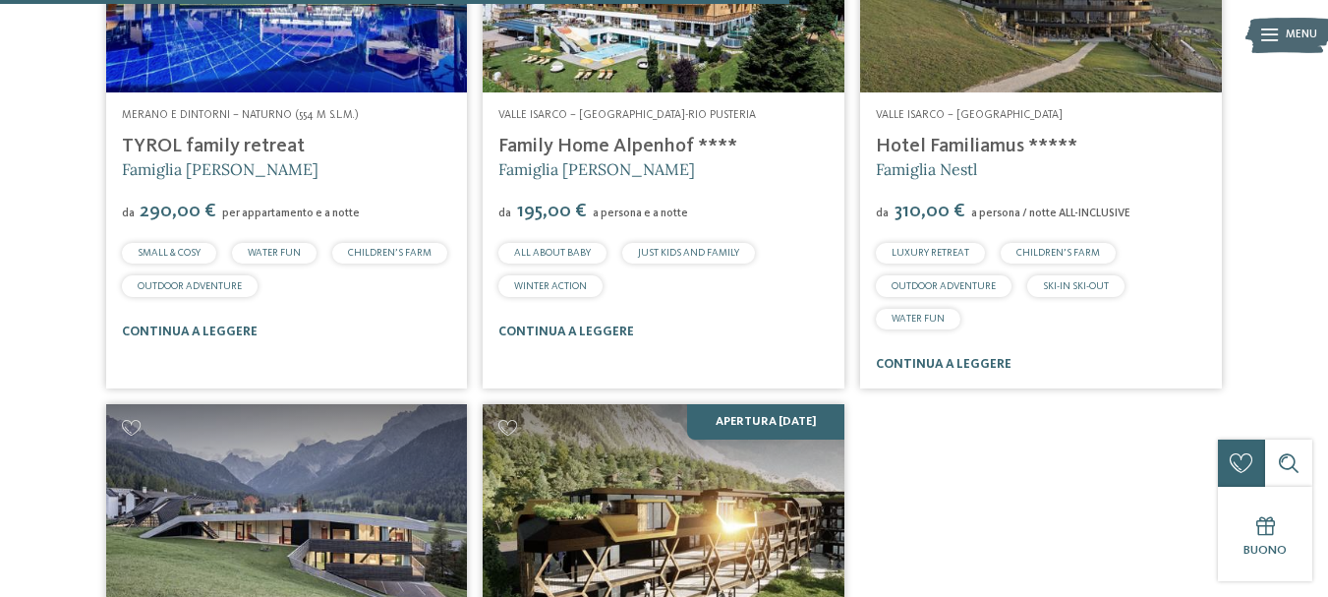
scroll to position [1469, 0]
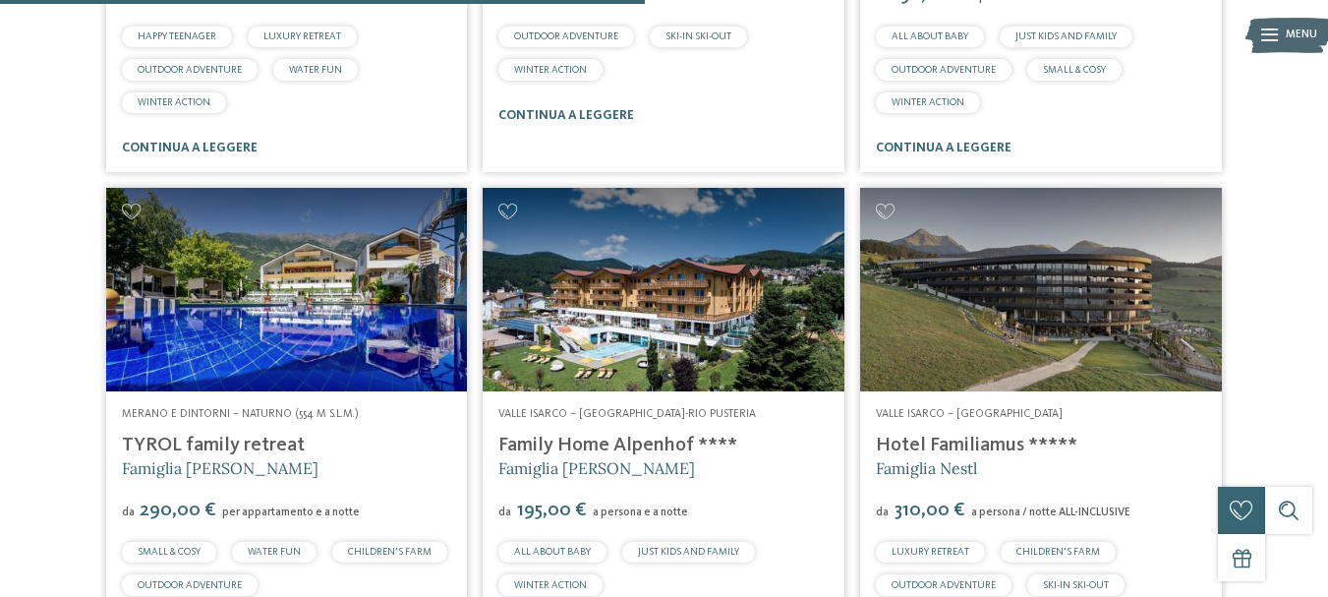
click at [1073, 271] on img at bounding box center [1041, 290] width 362 height 204
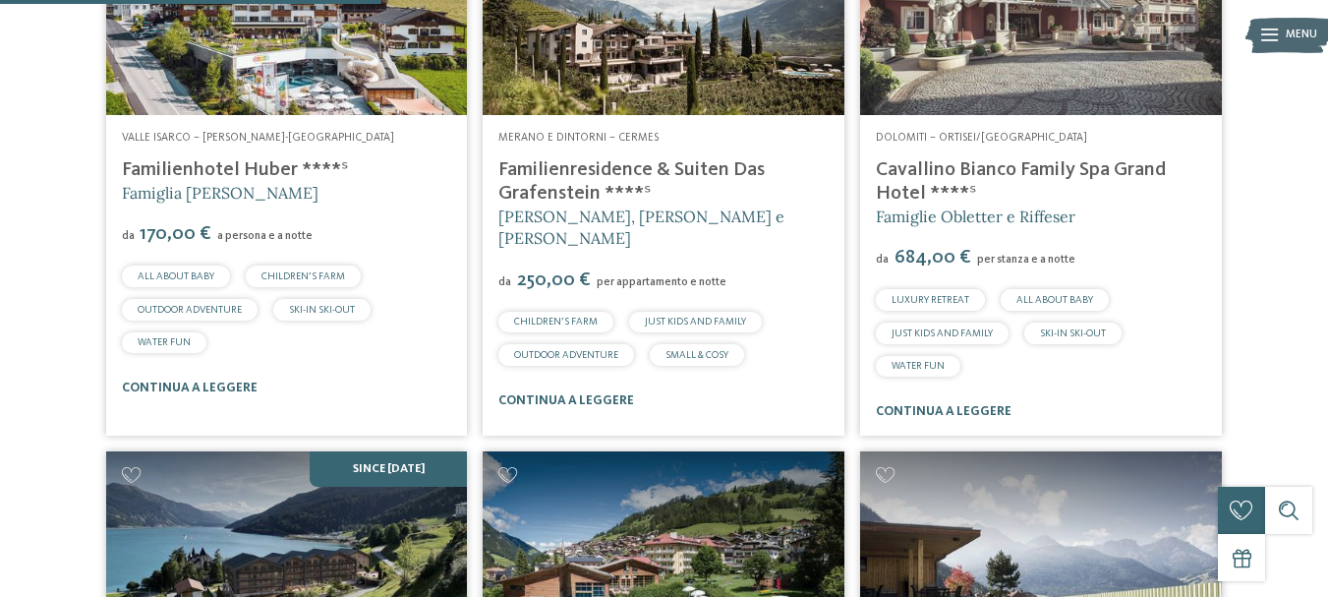
scroll to position [649, 0]
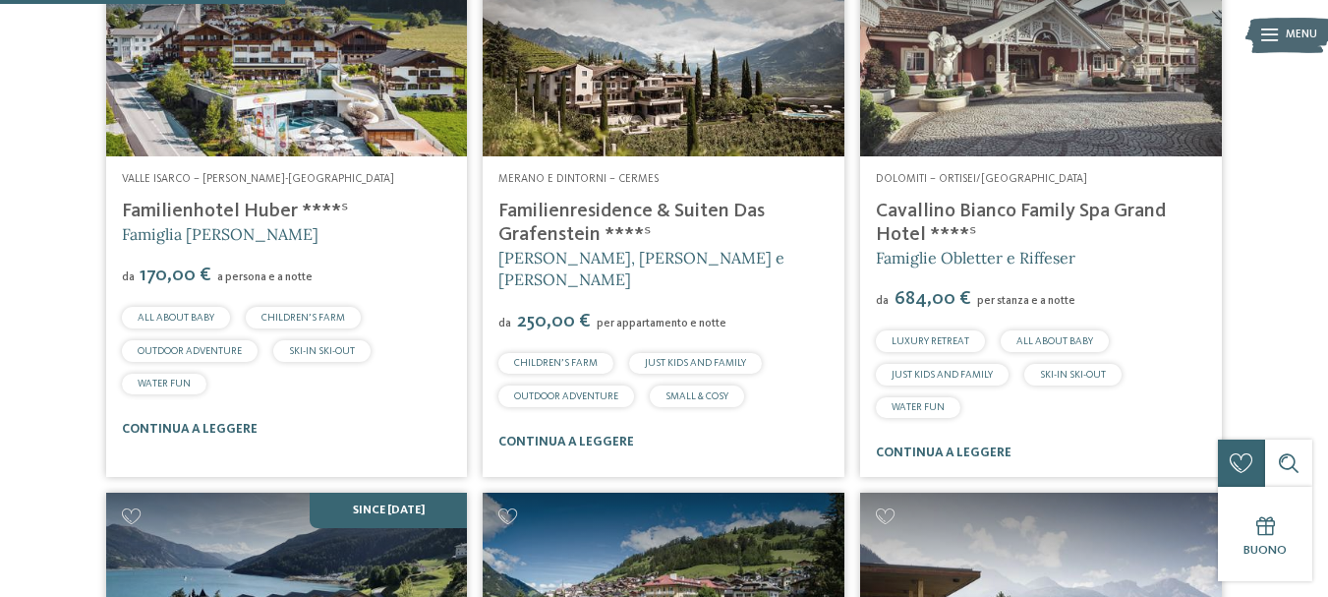
drag, startPoint x: 709, startPoint y: 303, endPoint x: 585, endPoint y: 299, distance: 124.0
click at [585, 312] on span "250,00 €" at bounding box center [553, 322] width 81 height 20
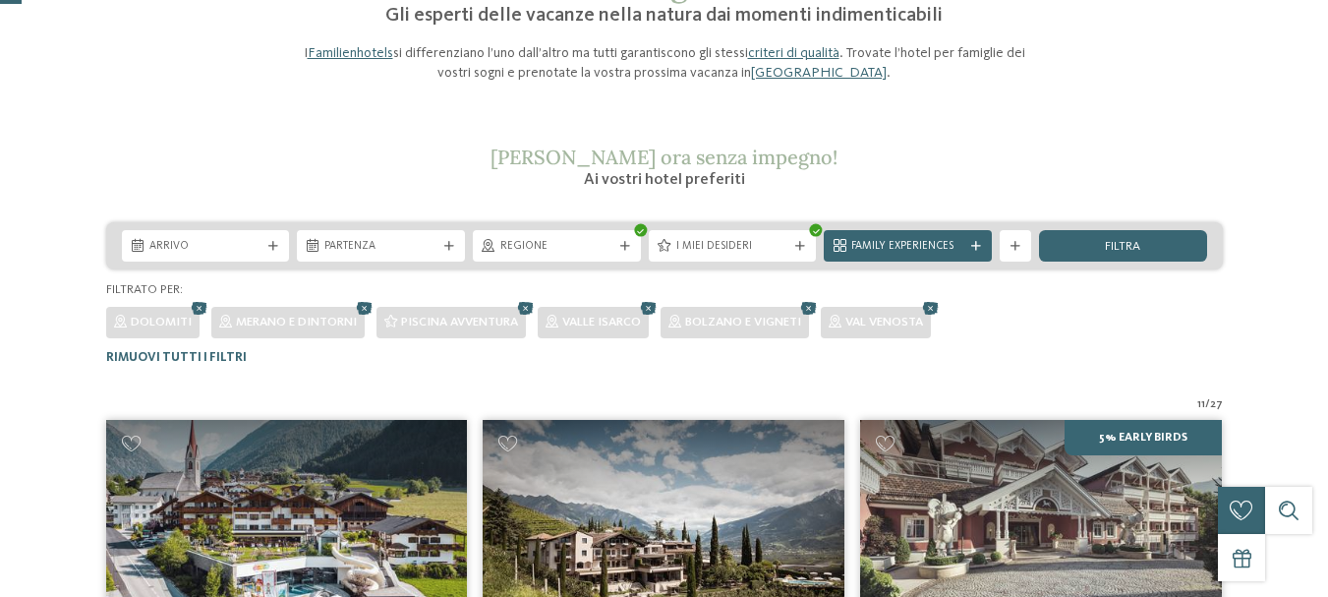
scroll to position [327, 0]
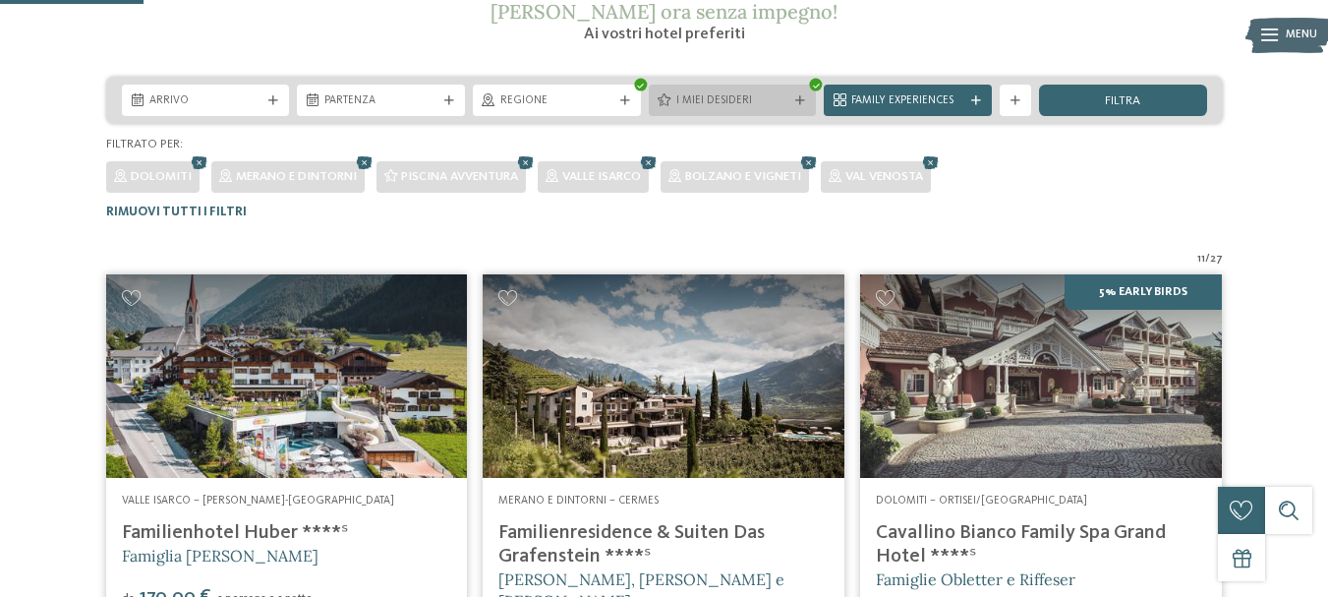
click at [728, 88] on div "I miei desideri" at bounding box center [733, 100] width 168 height 31
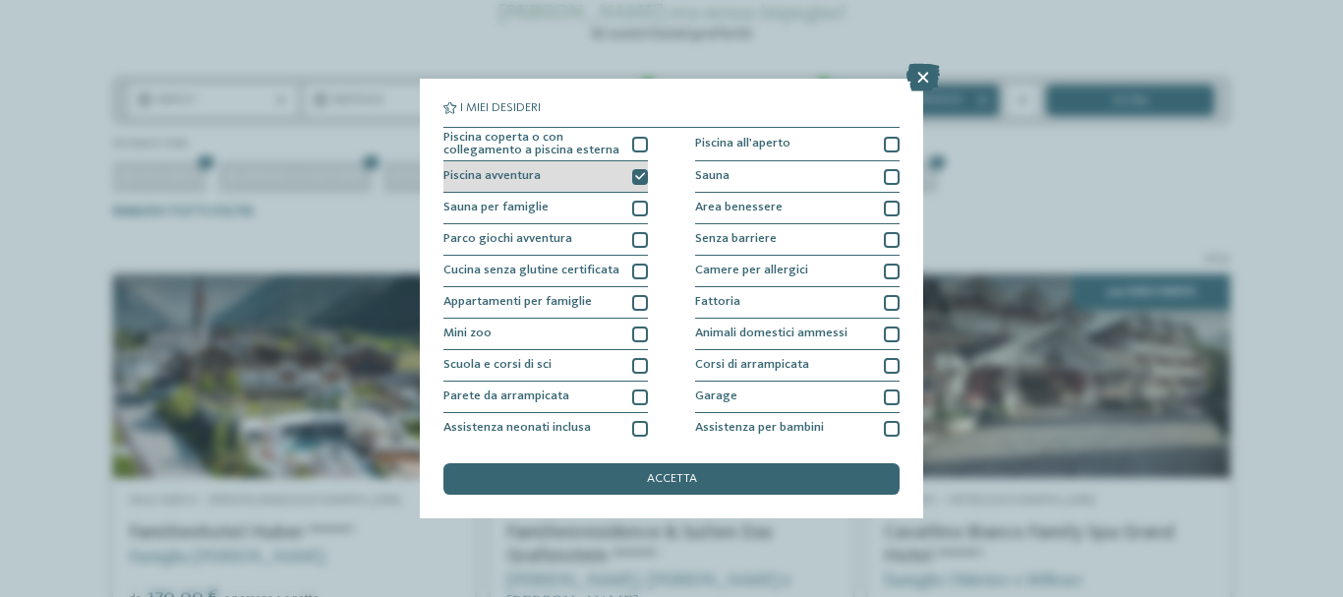
click at [618, 179] on div "Piscina avventura" at bounding box center [545, 176] width 205 height 31
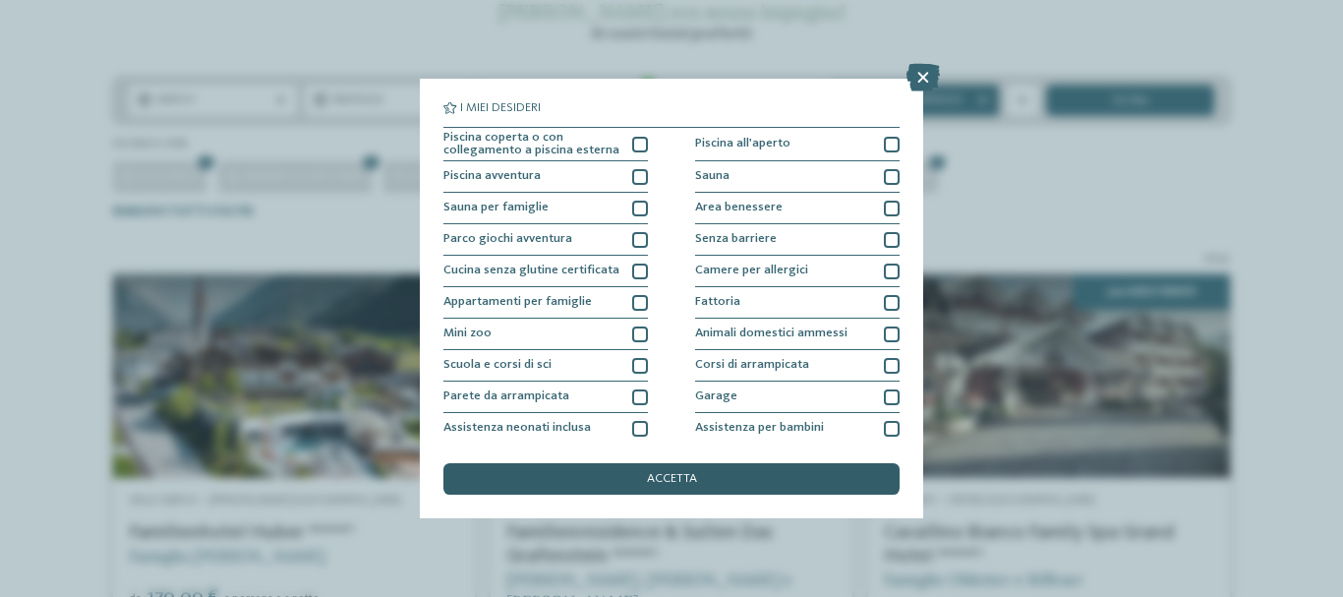
click at [640, 480] on div "accetta" at bounding box center [671, 478] width 456 height 31
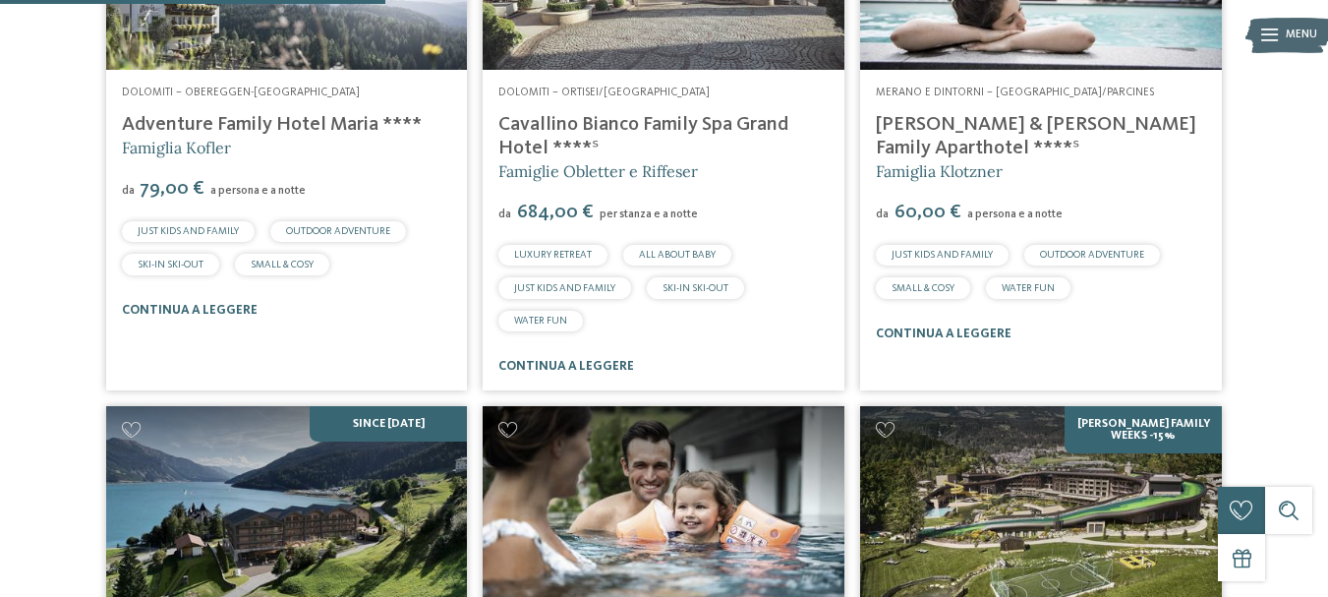
scroll to position [1961, 0]
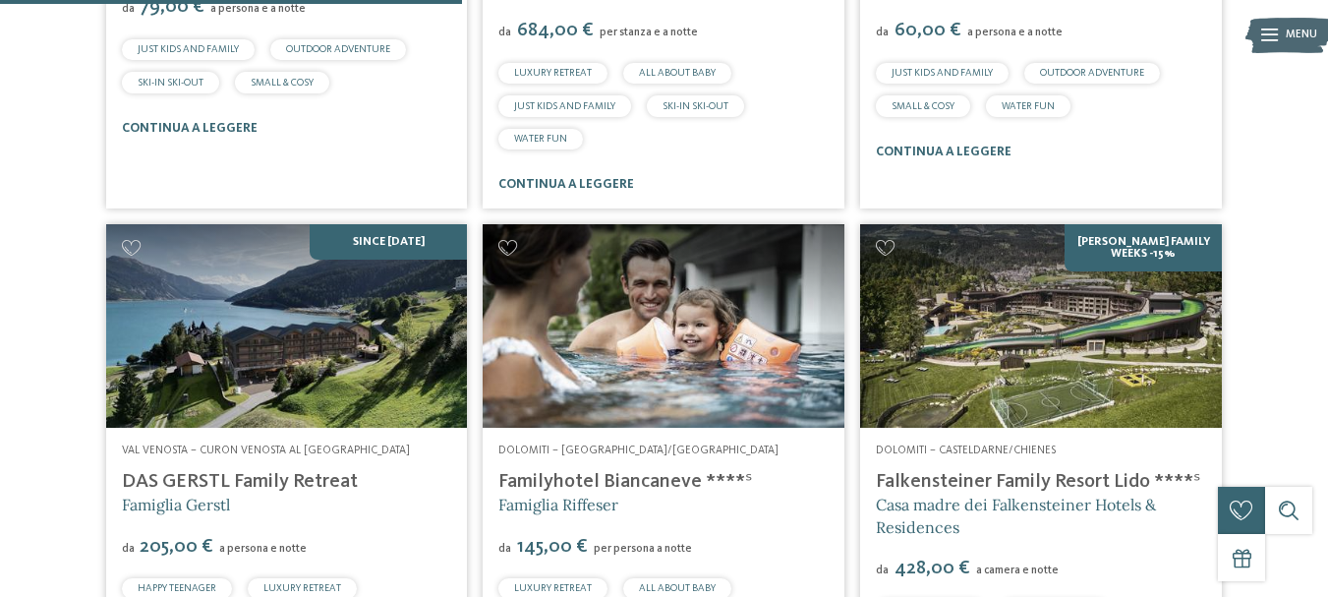
click at [1035, 324] on img at bounding box center [1041, 326] width 362 height 204
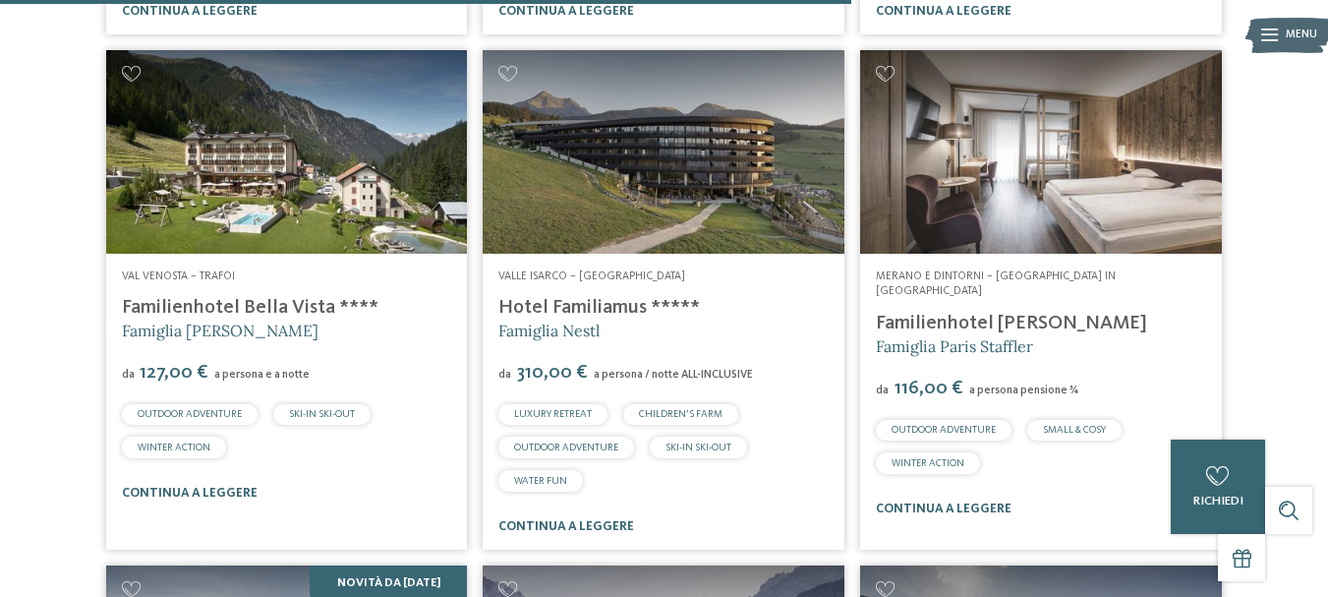
scroll to position [3764, 0]
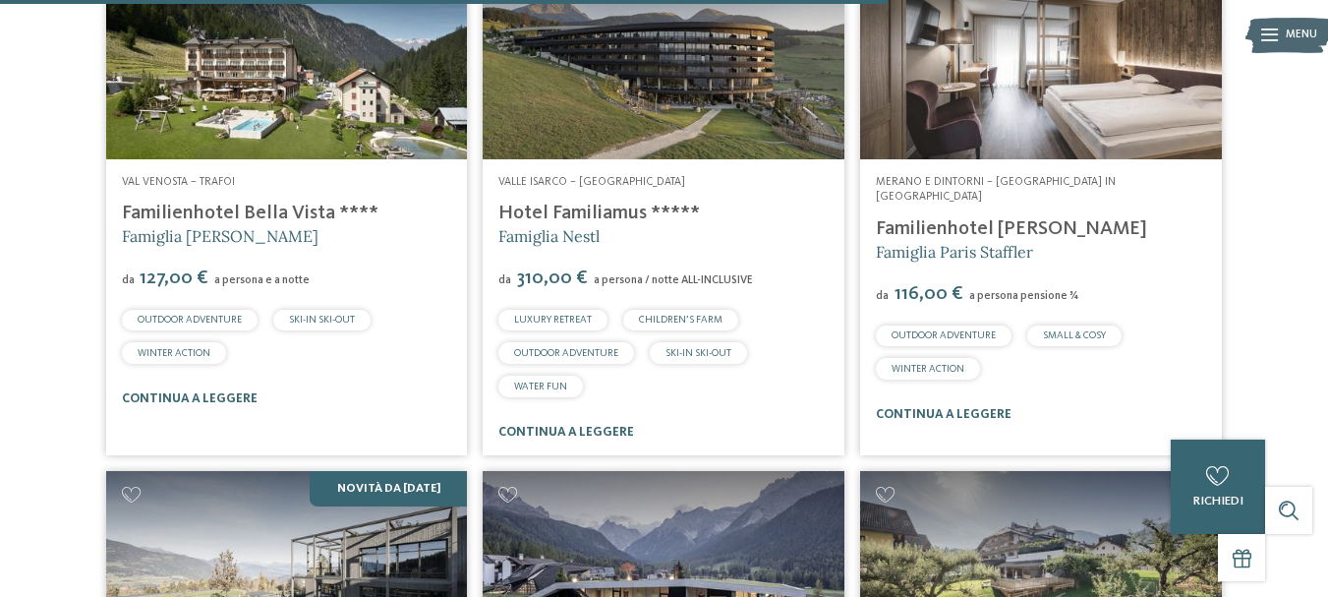
click at [622, 144] on img at bounding box center [664, 58] width 362 height 204
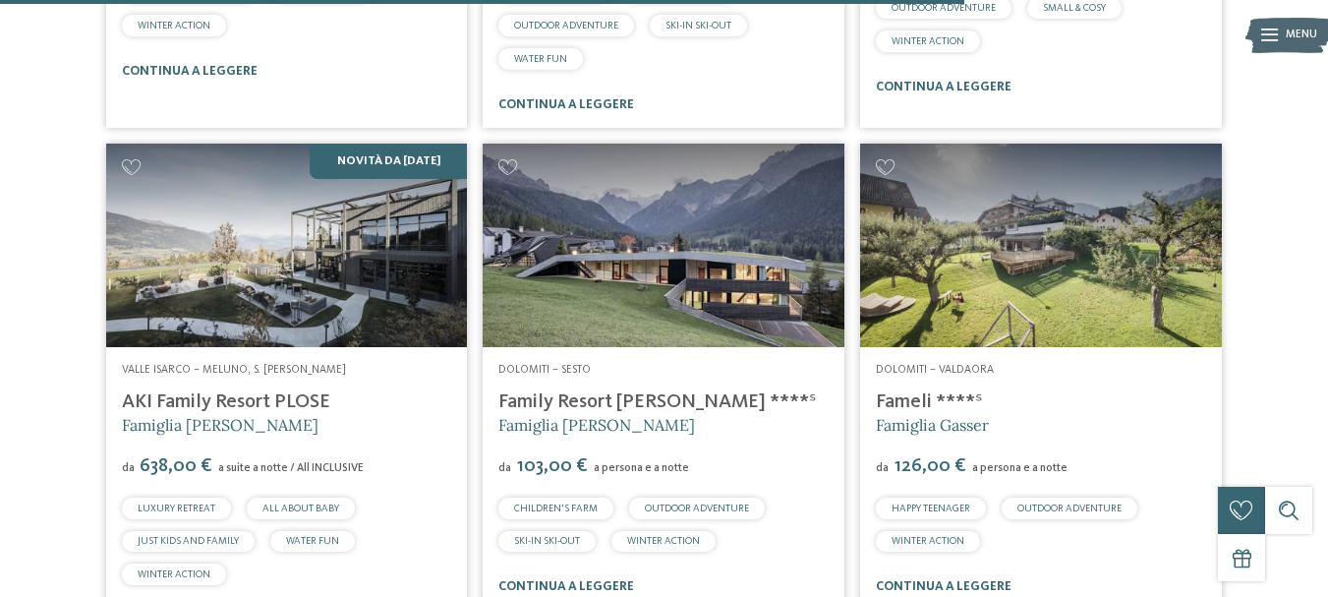
click at [226, 246] on img at bounding box center [287, 246] width 362 height 204
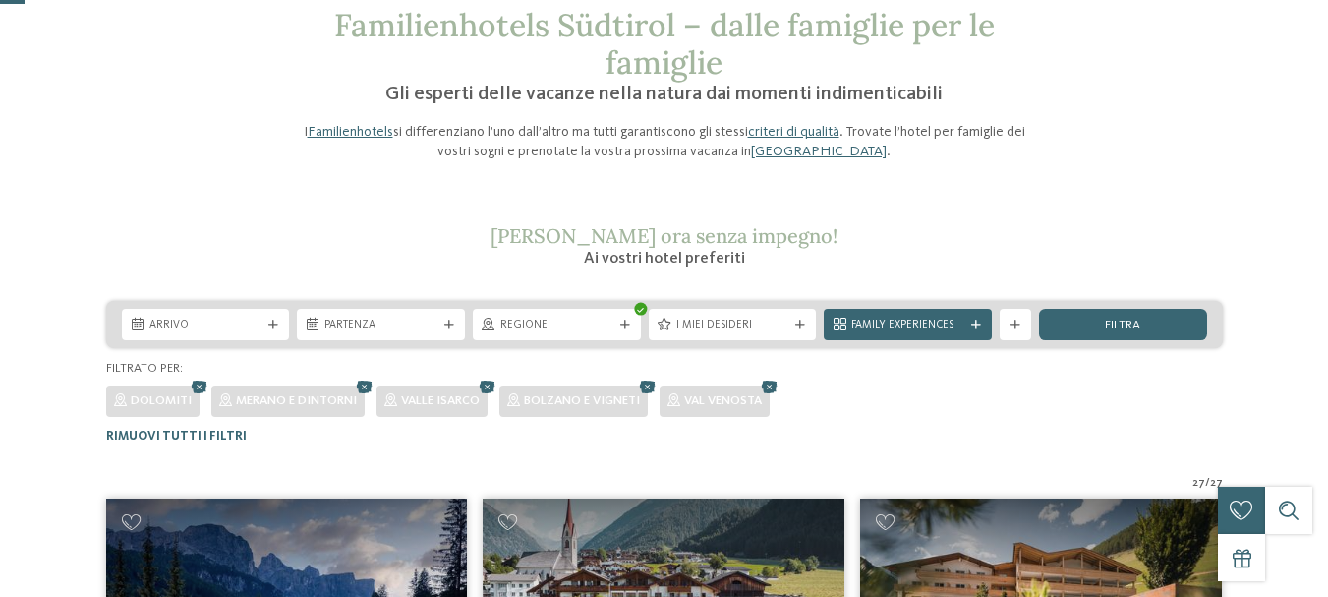
scroll to position [0, 0]
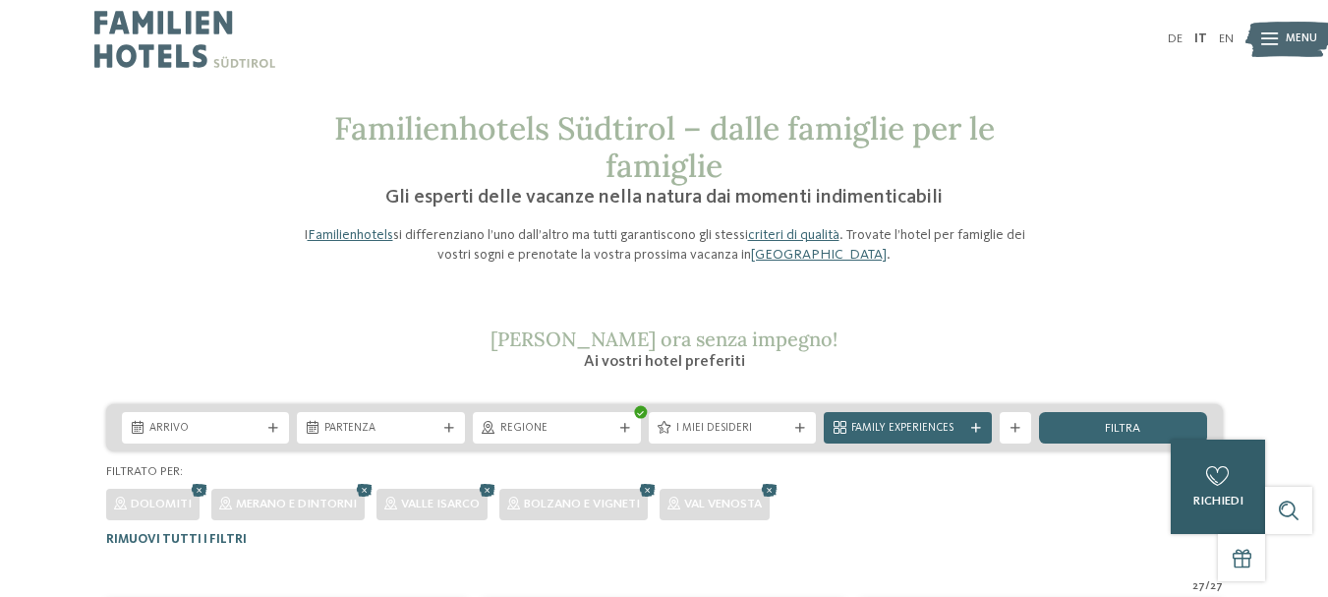
click at [1219, 493] on div "0 richiedi 0 di 5 hotel aggiunti alla richiesta Richiedi ora" at bounding box center [1218, 487] width 94 height 94
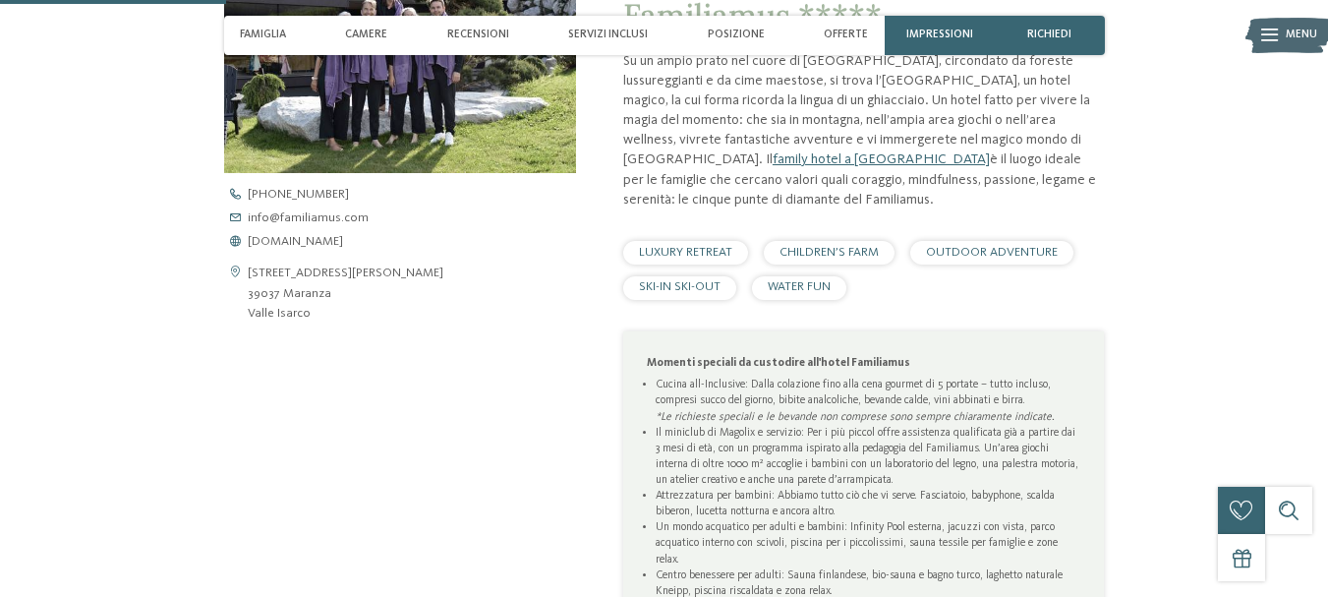
scroll to position [492, 0]
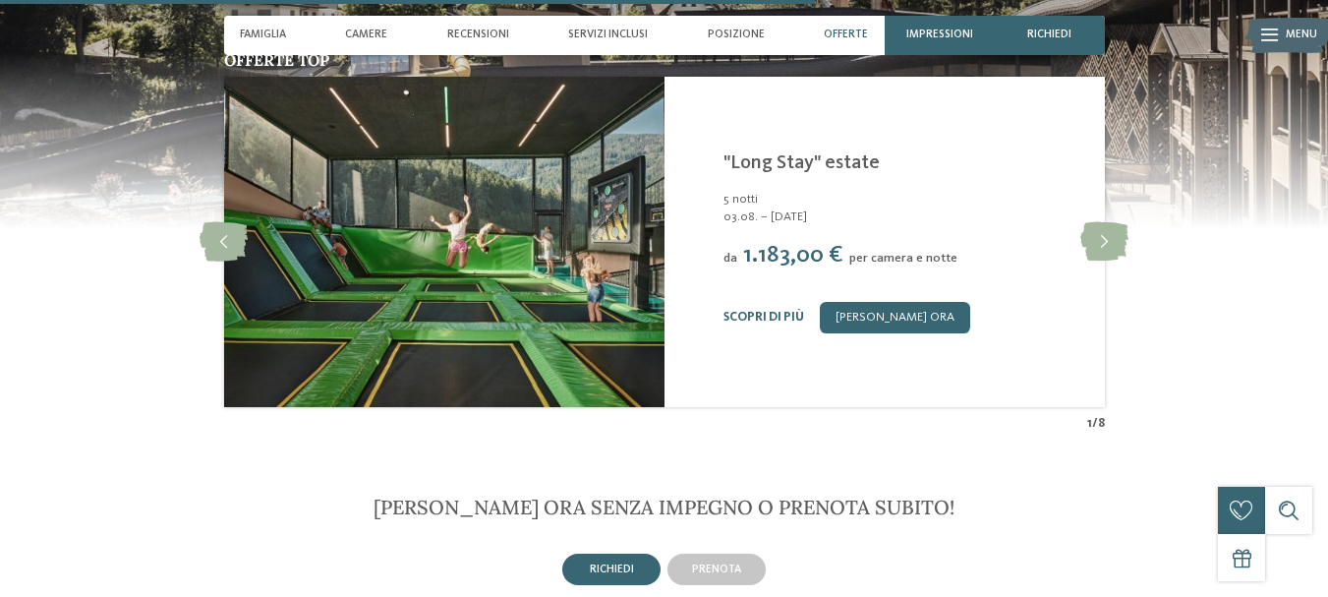
scroll to position [3277, 0]
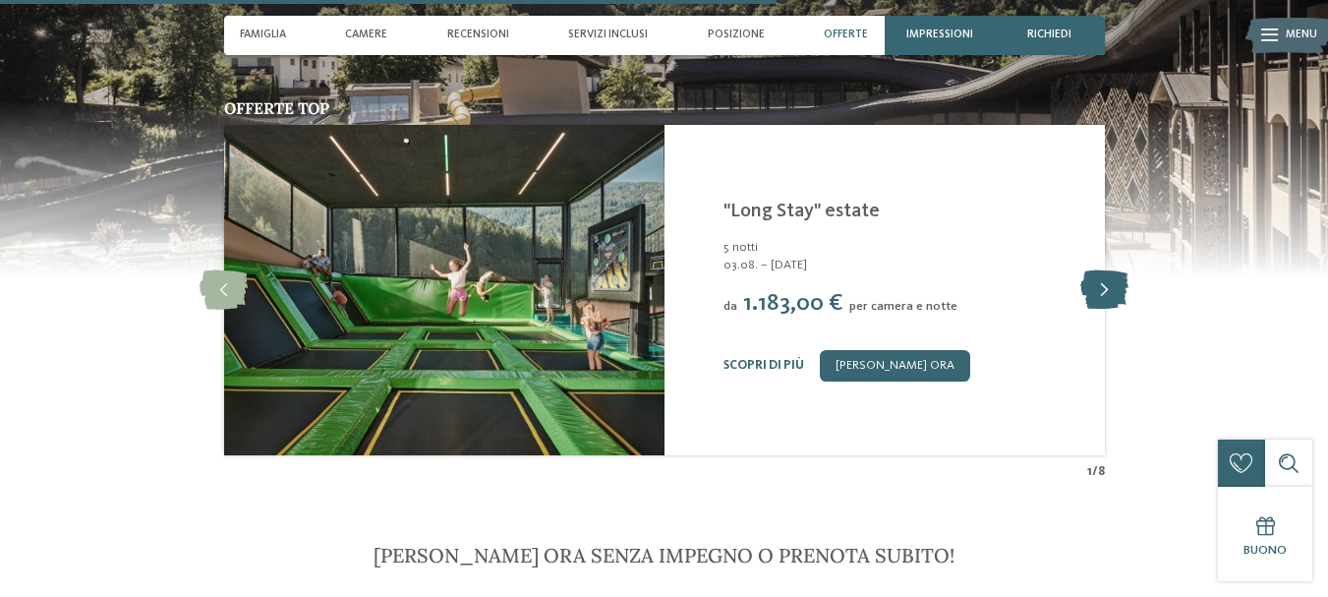
click at [1122, 310] on icon at bounding box center [1105, 289] width 48 height 39
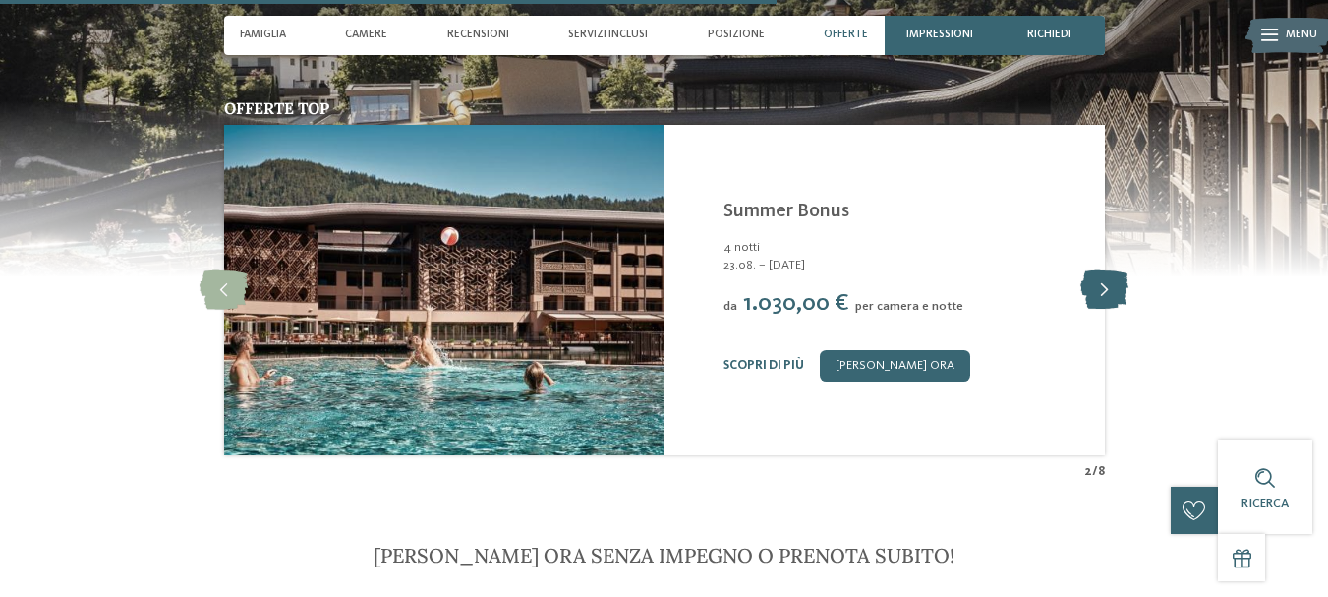
click at [1120, 310] on icon at bounding box center [1105, 289] width 48 height 39
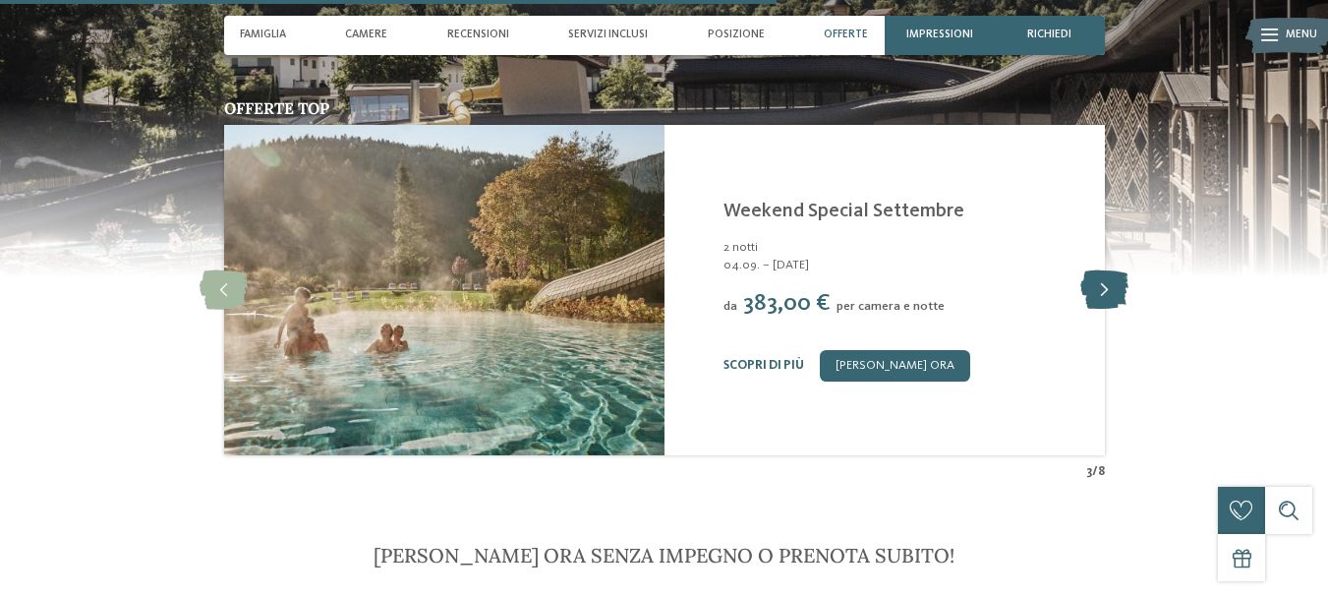
click at [1120, 310] on icon at bounding box center [1105, 289] width 48 height 39
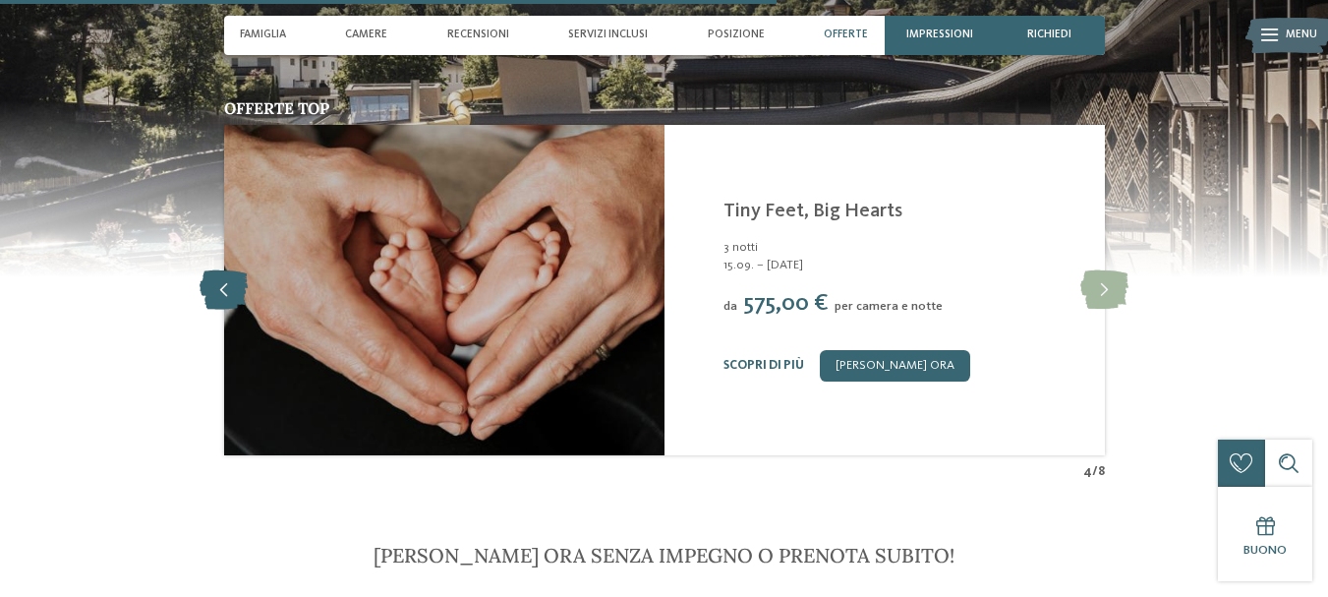
click at [230, 309] on icon at bounding box center [224, 289] width 48 height 39
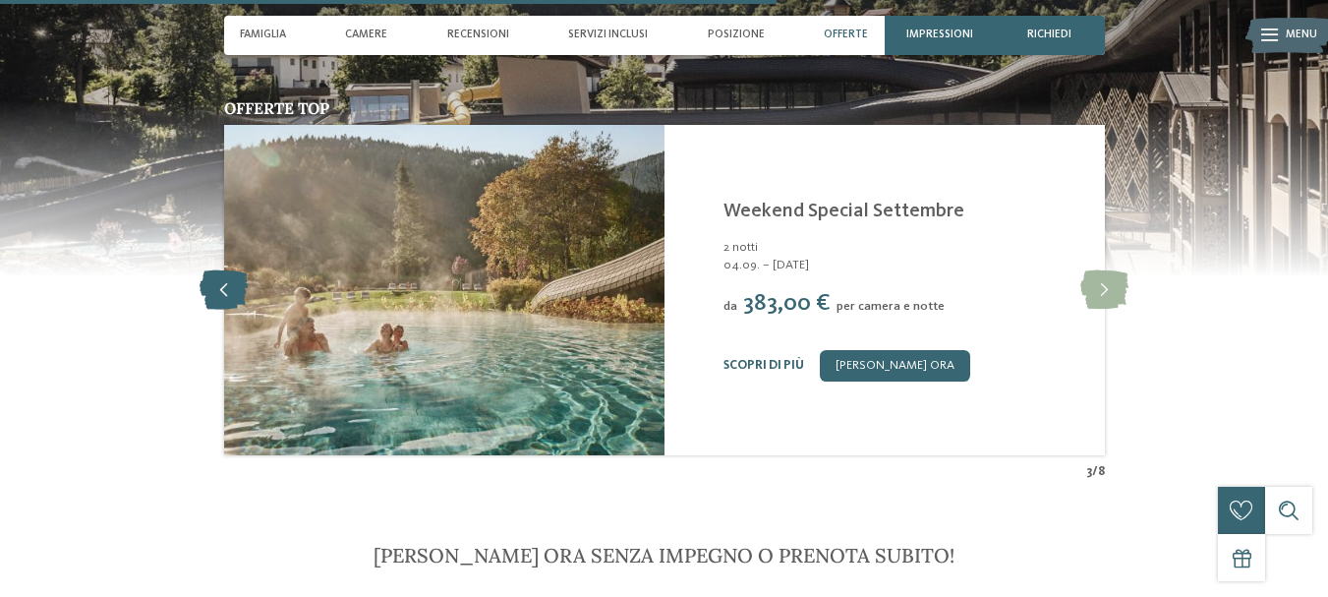
click at [230, 309] on icon at bounding box center [224, 289] width 48 height 39
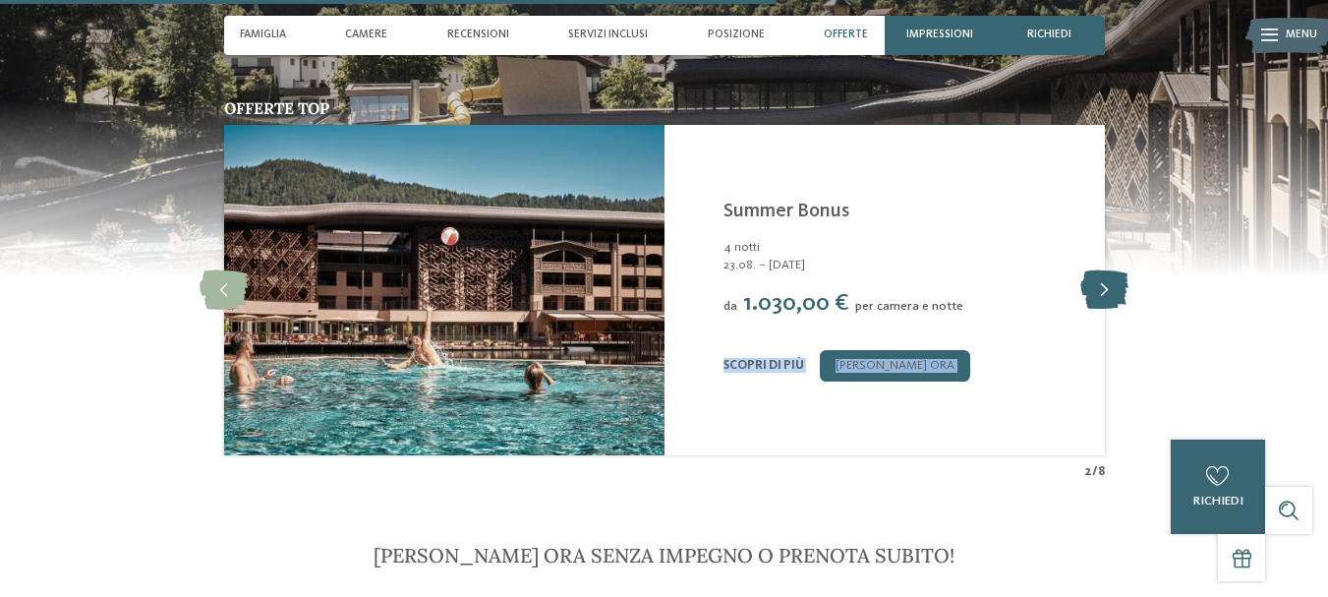
click at [1083, 318] on div "slide 3 of 8 Falkensteiner Family Resort Lido ****S Casteldarne/Chienes - Dolom…" at bounding box center [664, 290] width 881 height 330
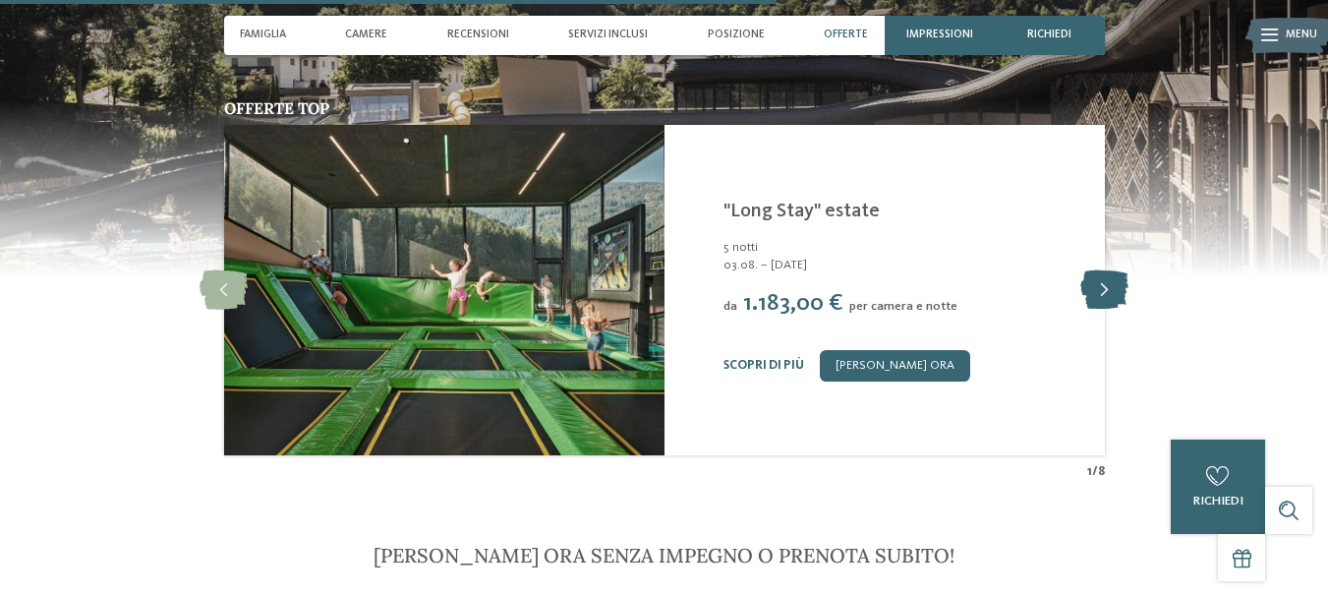
click at [1091, 310] on icon at bounding box center [1105, 289] width 48 height 39
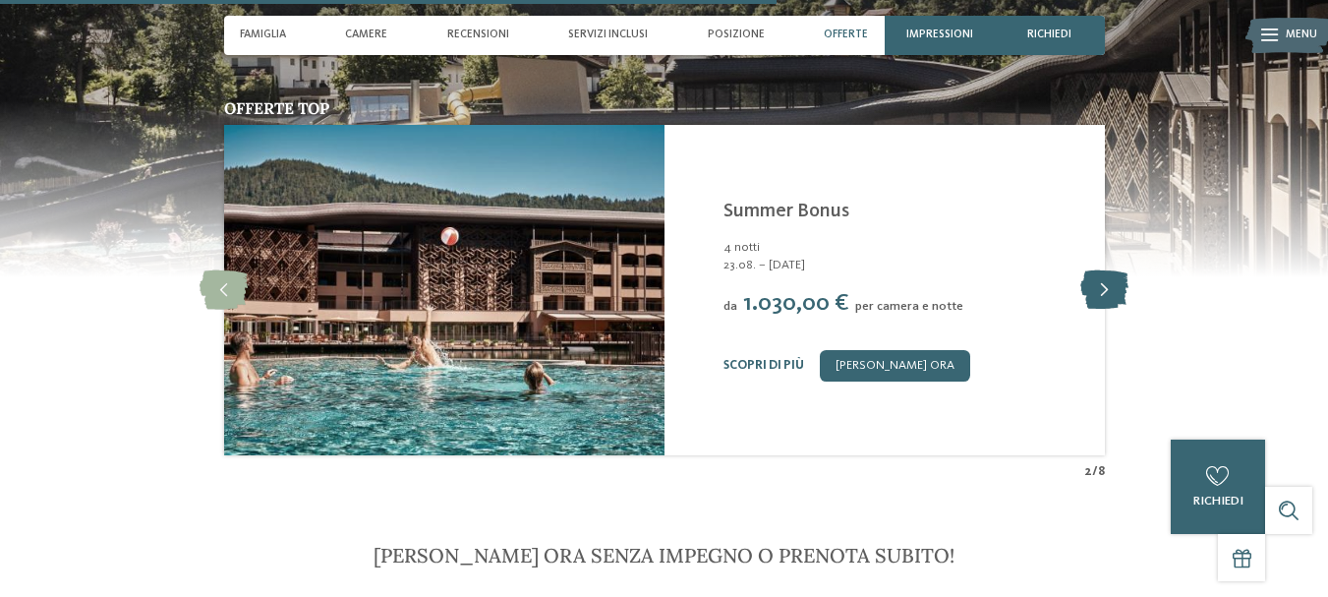
click at [1091, 310] on icon at bounding box center [1105, 289] width 48 height 39
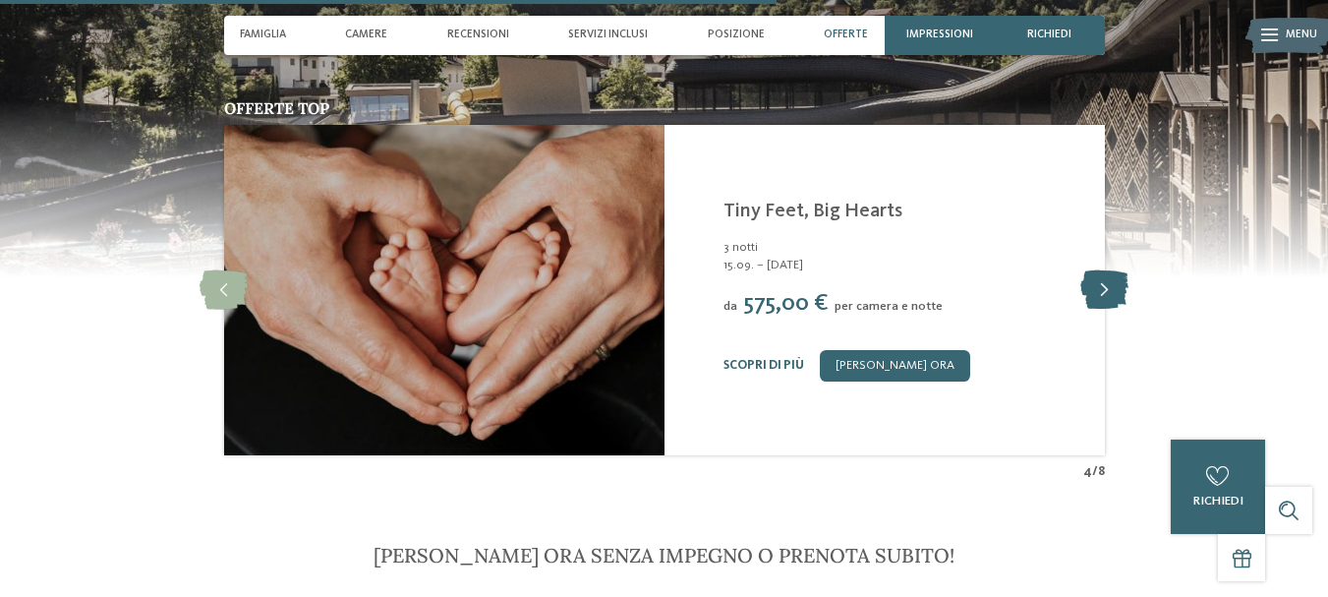
click at [1091, 310] on icon at bounding box center [1105, 289] width 48 height 39
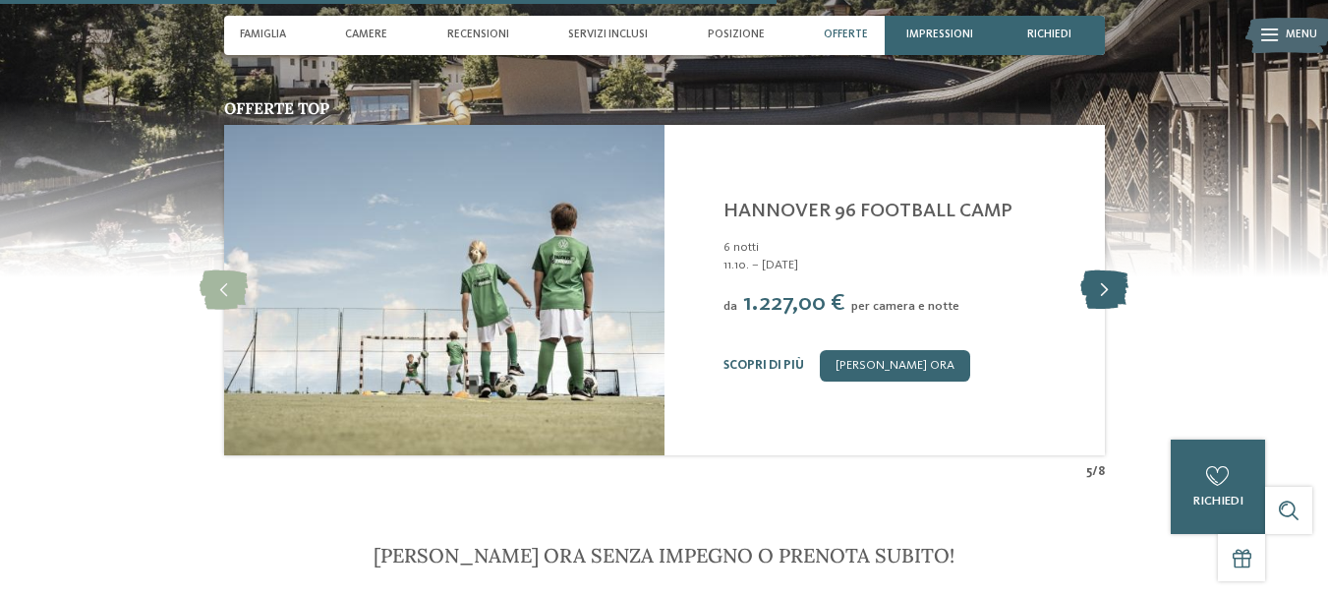
click at [1091, 310] on icon at bounding box center [1105, 289] width 48 height 39
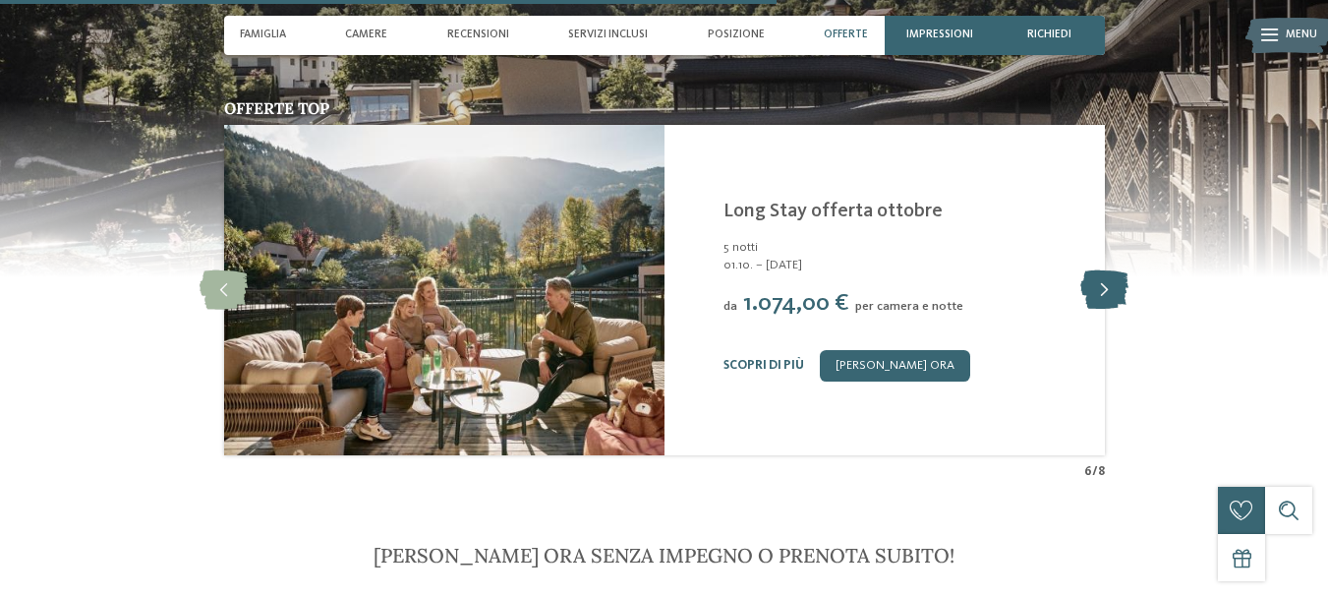
click at [1091, 310] on icon at bounding box center [1105, 289] width 48 height 39
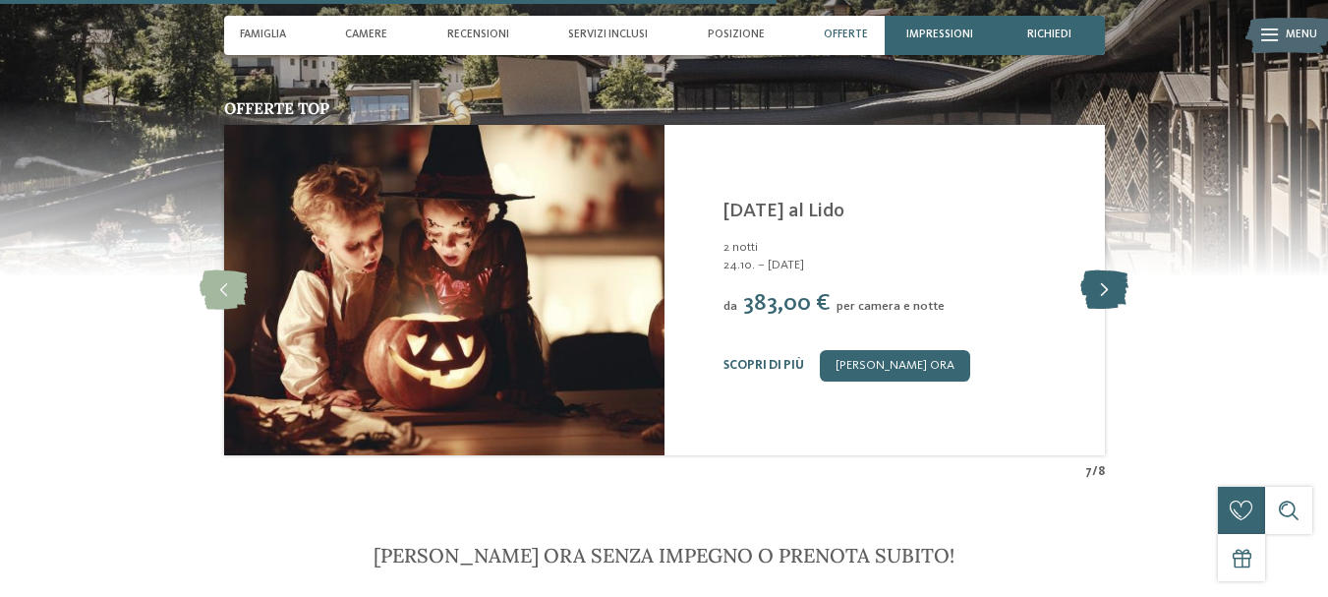
click at [1091, 310] on icon at bounding box center [1105, 289] width 48 height 39
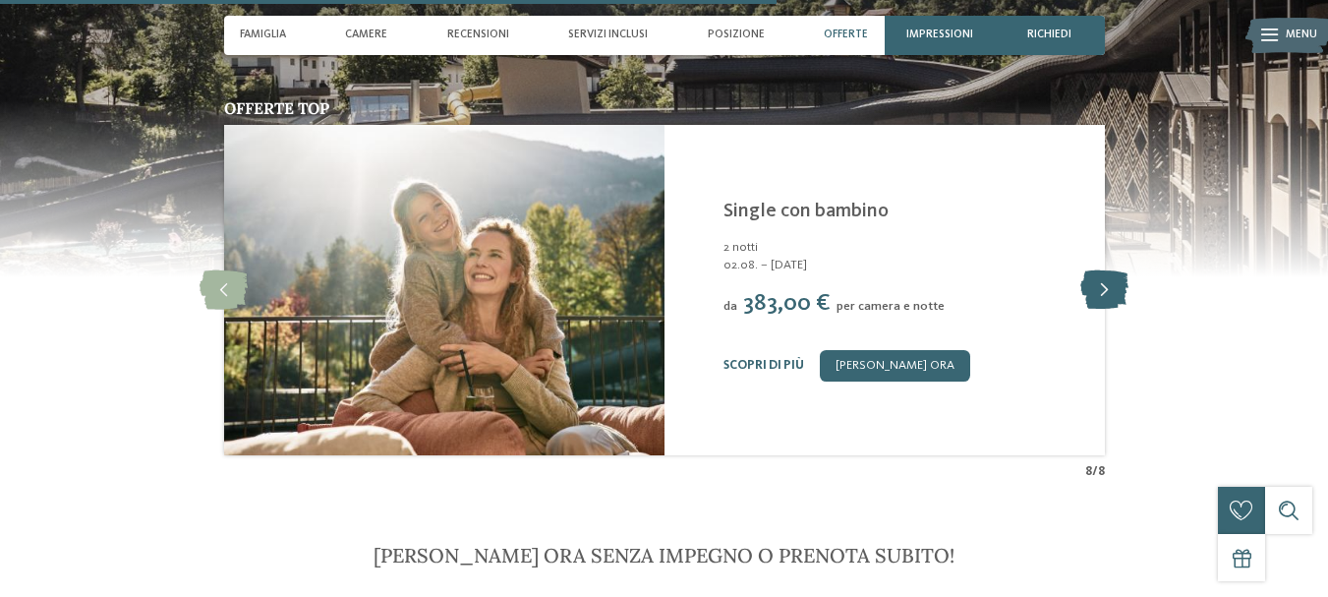
click at [1091, 310] on icon at bounding box center [1105, 289] width 48 height 39
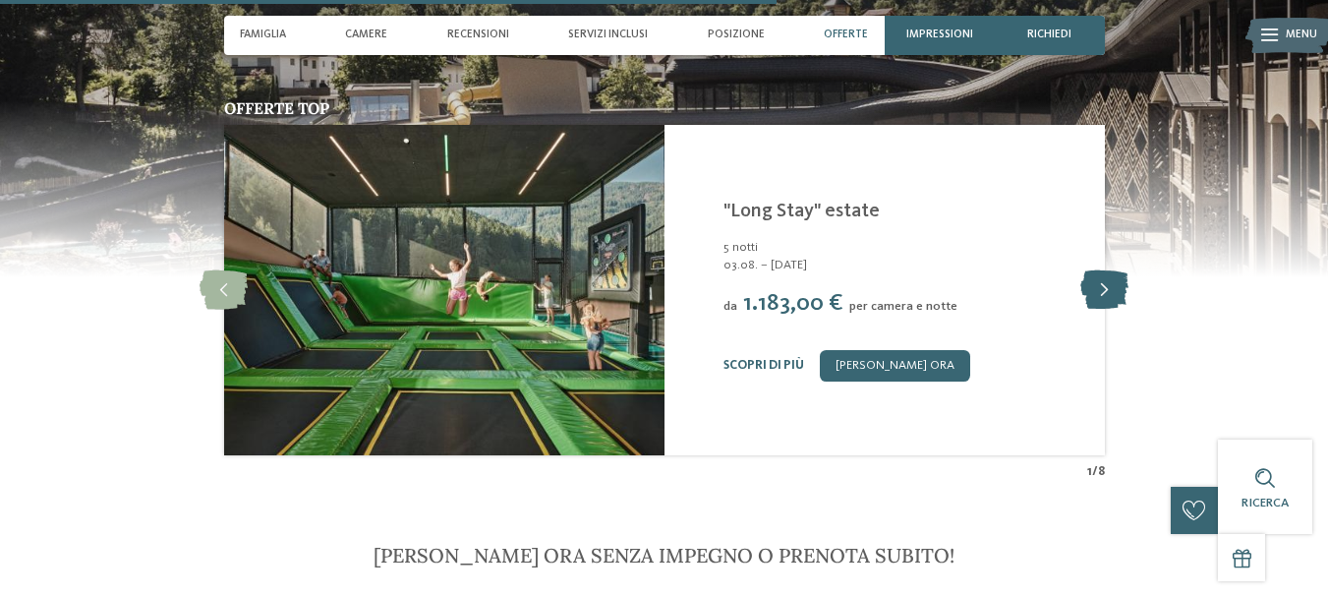
click at [1091, 310] on icon at bounding box center [1105, 289] width 48 height 39
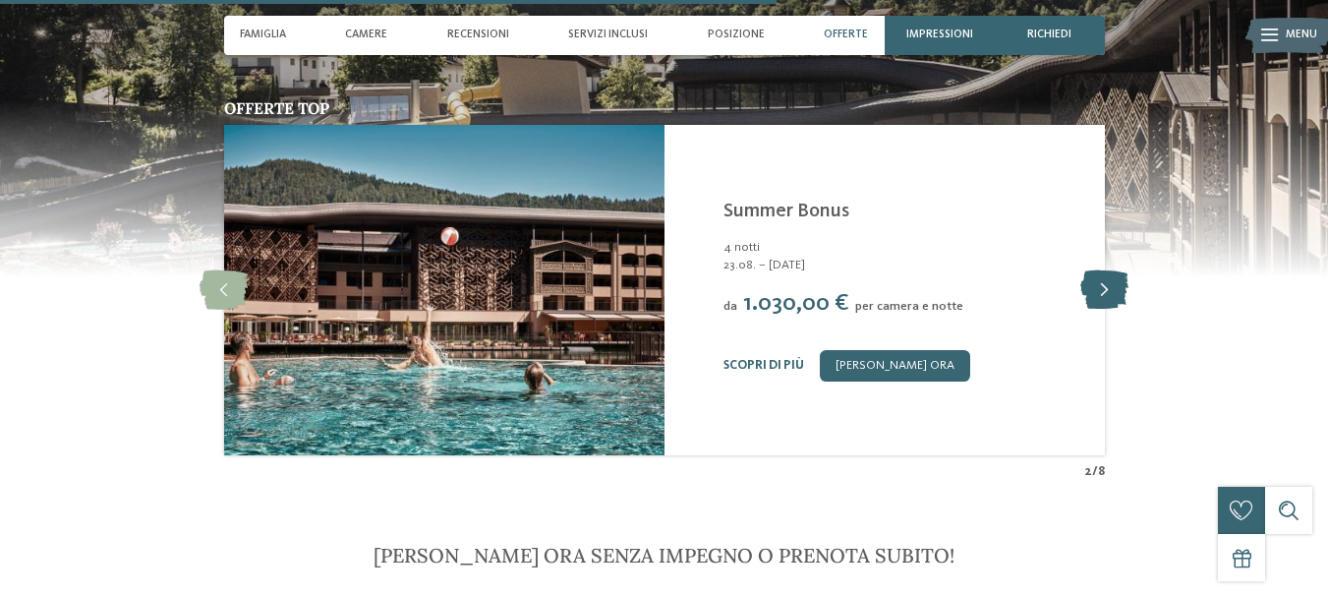
click at [1091, 310] on icon at bounding box center [1105, 289] width 48 height 39
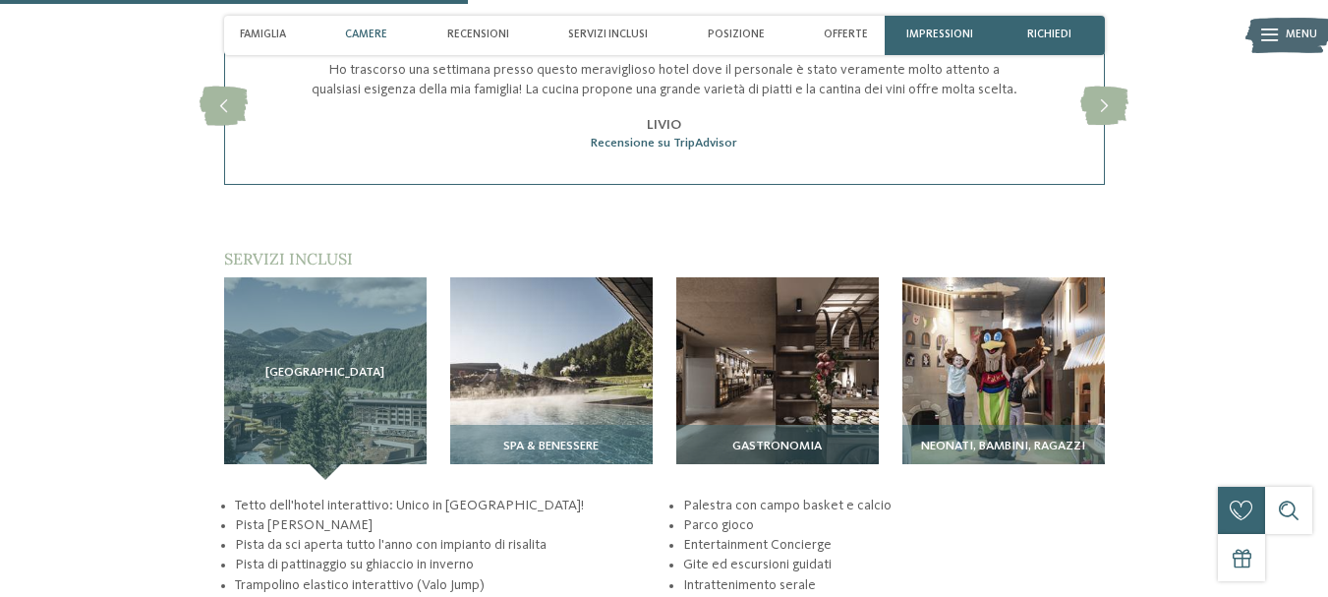
scroll to position [2294, 0]
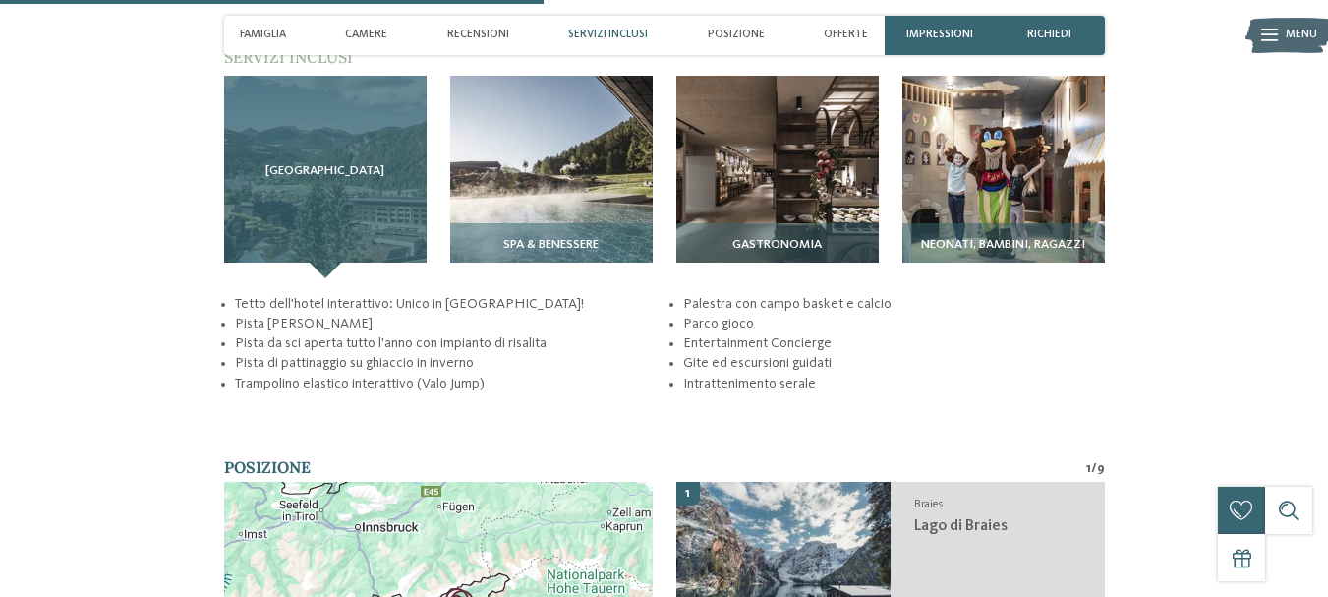
click at [365, 242] on div "Sky Adventure Park" at bounding box center [325, 177] width 203 height 203
click at [363, 242] on div "Sky Adventure Park" at bounding box center [325, 177] width 203 height 203
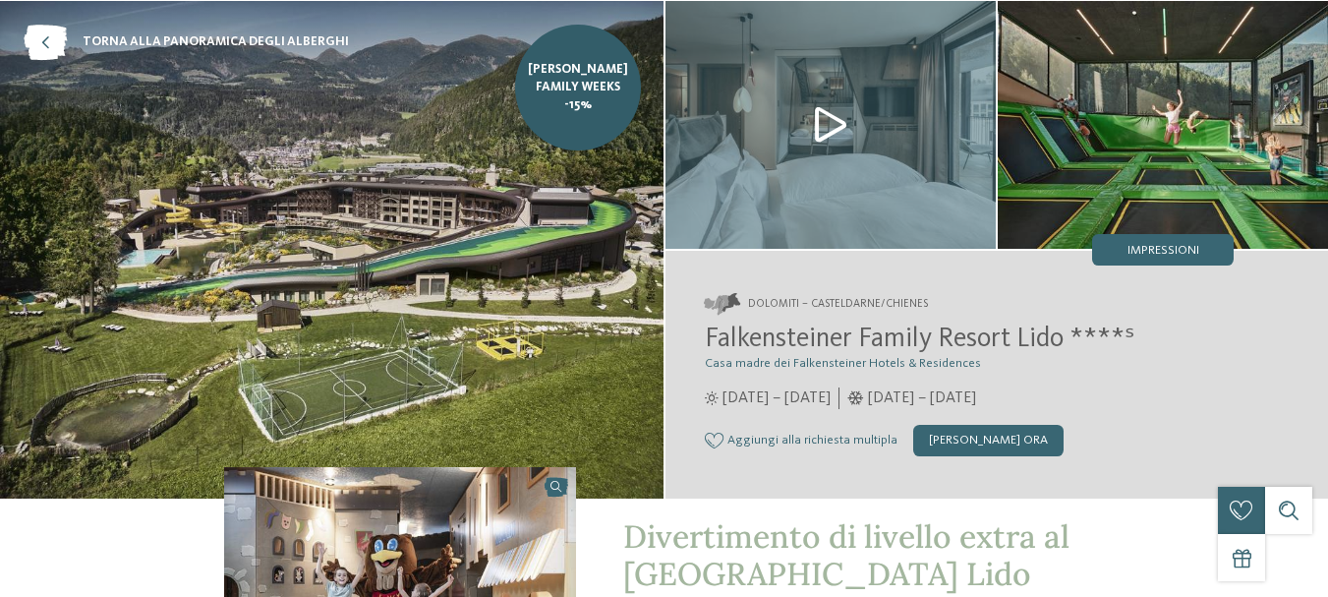
scroll to position [0, 0]
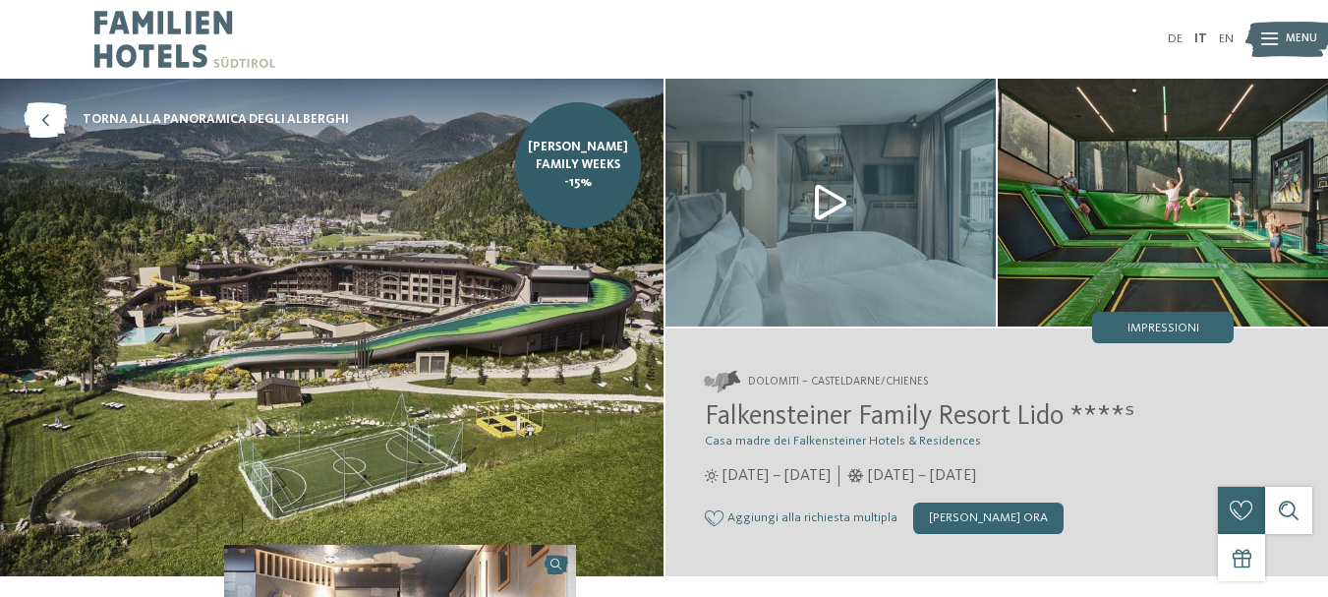
click at [691, 510] on div "Dolomiti – Casteldarne/Chienes Falkensteiner Family Resort Lido ****ˢ Casa madr…" at bounding box center [998, 452] width 664 height 242
click at [740, 514] on span "Aggiungi alla richiesta multipla" at bounding box center [813, 518] width 170 height 14
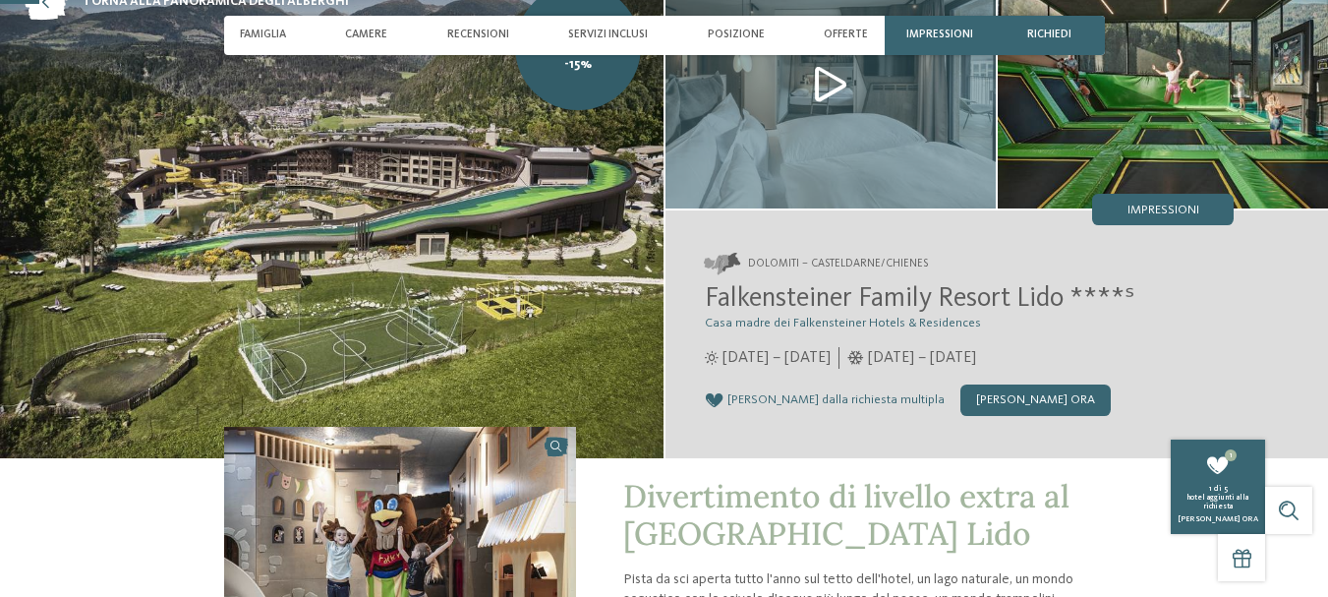
scroll to position [164, 0]
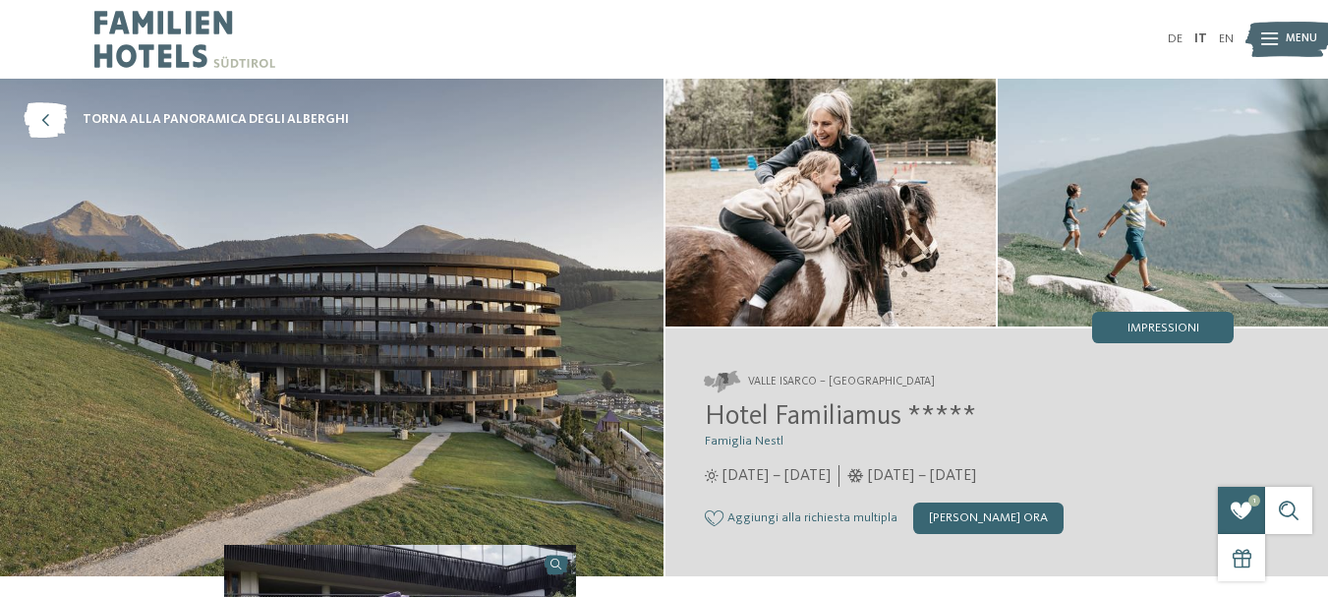
click at [715, 520] on icon at bounding box center [714, 518] width 19 height 16
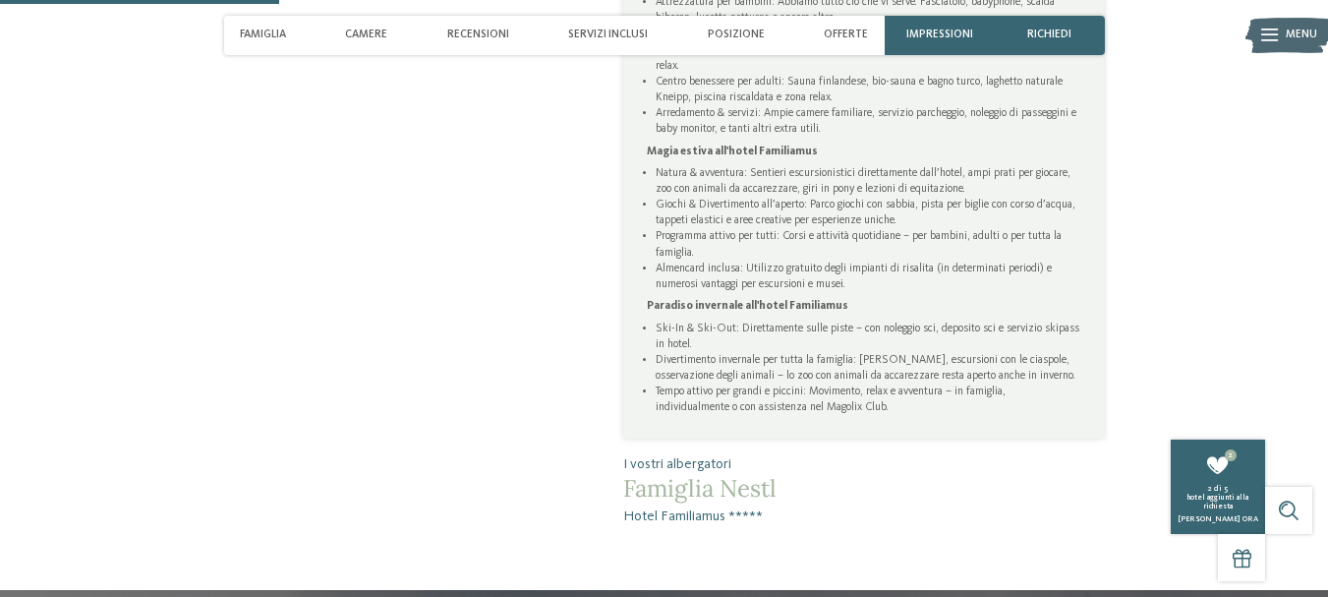
scroll to position [1311, 0]
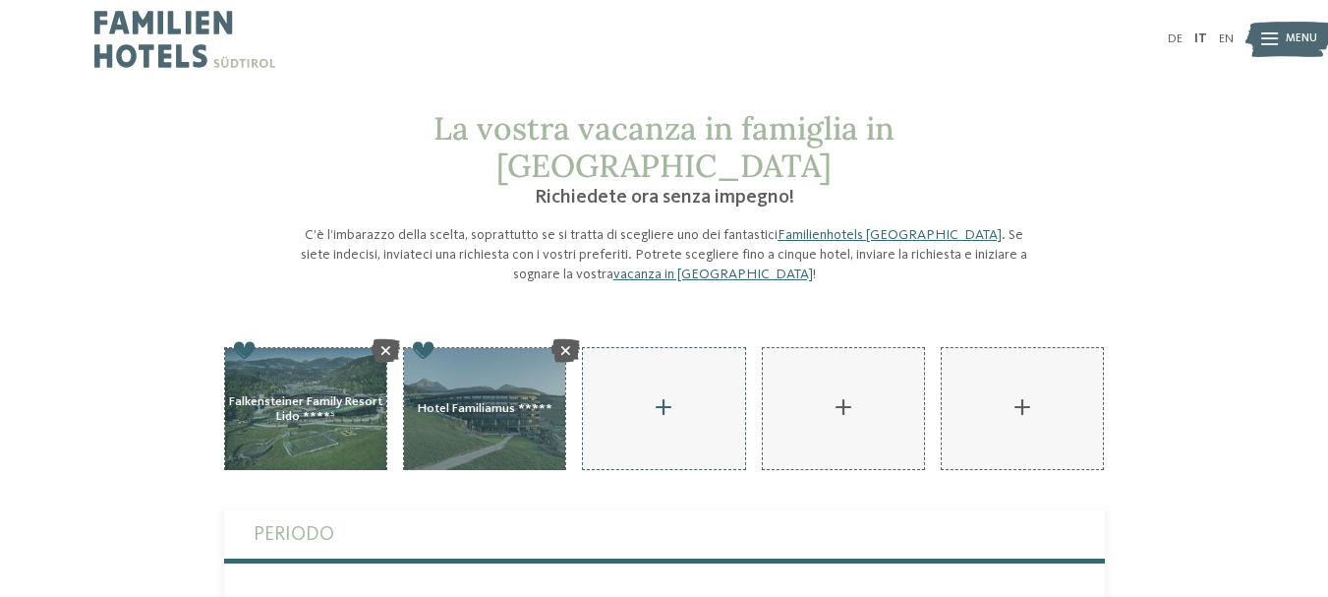
click at [701, 375] on div "AKI Family Resort PLOSE aggiungere" at bounding box center [663, 408] width 161 height 121
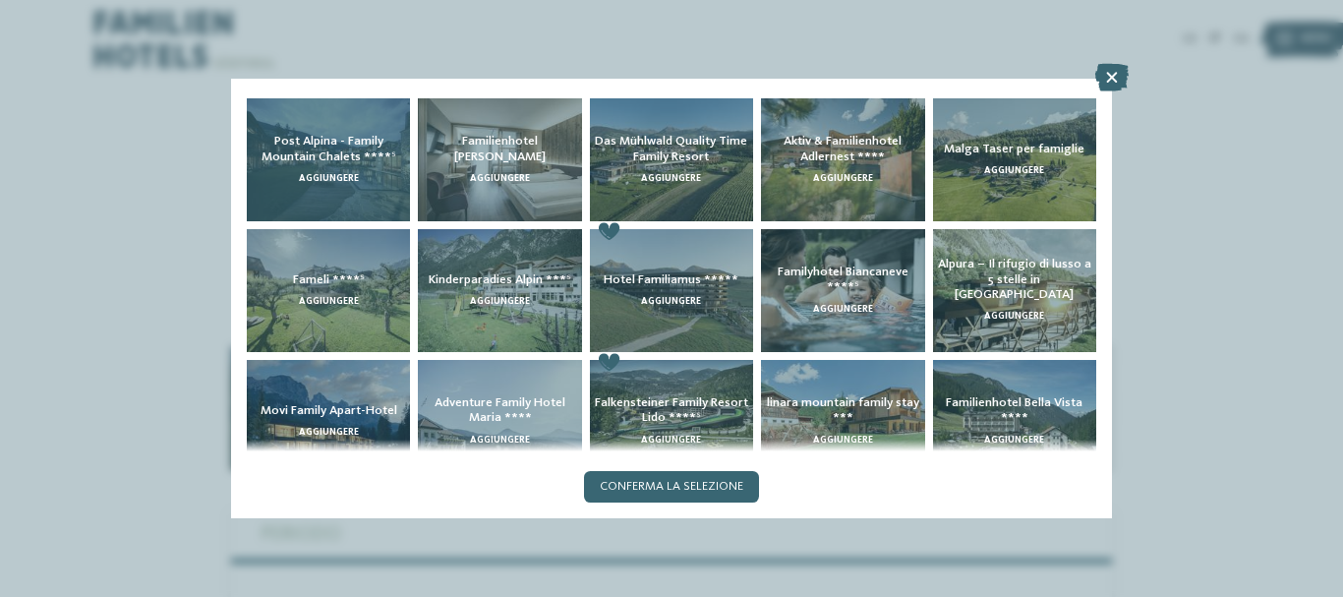
click at [374, 167] on div "Post Alpina - Family Mountain Chalets ****ˢ aggiungere" at bounding box center [328, 159] width 163 height 123
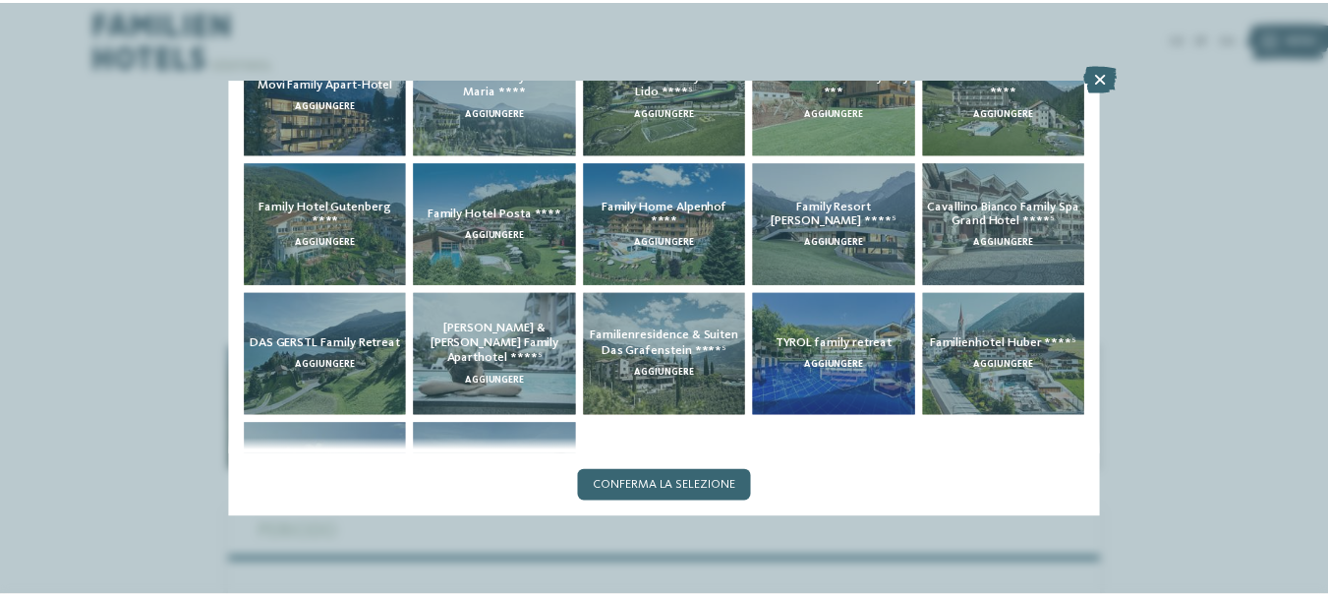
scroll to position [430, 0]
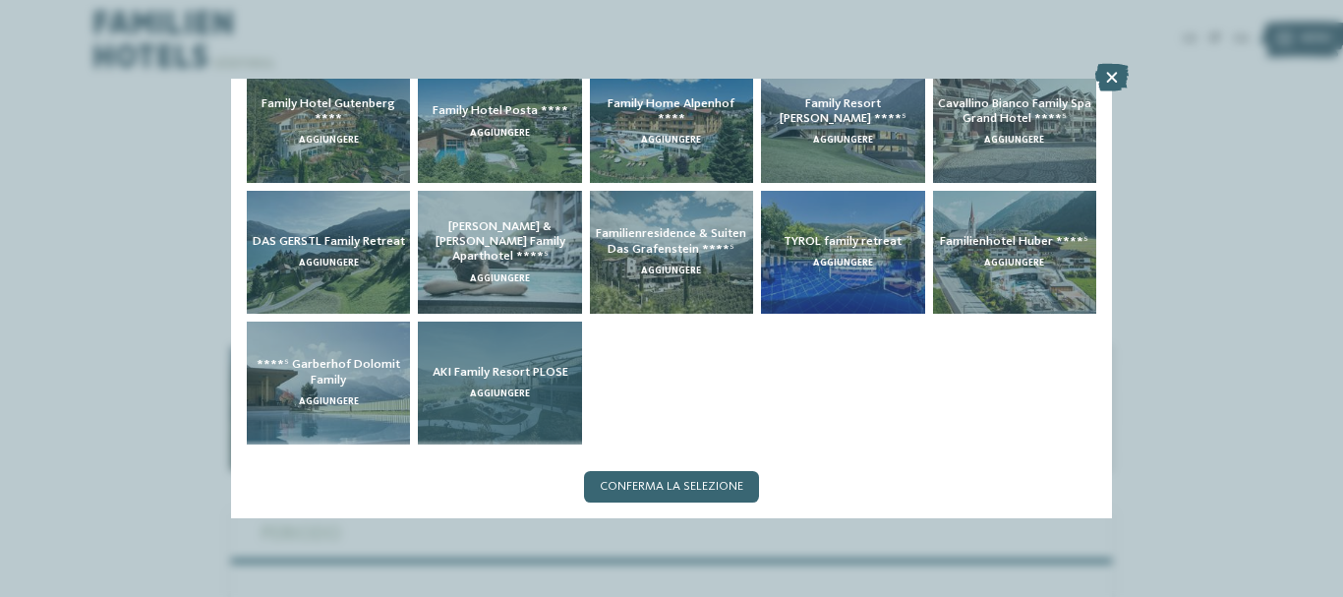
click at [445, 403] on div "AKI Family Resort PLOSE aggiungere" at bounding box center [499, 383] width 163 height 123
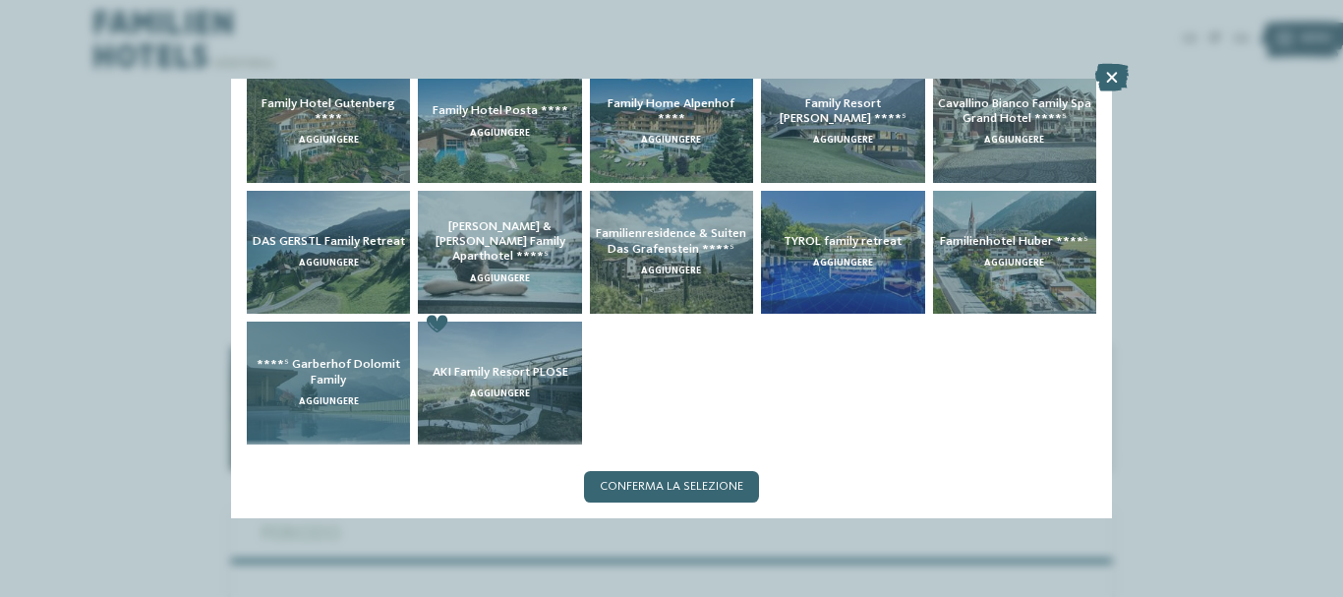
click at [285, 424] on div "****ˢ Garberhof Dolomit Family aggiungere" at bounding box center [328, 383] width 163 height 123
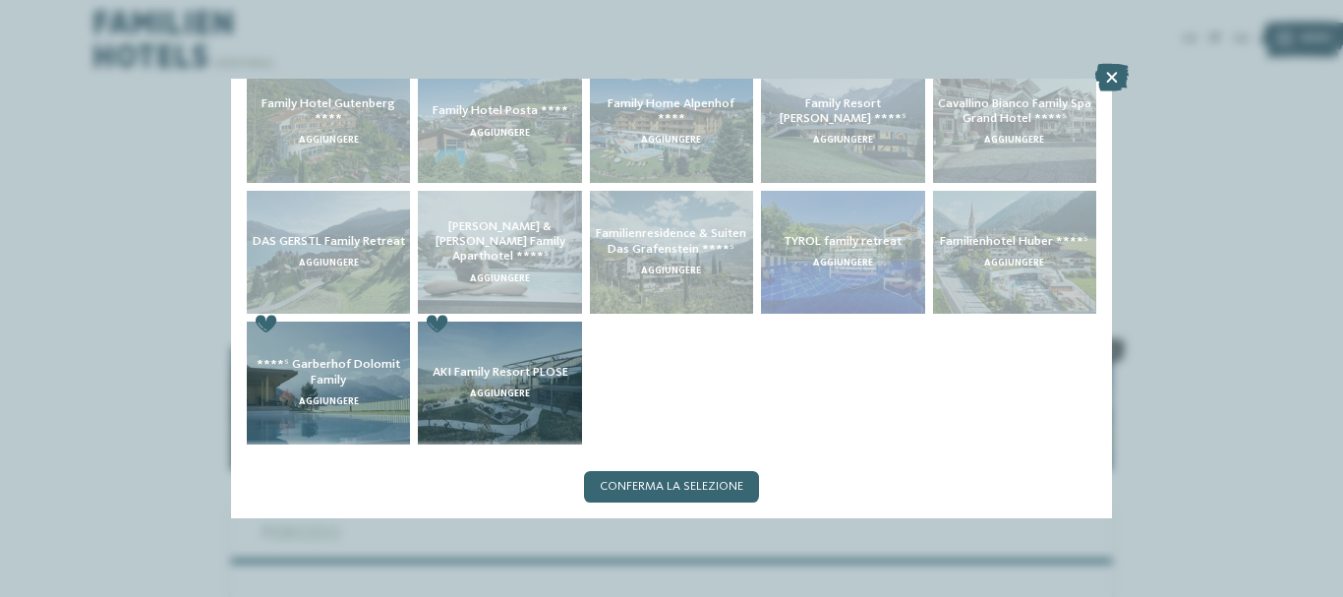
click at [343, 260] on div "DAS GERSTL Family Retreat aggiungere" at bounding box center [328, 252] width 171 height 131
click at [627, 481] on span "Conferma la selezione" at bounding box center [672, 487] width 144 height 13
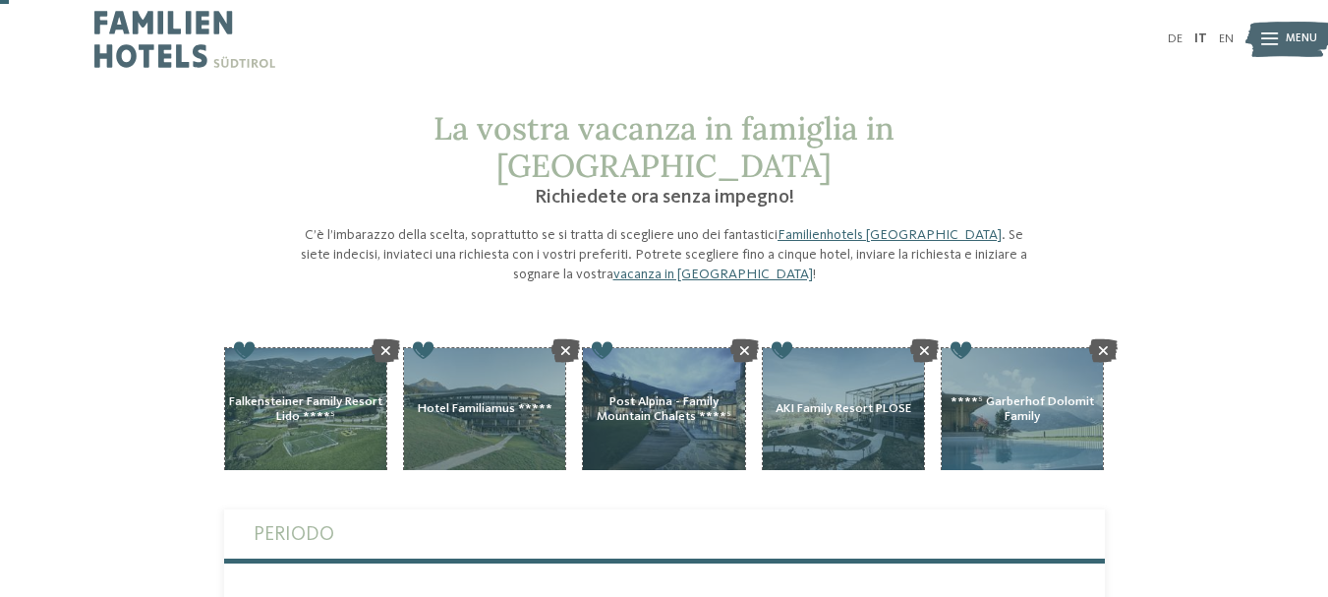
scroll to position [327, 0]
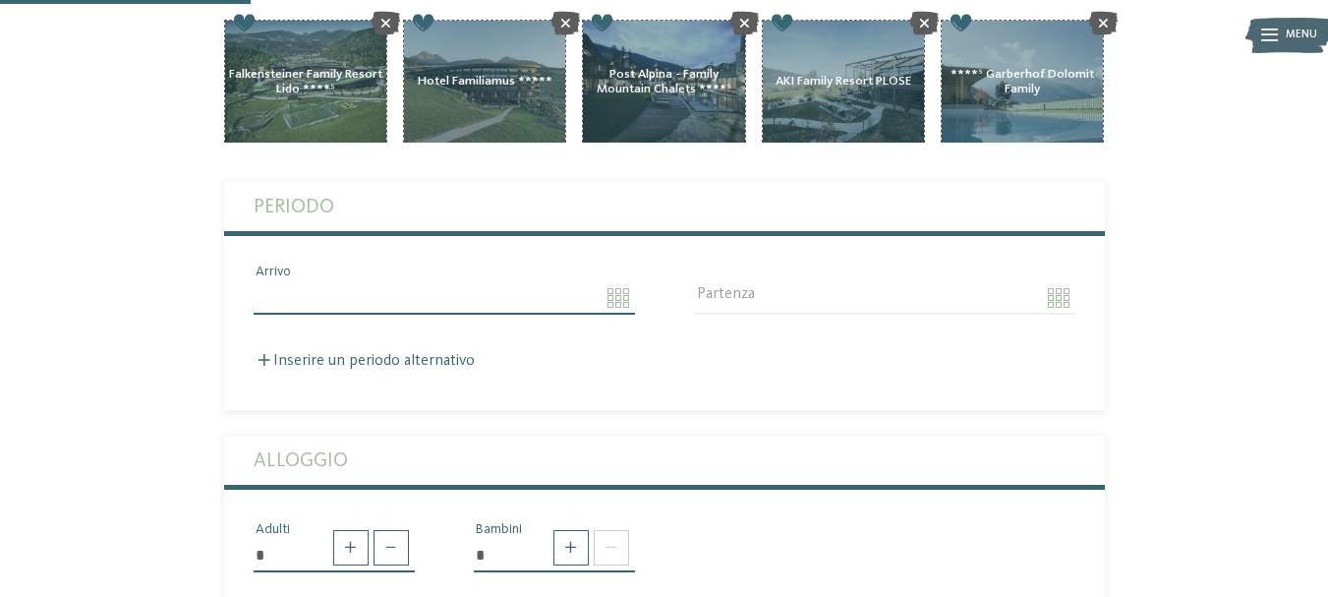
click at [380, 281] on input "Arrivo" at bounding box center [445, 297] width 382 height 33
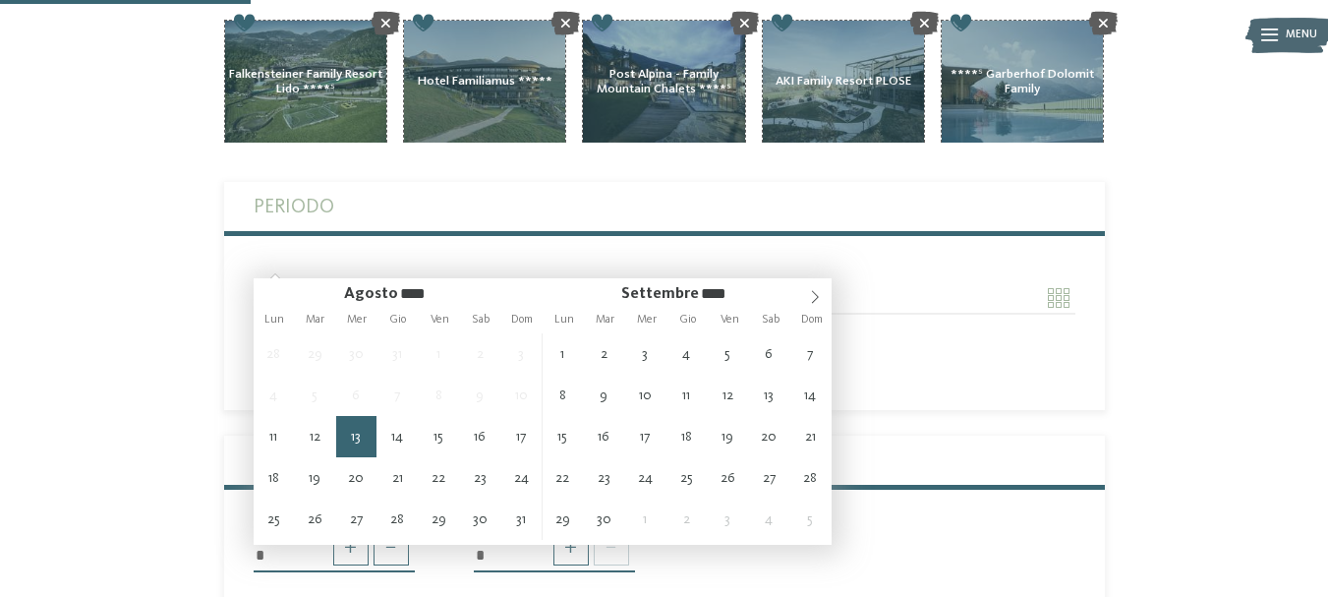
type input "**********"
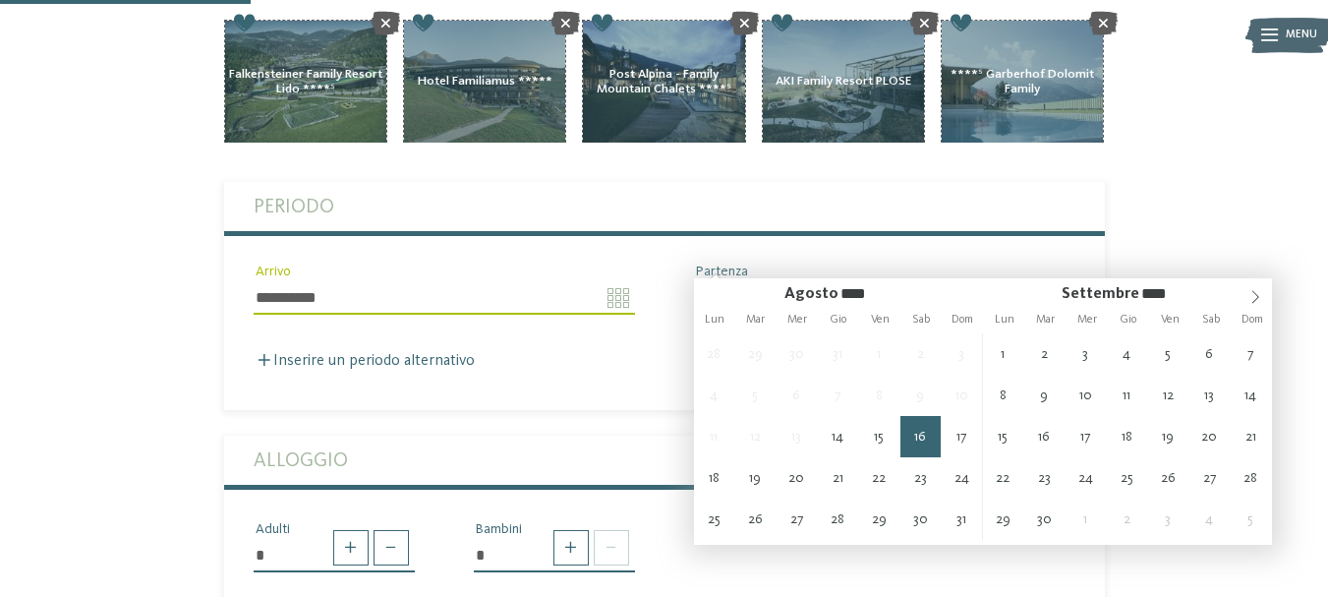
type input "**********"
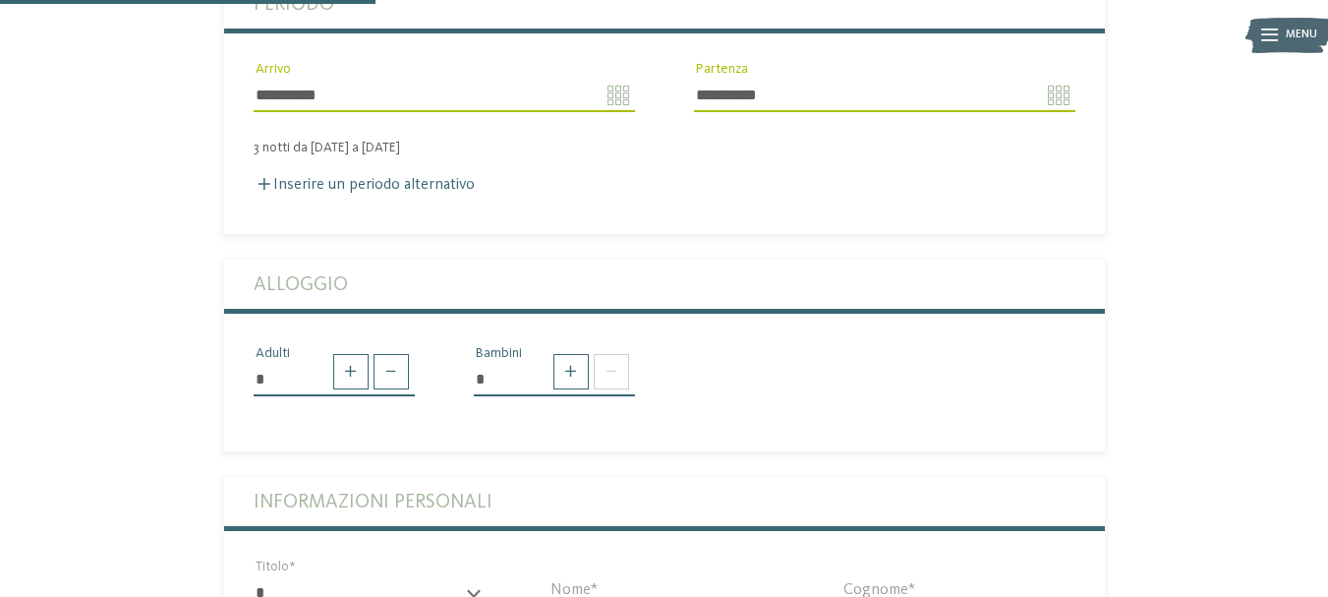
scroll to position [492, 0]
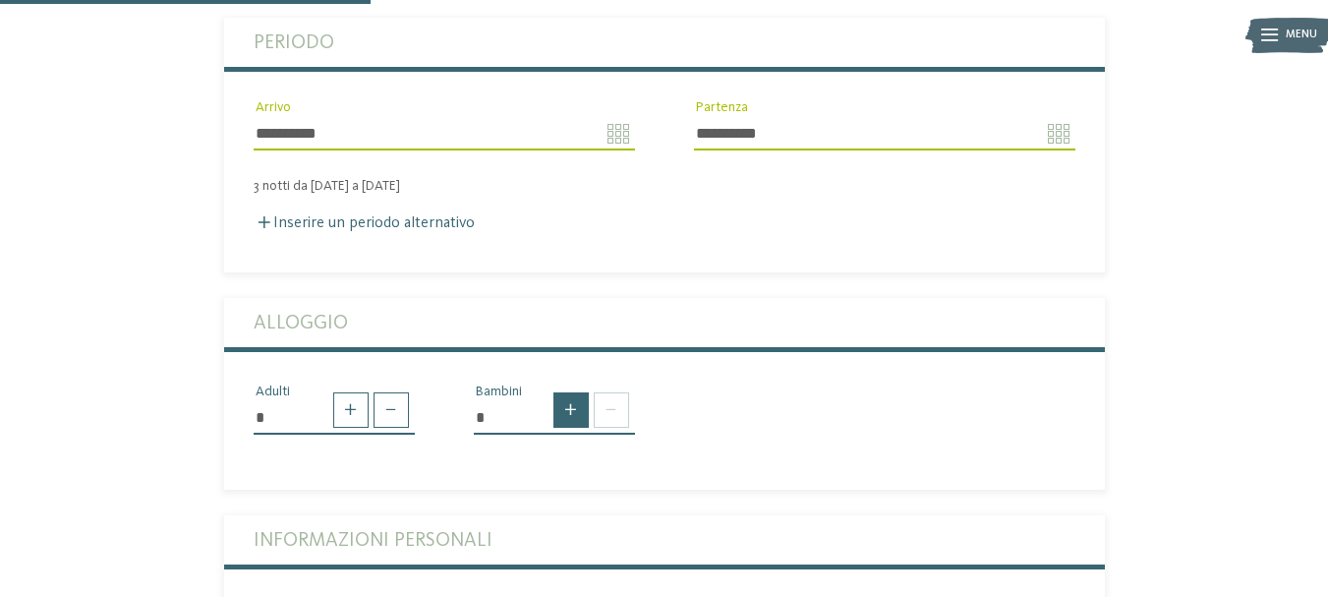
click at [567, 392] on span at bounding box center [571, 409] width 35 height 35
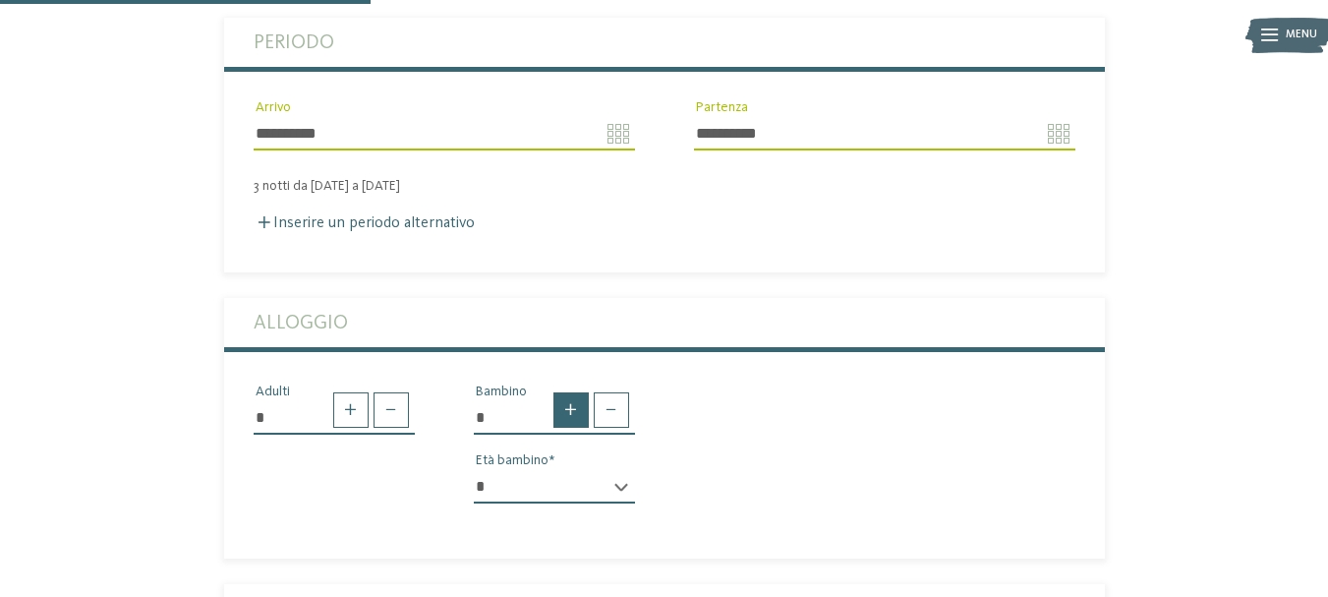
click at [566, 392] on span at bounding box center [571, 409] width 35 height 35
type input "*"
click at [556, 470] on select "* * * * * * * * * * * ** ** ** ** ** ** ** **" at bounding box center [554, 486] width 161 height 33
select select "*"
click at [474, 470] on select "* * * * * * * * * * * ** ** ** ** ** ** ** **" at bounding box center [554, 486] width 161 height 33
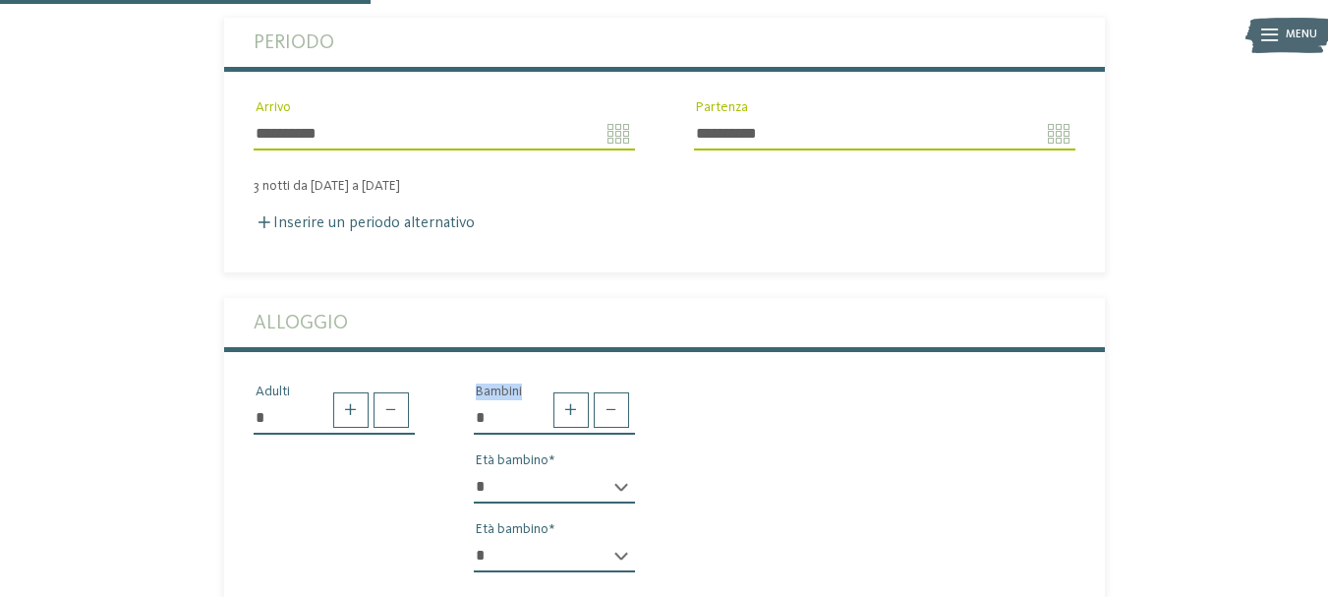
click at [550, 539] on select "* * * * * * * * * * * ** ** ** ** ** ** ** **" at bounding box center [554, 555] width 161 height 33
select select "*"
click at [474, 539] on select "* * * * * * * * * * * ** ** ** ** ** ** ** **" at bounding box center [554, 555] width 161 height 33
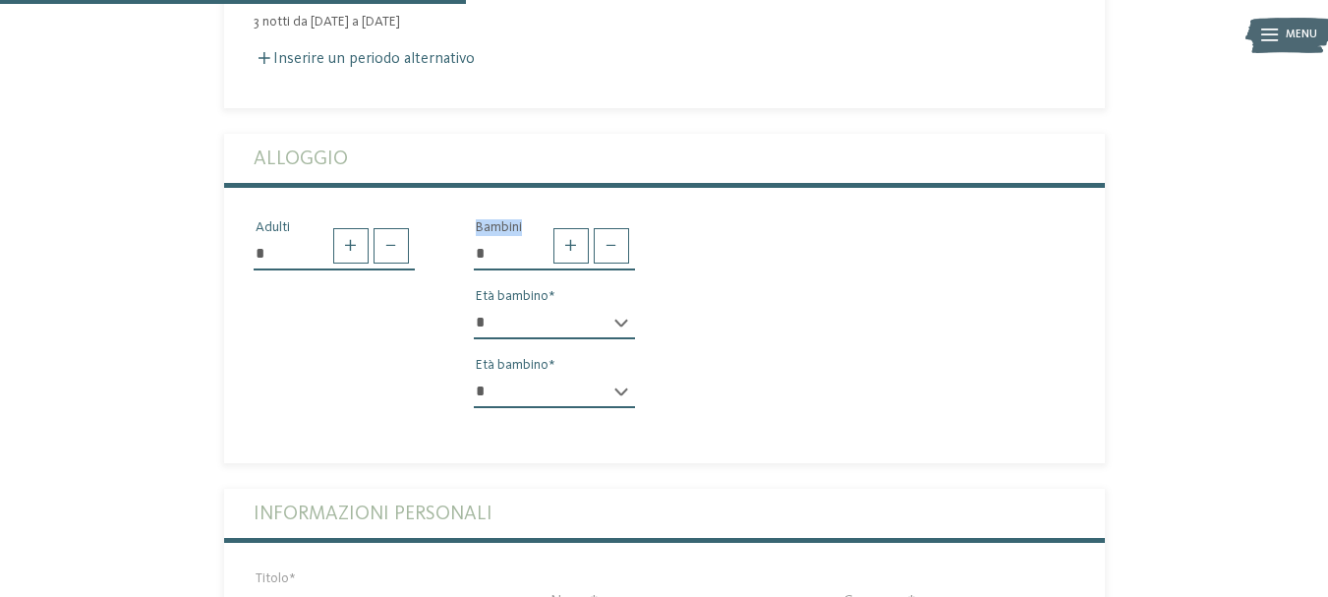
scroll to position [819, 0]
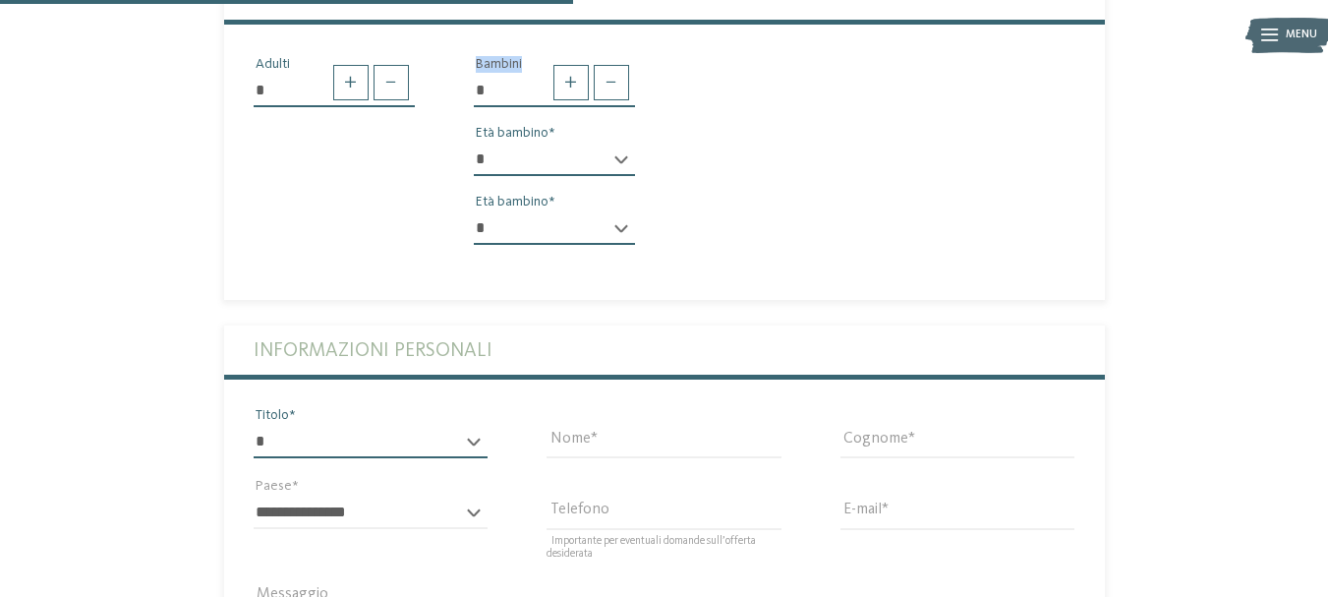
click at [351, 425] on select "* ****** ******* ******** ******" at bounding box center [371, 441] width 235 height 33
select select "*"
click at [254, 425] on select "* ****** ******* ******** ******" at bounding box center [371, 441] width 235 height 33
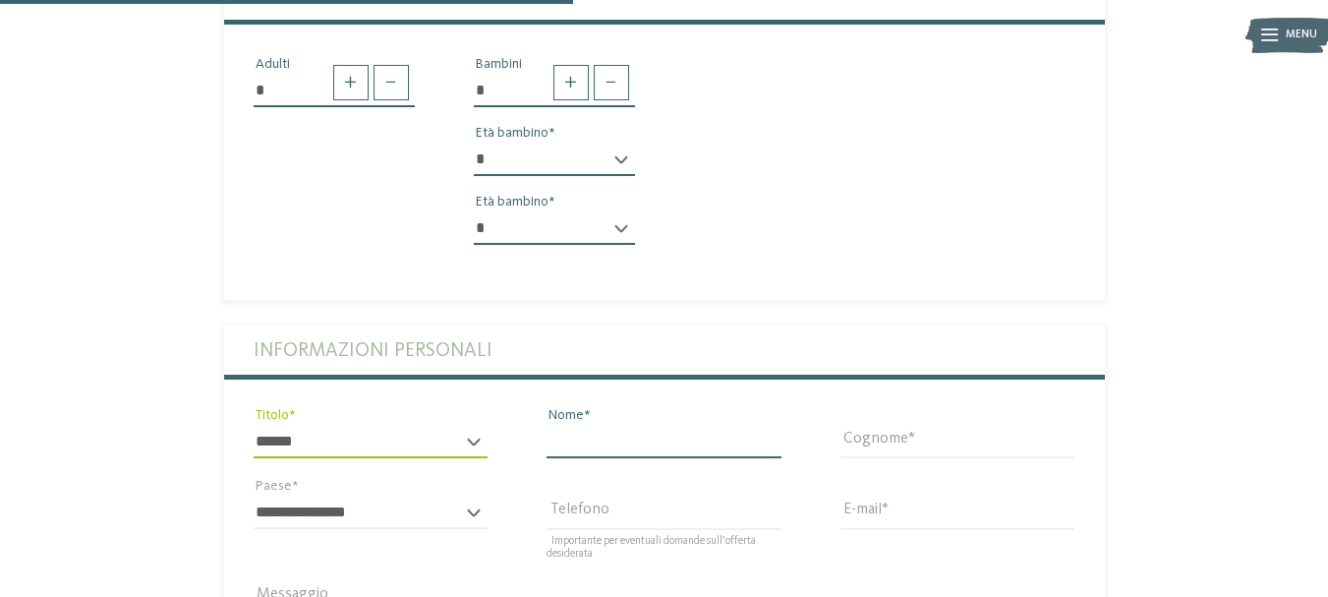
click at [648, 425] on input "Nome" at bounding box center [664, 441] width 235 height 33
type input "*********"
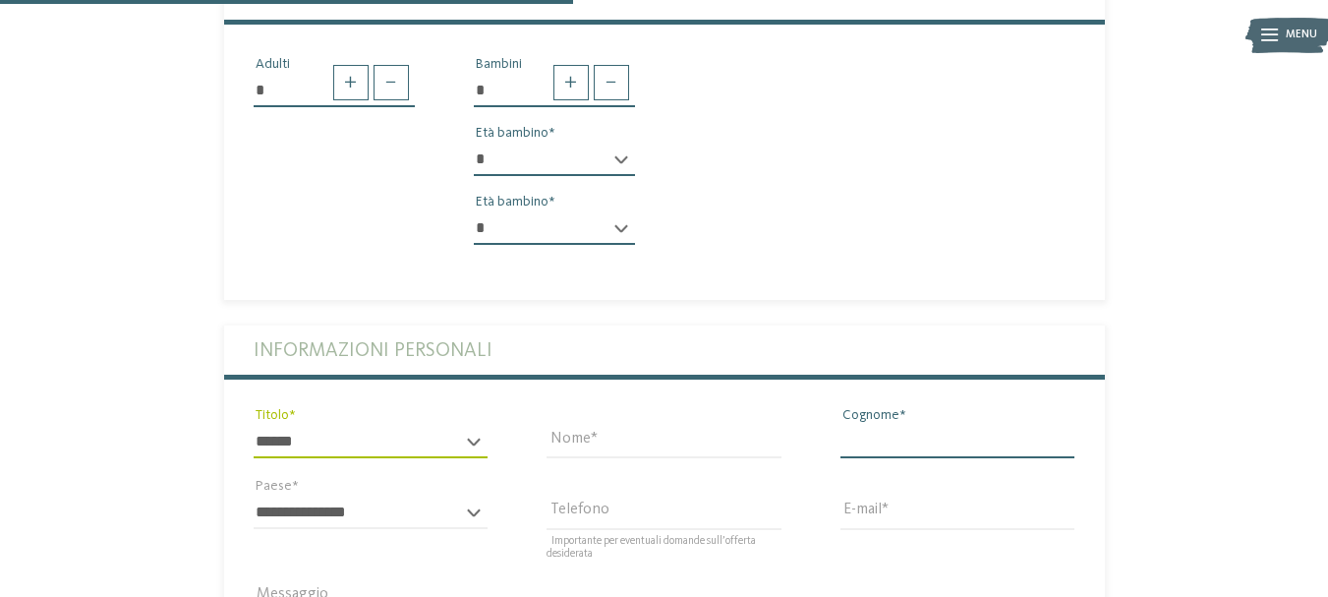
click at [925, 425] on input "Cognome" at bounding box center [958, 441] width 235 height 33
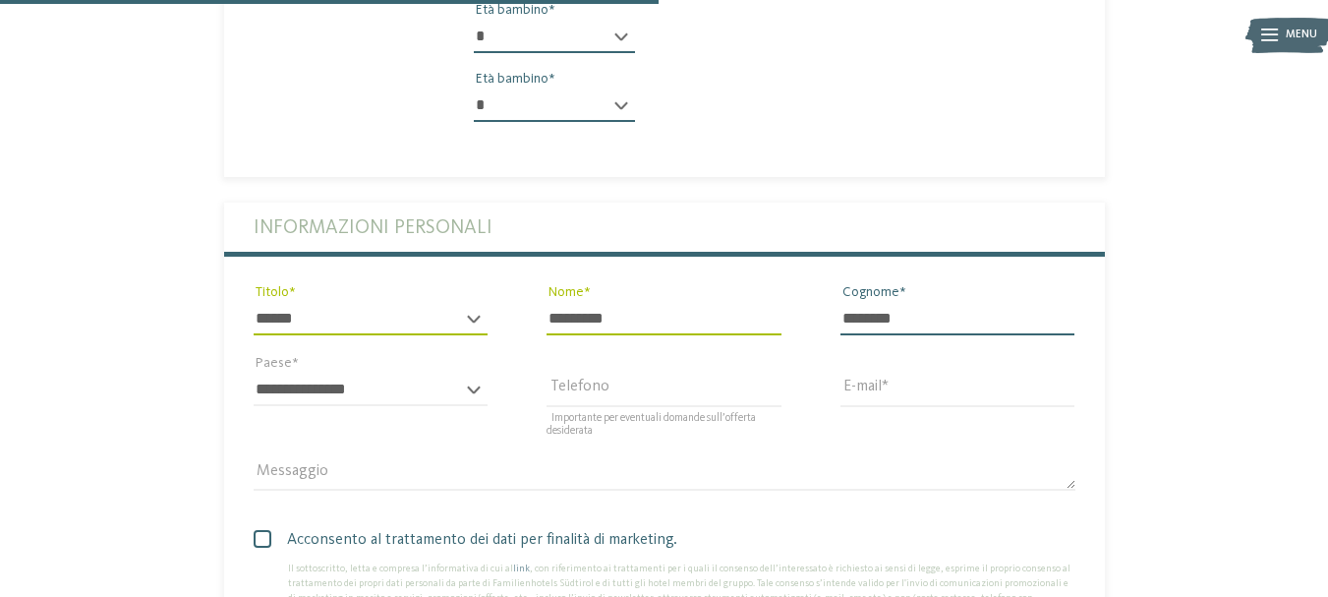
scroll to position [983, 0]
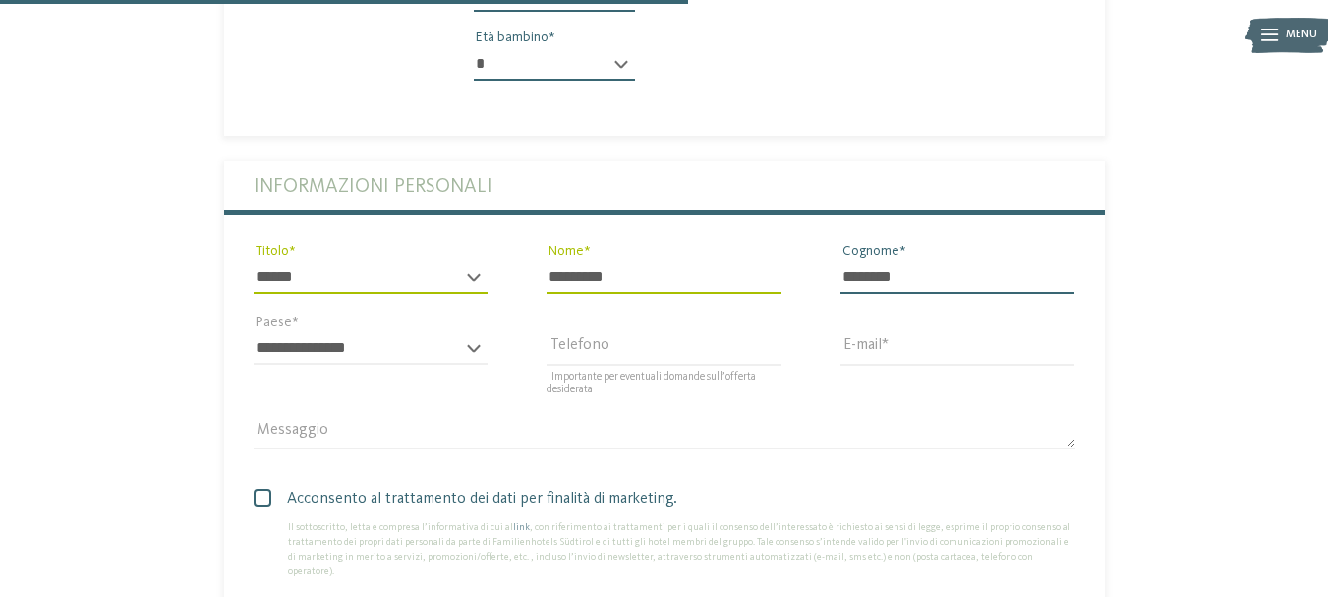
type input "********"
click at [338, 331] on select "**********" at bounding box center [371, 347] width 235 height 33
select select "**"
click at [254, 331] on select "**********" at bounding box center [371, 347] width 235 height 33
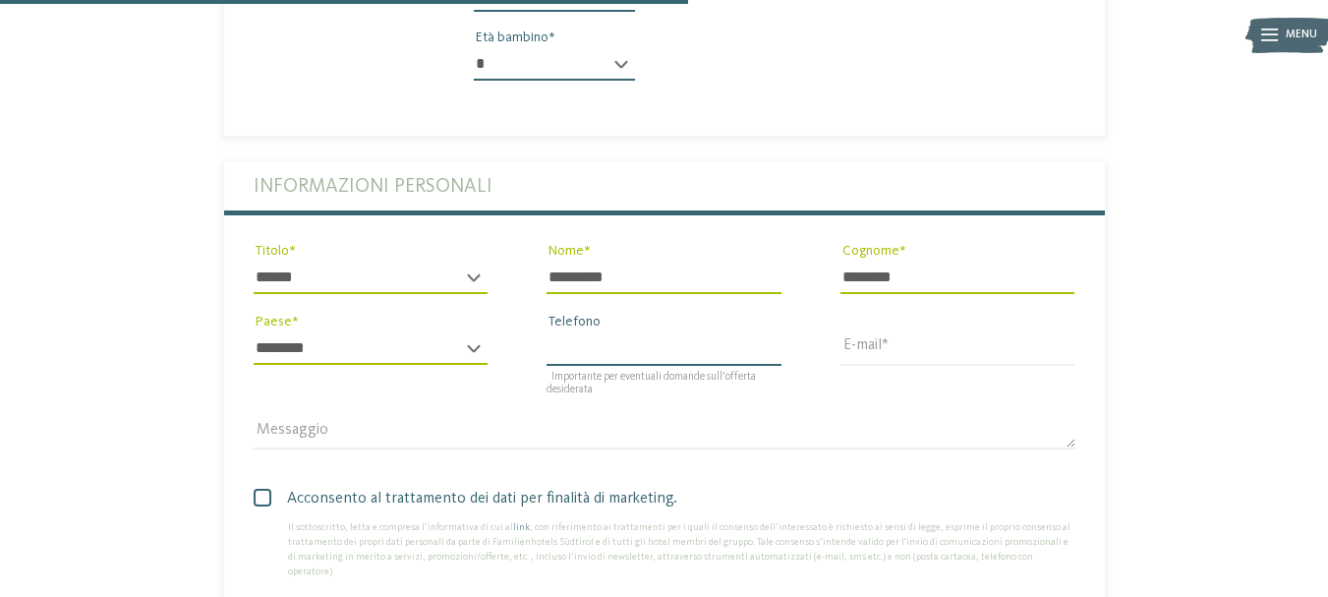
click at [633, 331] on input "Telefono" at bounding box center [664, 347] width 235 height 33
type input "**********"
click at [795, 351] on div "**********" at bounding box center [664, 314] width 881 height 306
click at [859, 331] on input "E-mail" at bounding box center [958, 347] width 235 height 33
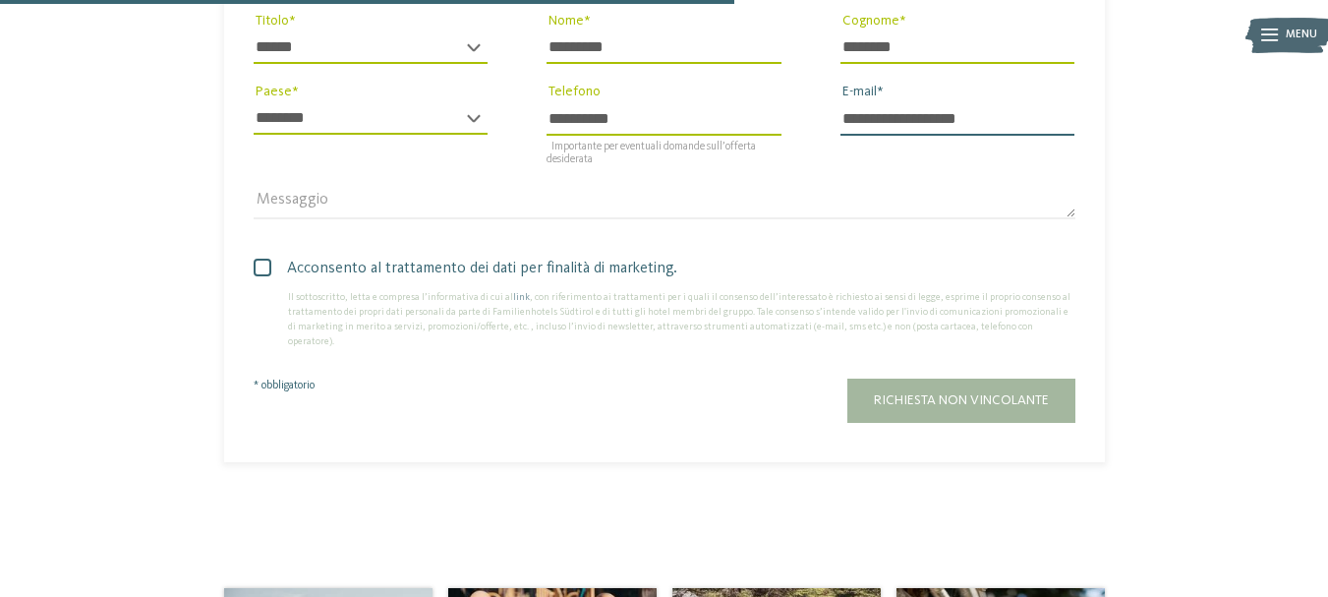
scroll to position [1311, 0]
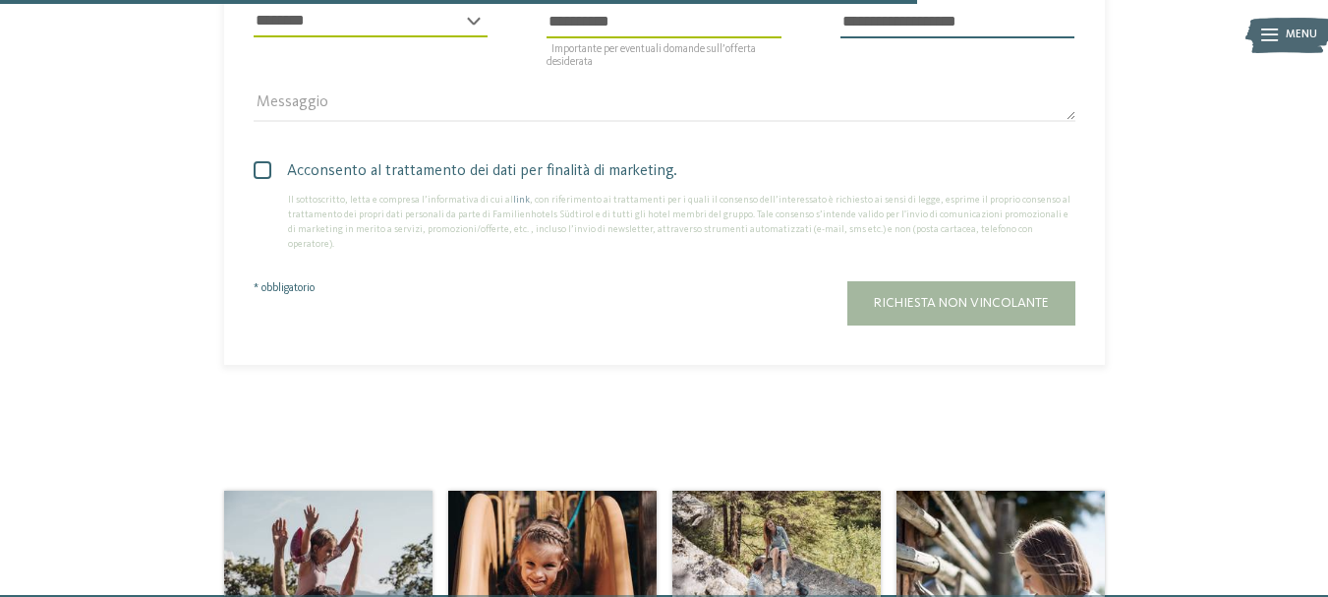
type input "**********"
click at [251, 140] on div "Acconsento al trattamento dei dati per finalità di marketing. Il sottoscritto, …" at bounding box center [664, 201] width 881 height 122
click at [276, 159] on span "Acconsento al trattamento dei dati per finalità di marketing." at bounding box center [671, 171] width 807 height 24
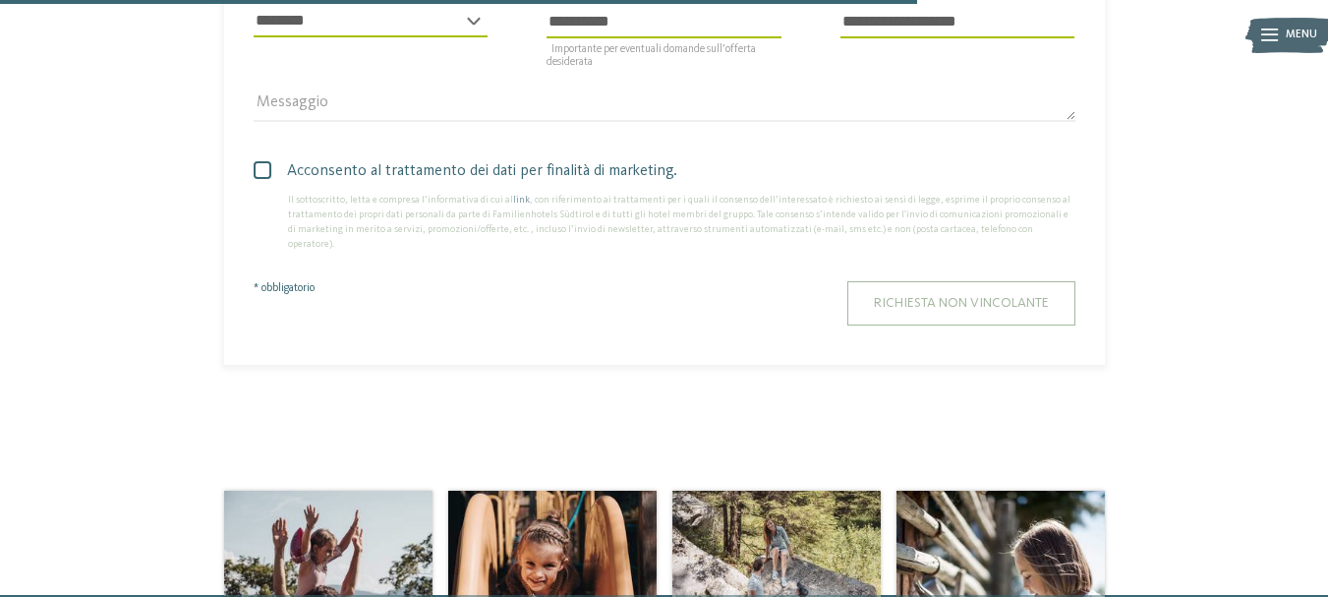
click at [895, 296] on span "Richiesta non vincolante" at bounding box center [961, 303] width 175 height 14
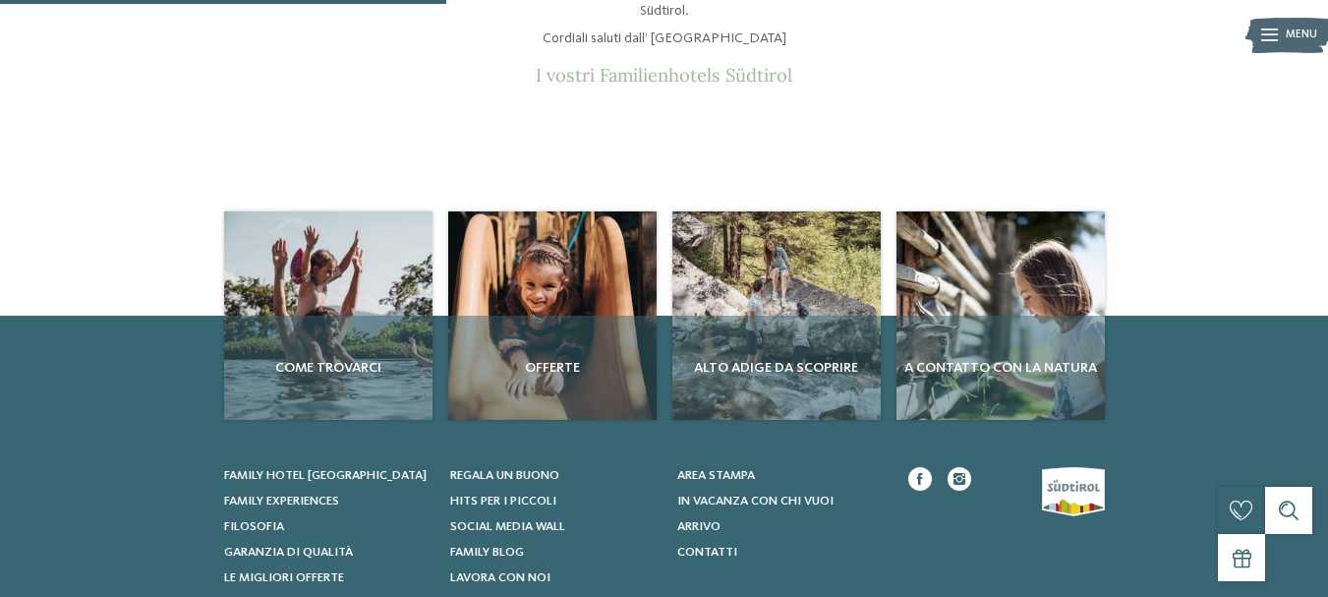
scroll to position [164, 0]
